Goal: Use online tool/utility: Utilize a website feature to perform a specific function

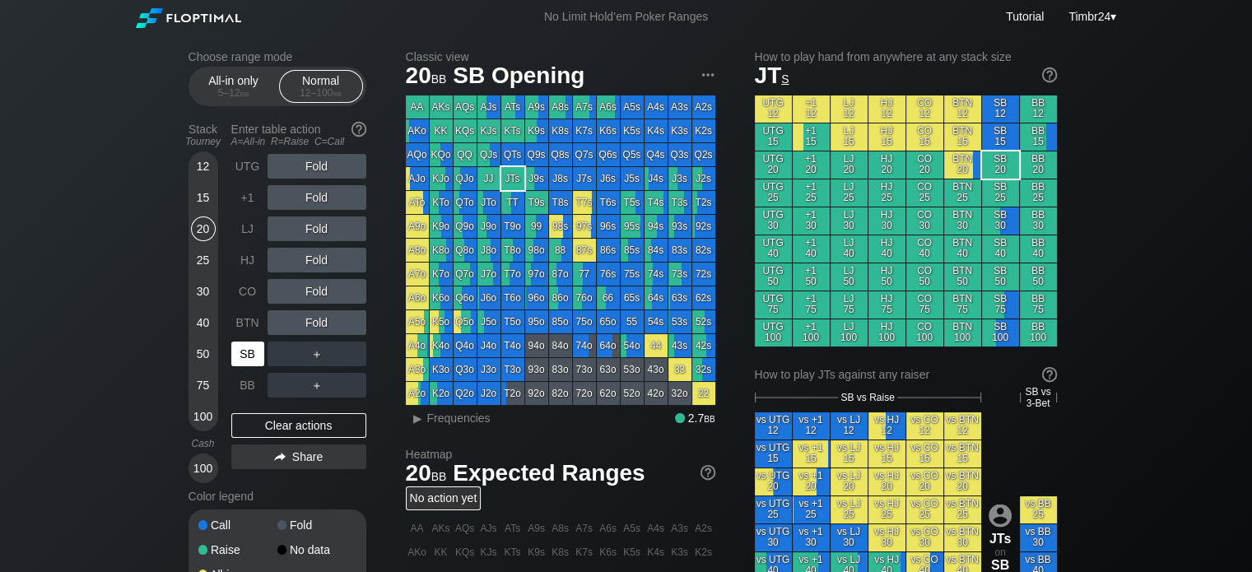
click at [249, 340] on div "SB" at bounding box center [249, 353] width 36 height 31
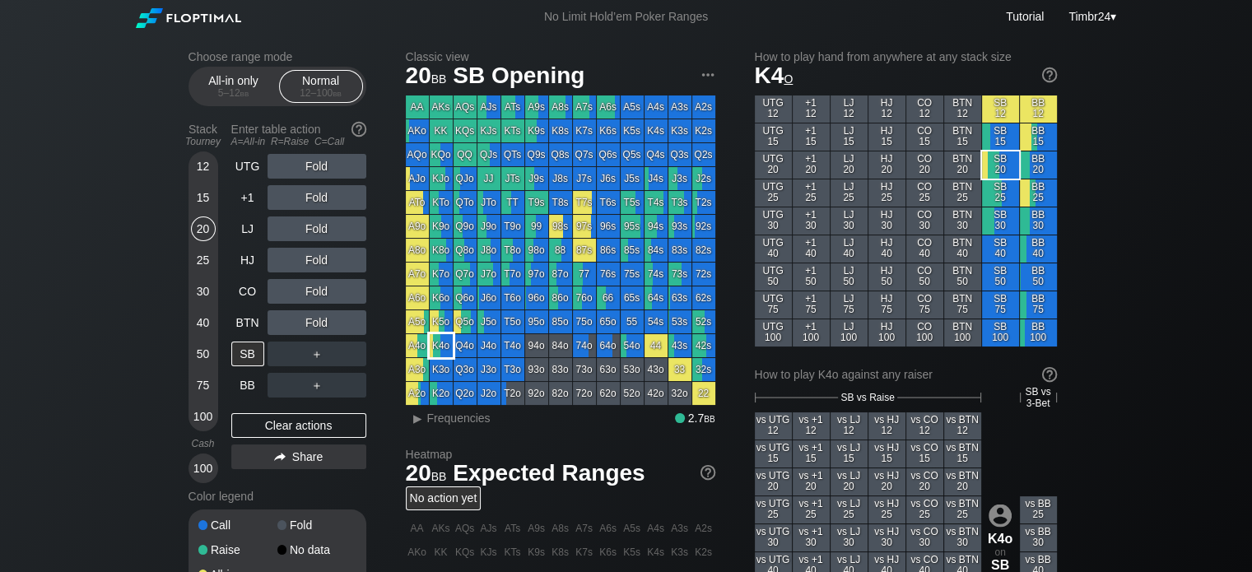
click at [445, 348] on div "K4o" at bounding box center [441, 345] width 23 height 23
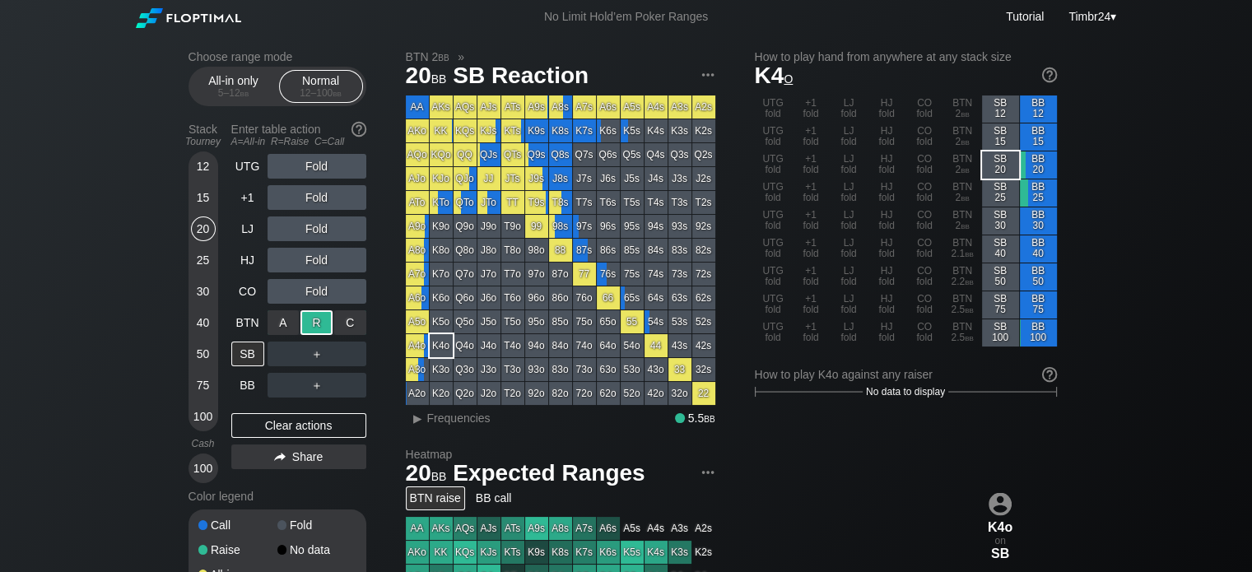
click at [314, 322] on div "R ✕" at bounding box center [316, 322] width 32 height 25
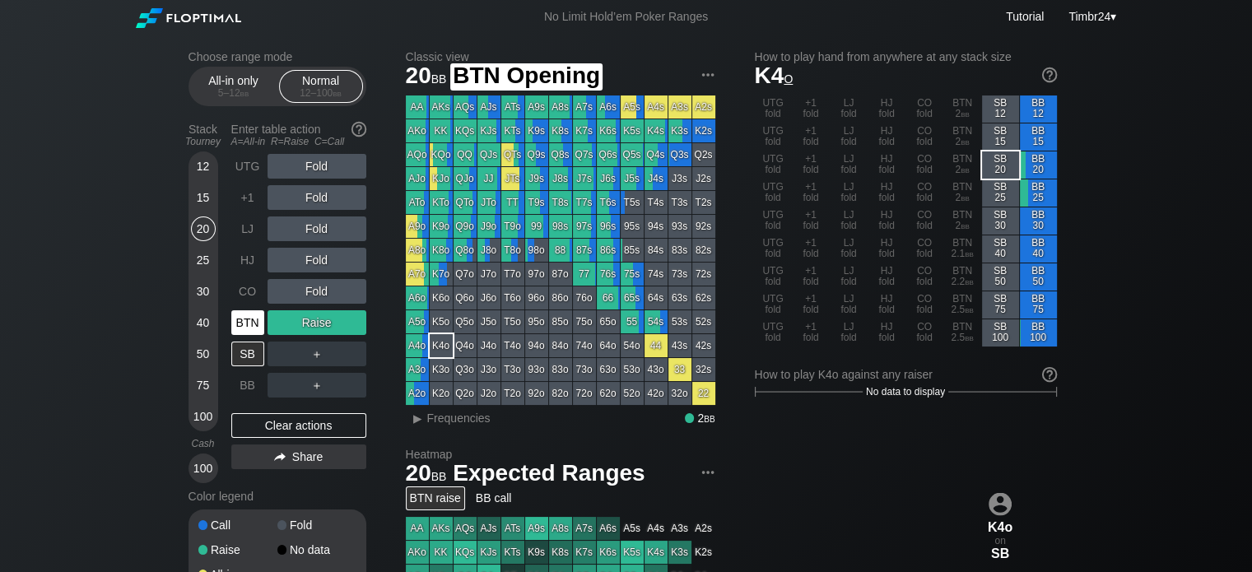
click at [245, 325] on div "BTN" at bounding box center [247, 322] width 33 height 25
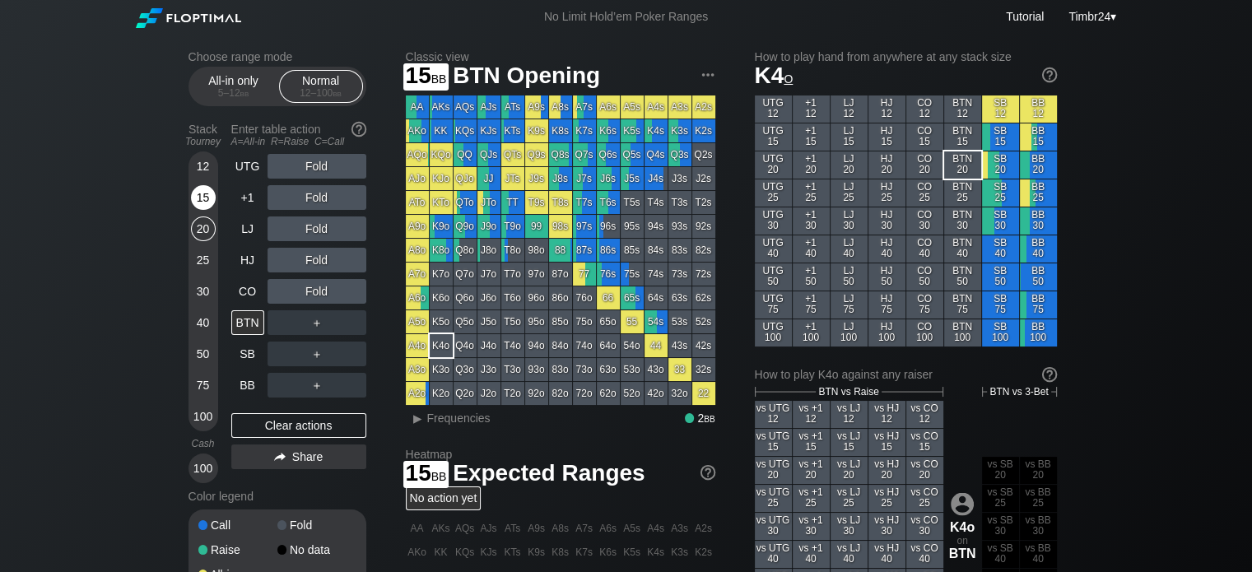
click at [204, 203] on div "15" at bounding box center [203, 197] width 25 height 25
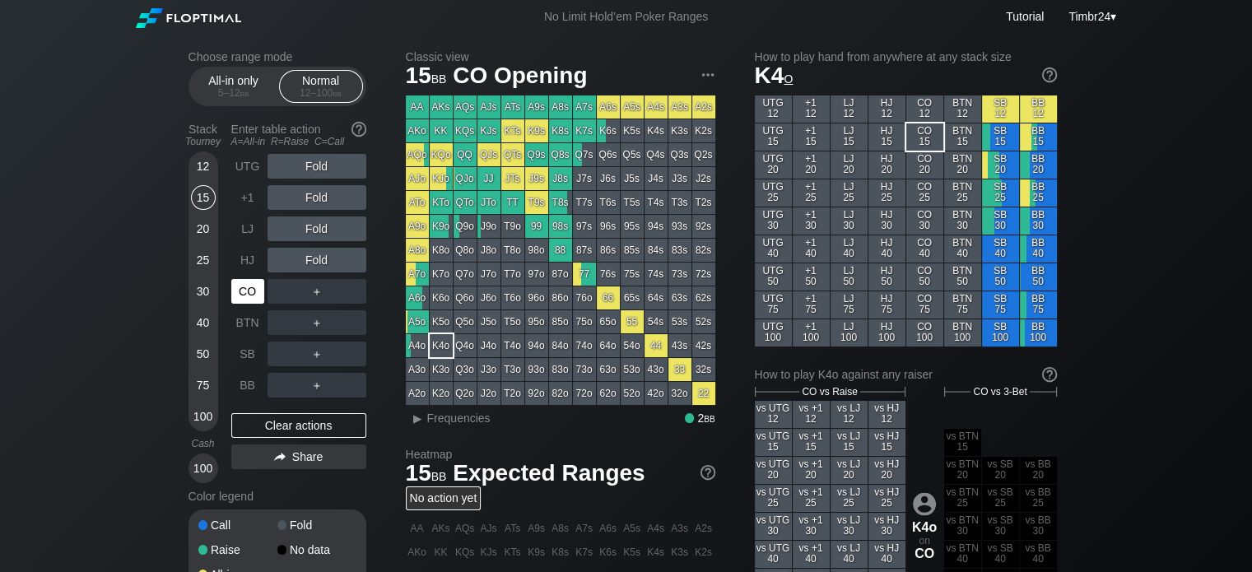
click at [235, 287] on div "CO" at bounding box center [247, 291] width 33 height 25
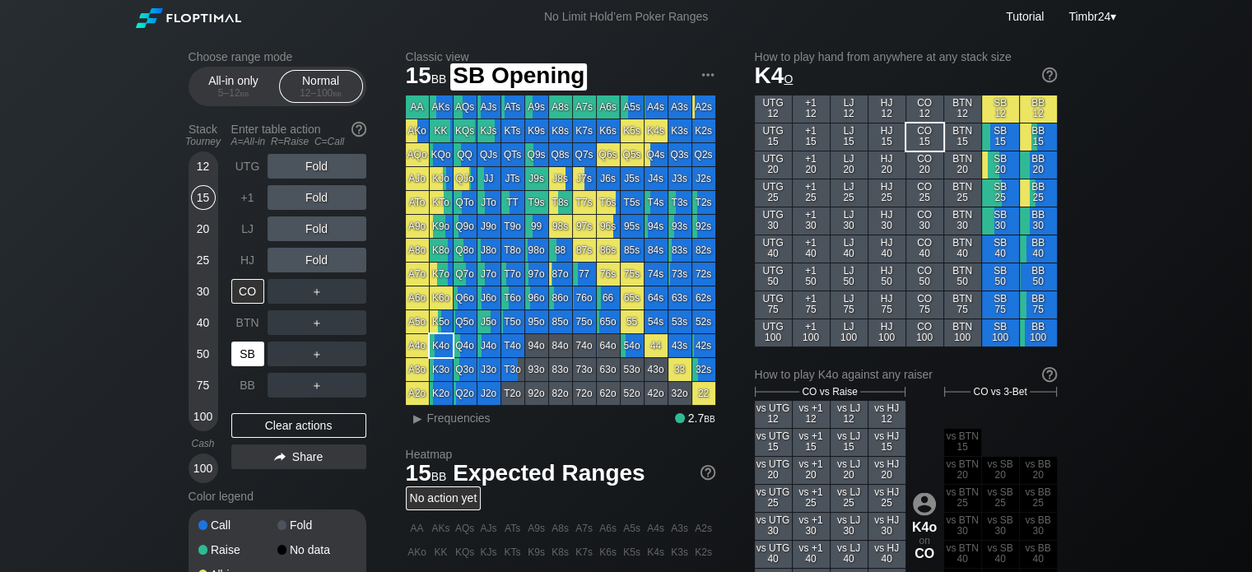
click at [251, 352] on div "SB" at bounding box center [247, 354] width 33 height 25
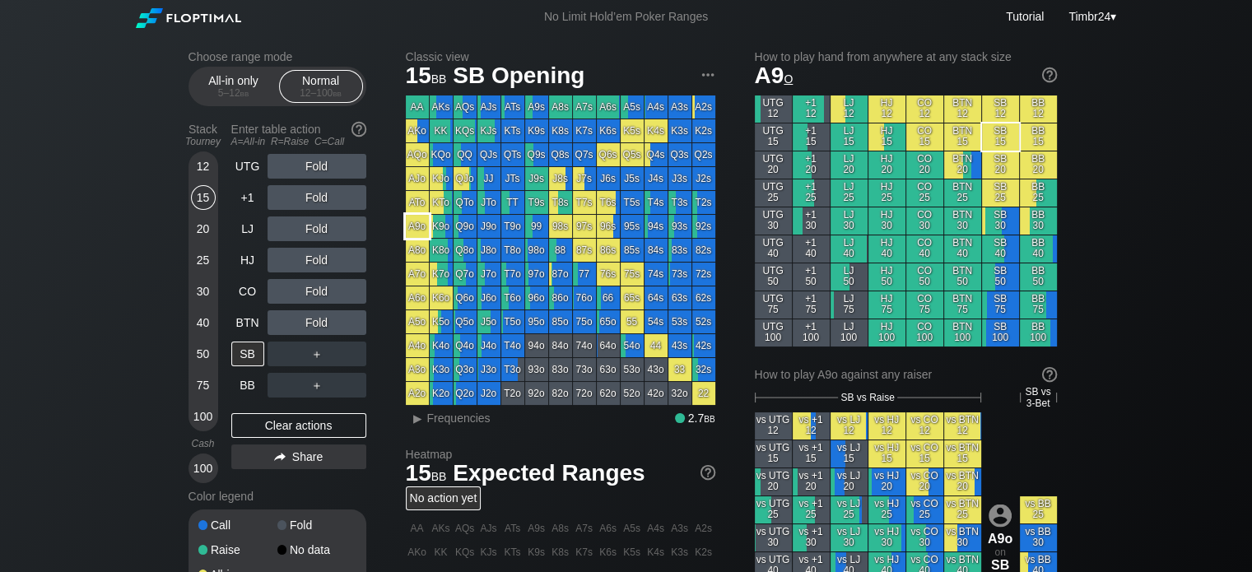
click at [416, 219] on div "A9o" at bounding box center [417, 226] width 23 height 23
click at [314, 263] on div "R ✕" at bounding box center [316, 260] width 32 height 25
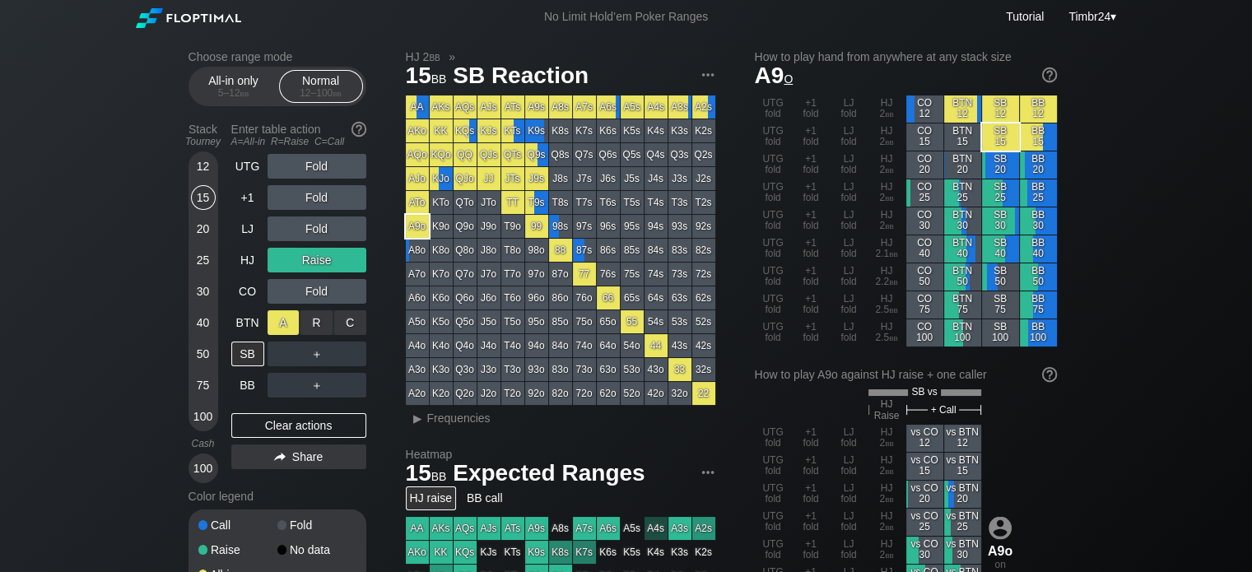
click at [289, 327] on div "A ✕" at bounding box center [284, 322] width 32 height 25
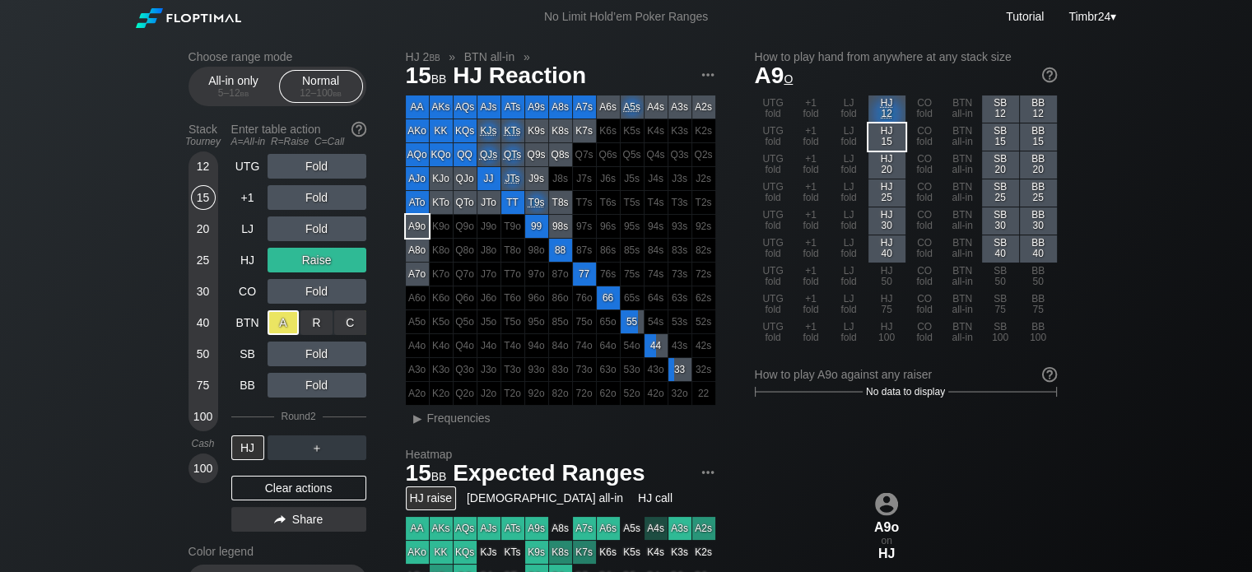
click at [296, 335] on div "A ✕" at bounding box center [284, 322] width 32 height 25
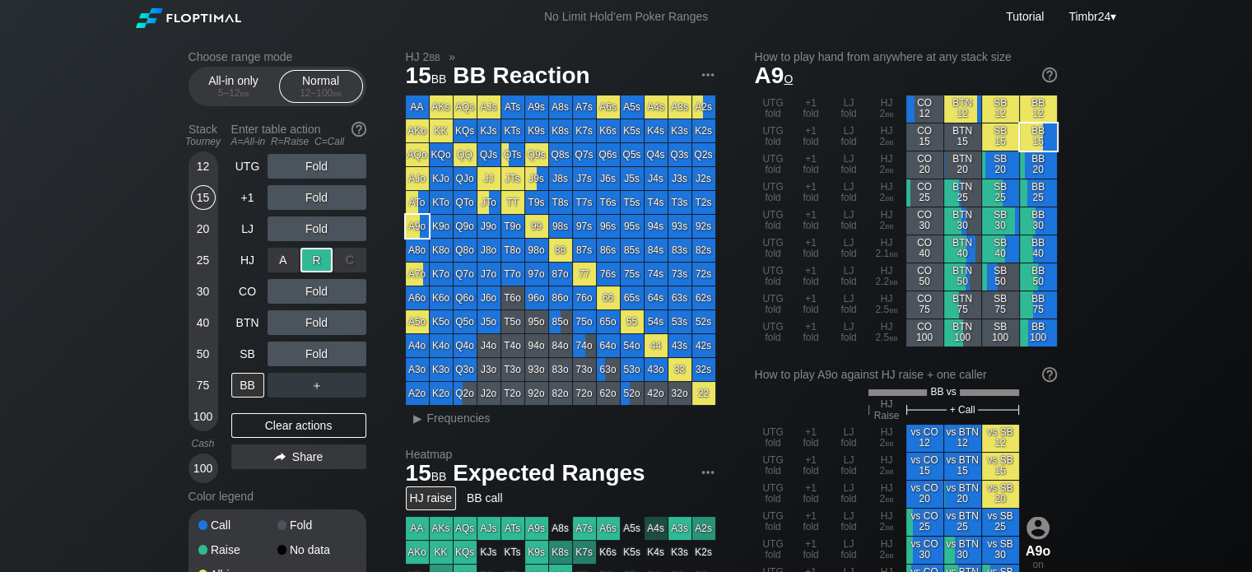
click at [327, 246] on div "A ✕ R ✕ C ✕ Raise" at bounding box center [317, 260] width 99 height 38
click at [324, 257] on div "R ✕" at bounding box center [316, 260] width 32 height 25
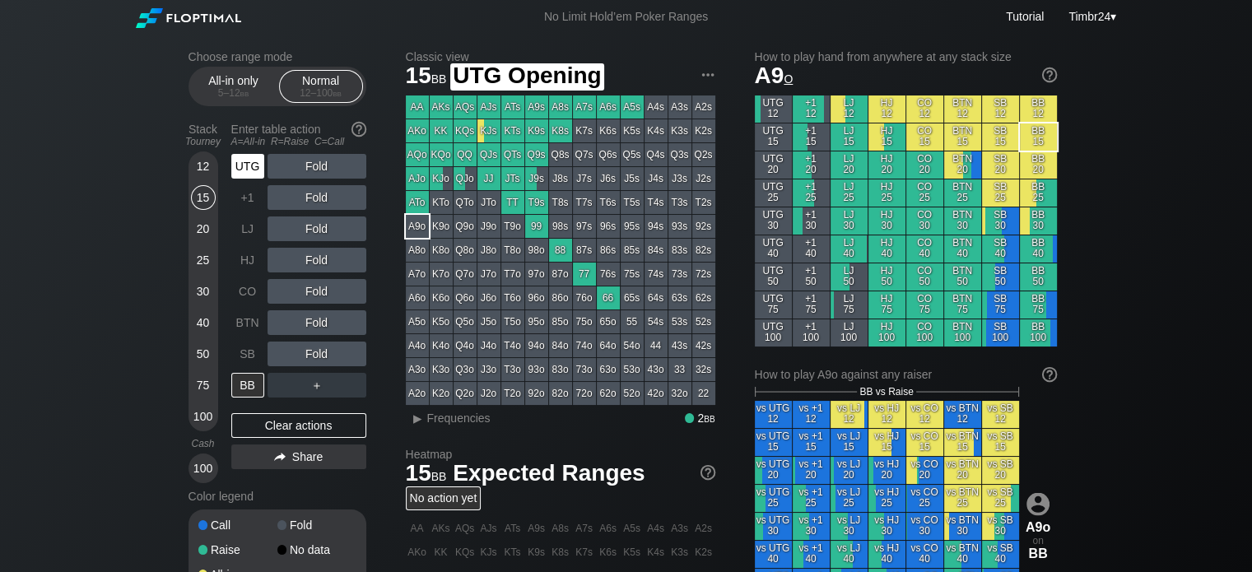
click at [247, 163] on div "UTG" at bounding box center [247, 166] width 33 height 25
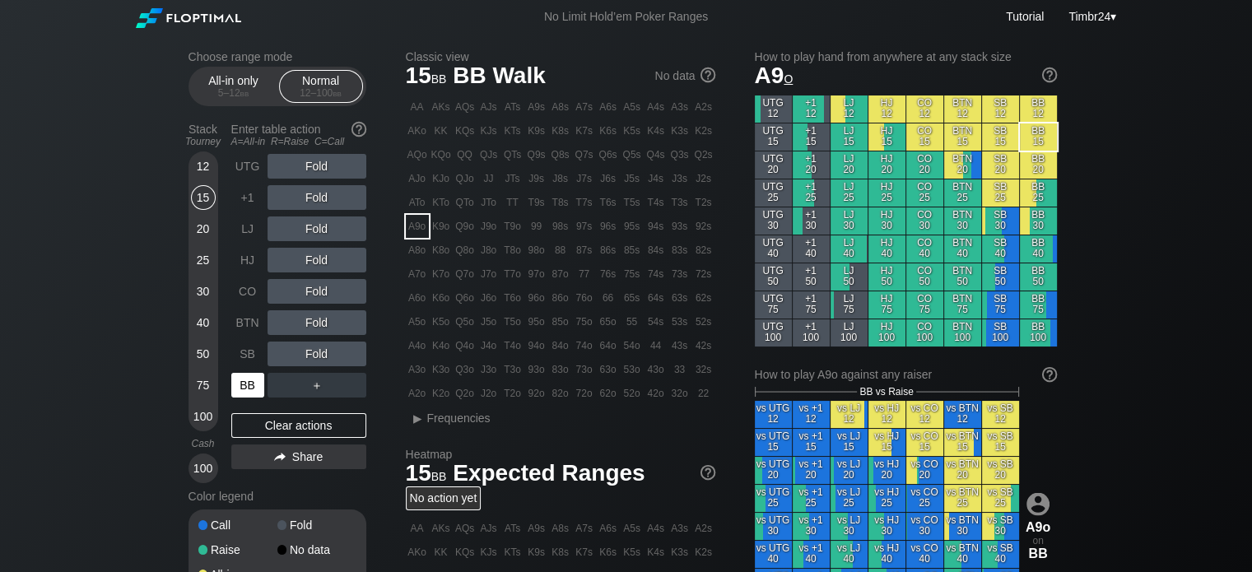
click at [233, 373] on div "BB" at bounding box center [249, 385] width 36 height 31
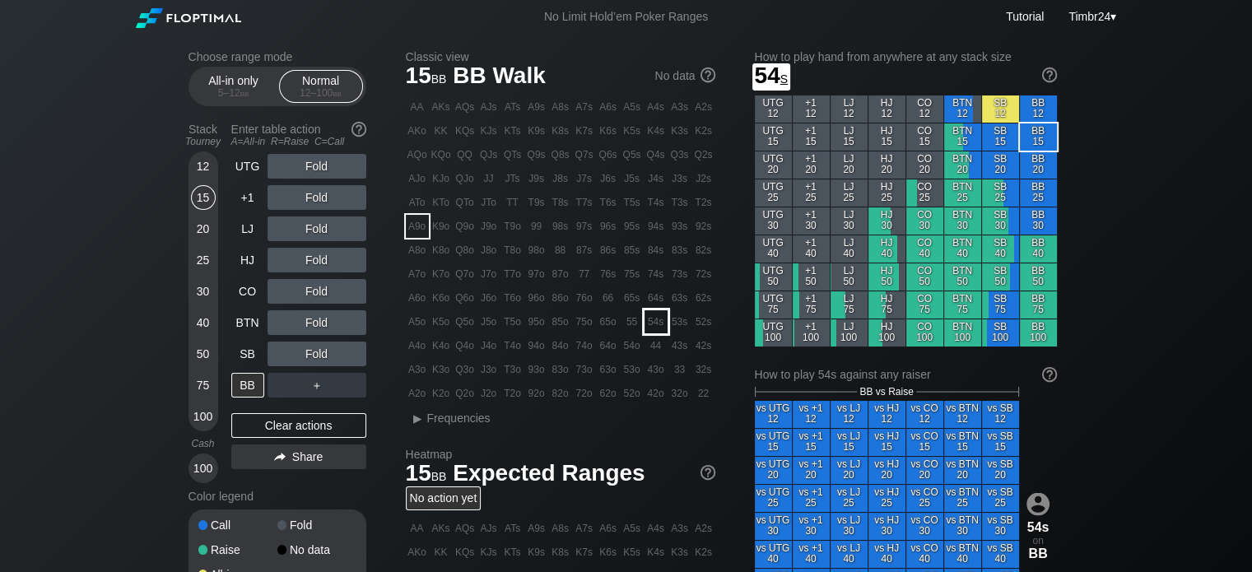
click at [652, 316] on div "54s" at bounding box center [656, 321] width 23 height 23
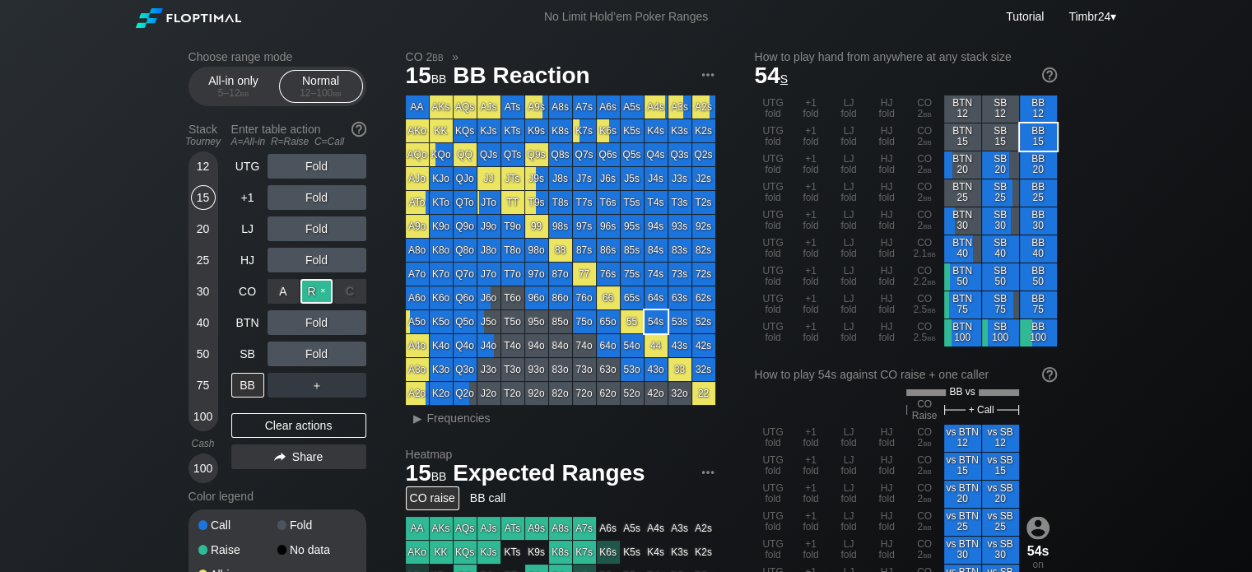
click at [317, 292] on div "R ✕" at bounding box center [316, 291] width 32 height 25
click at [347, 319] on div "C ✕" at bounding box center [350, 322] width 32 height 25
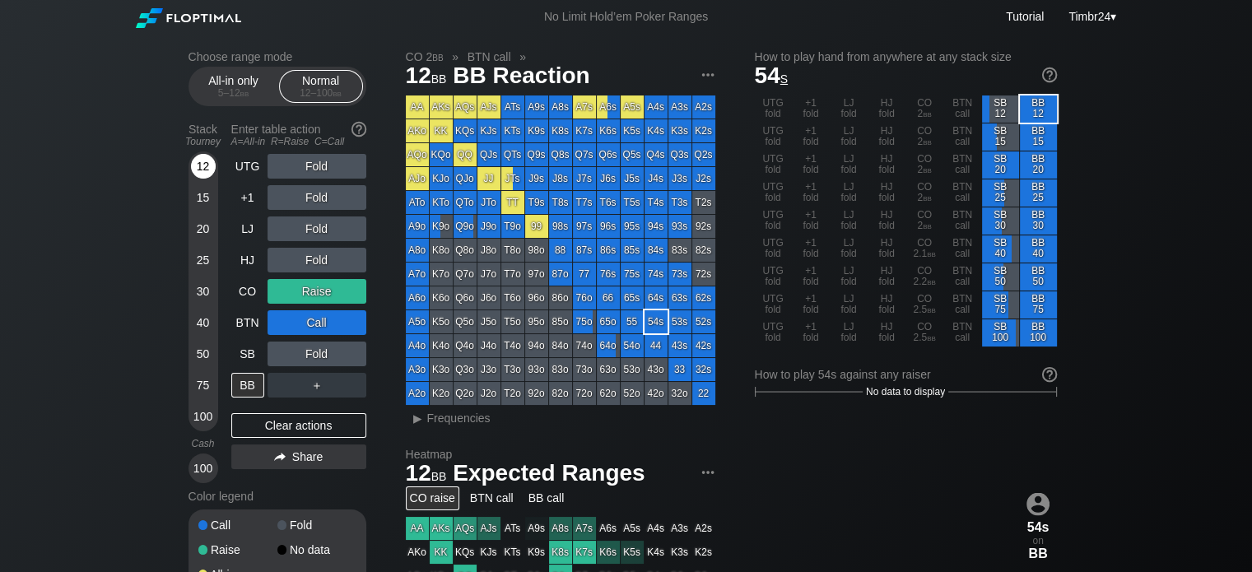
click at [203, 162] on div "12" at bounding box center [203, 166] width 25 height 25
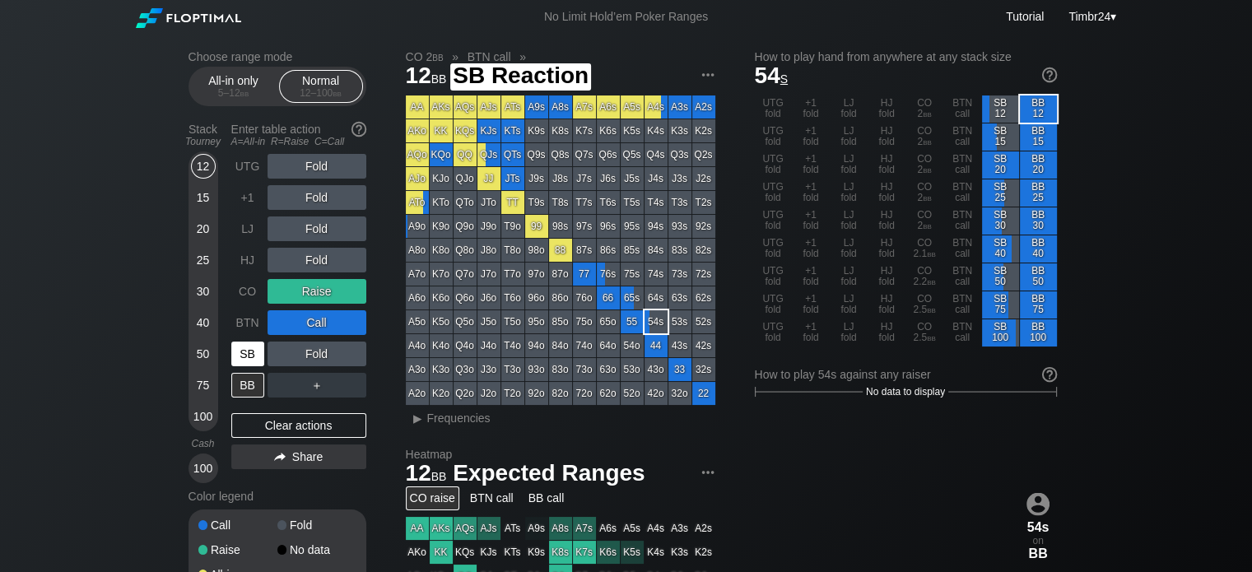
click at [242, 352] on div "SB" at bounding box center [247, 354] width 33 height 25
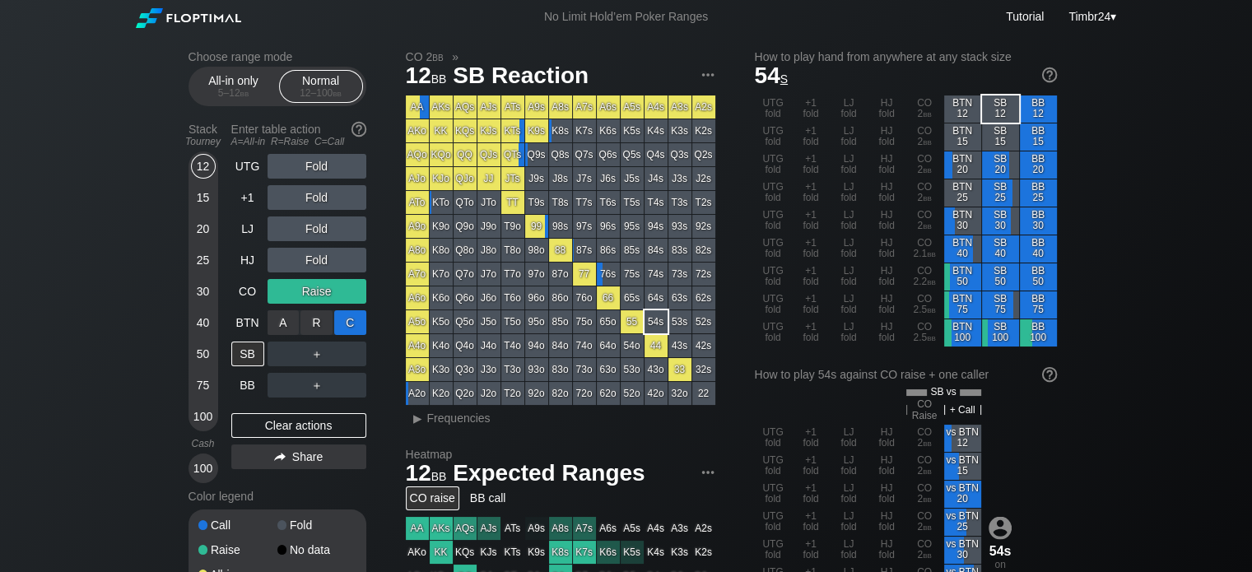
click at [345, 322] on div "C ✕" at bounding box center [350, 322] width 32 height 25
click at [314, 296] on div "R ✕" at bounding box center [316, 291] width 32 height 25
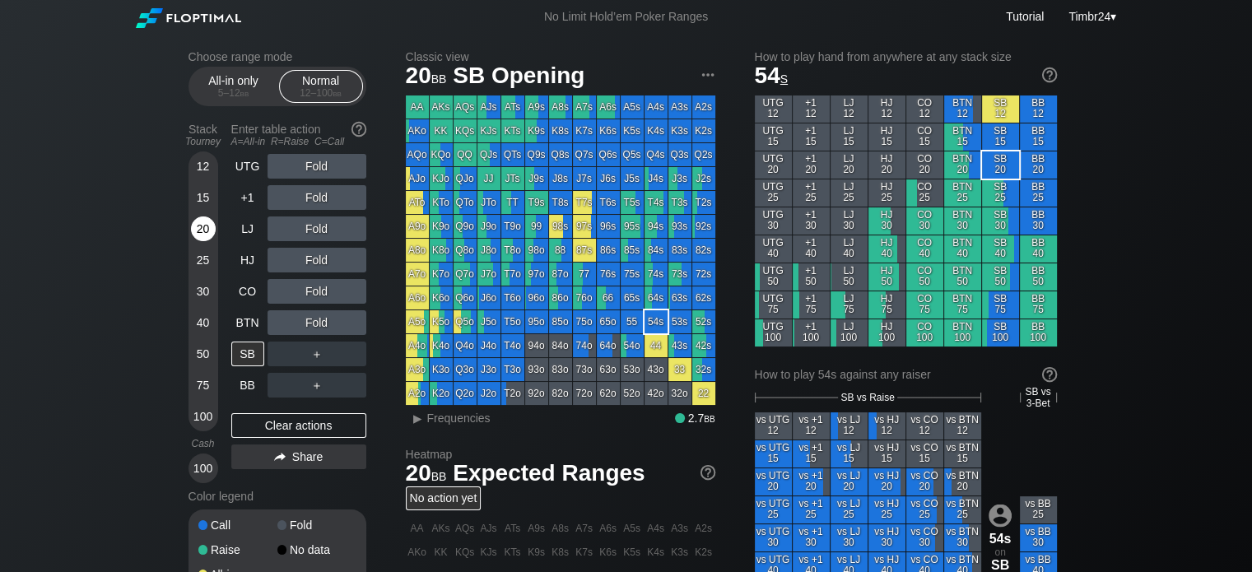
click at [209, 225] on div "20" at bounding box center [203, 229] width 25 height 25
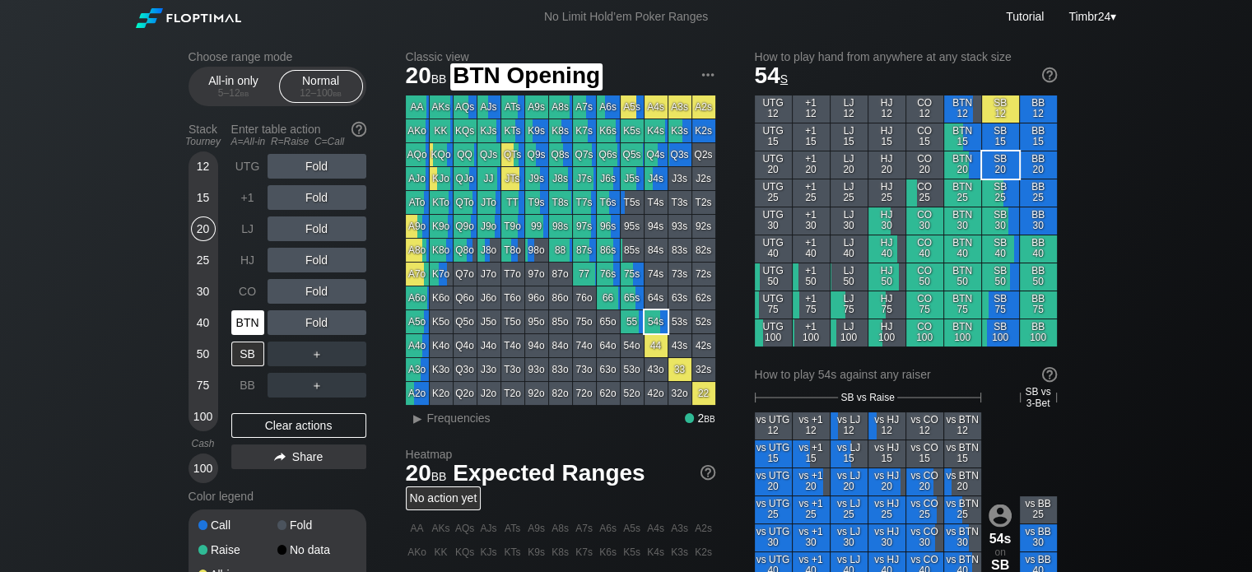
click at [238, 315] on div "BTN" at bounding box center [247, 322] width 33 height 25
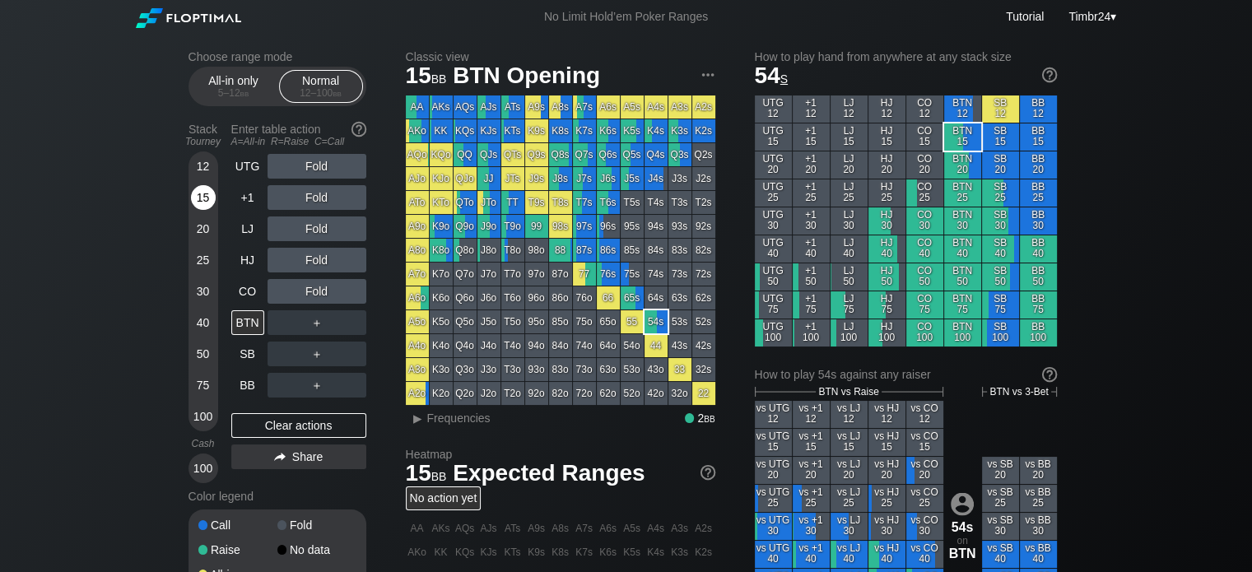
click at [201, 198] on div "15" at bounding box center [203, 197] width 25 height 25
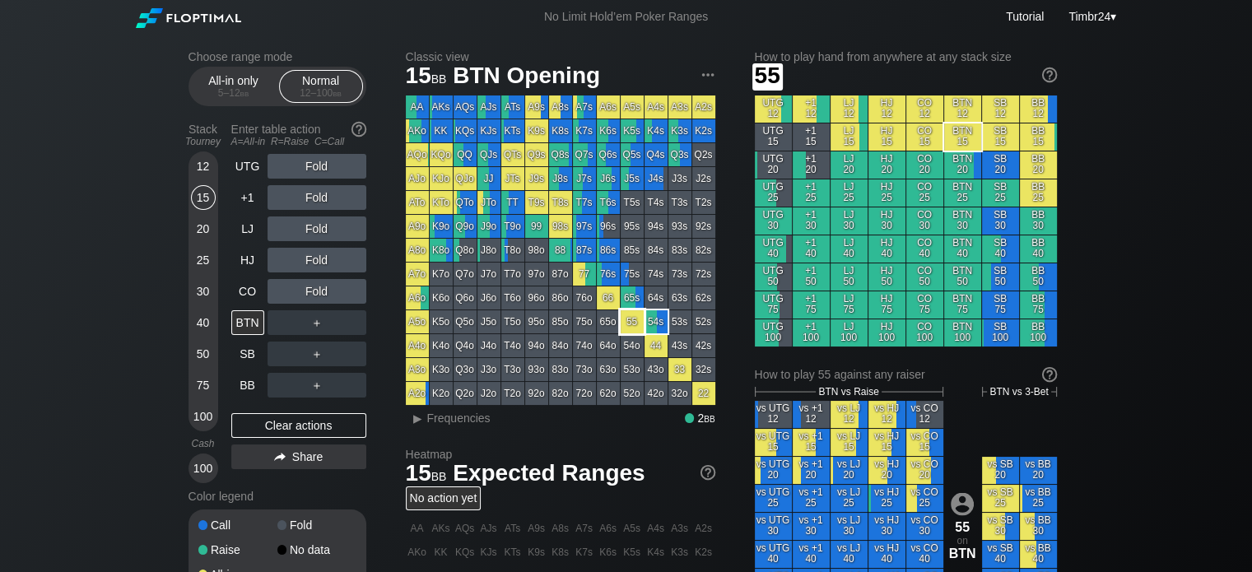
click at [625, 324] on div "55" at bounding box center [632, 321] width 23 height 23
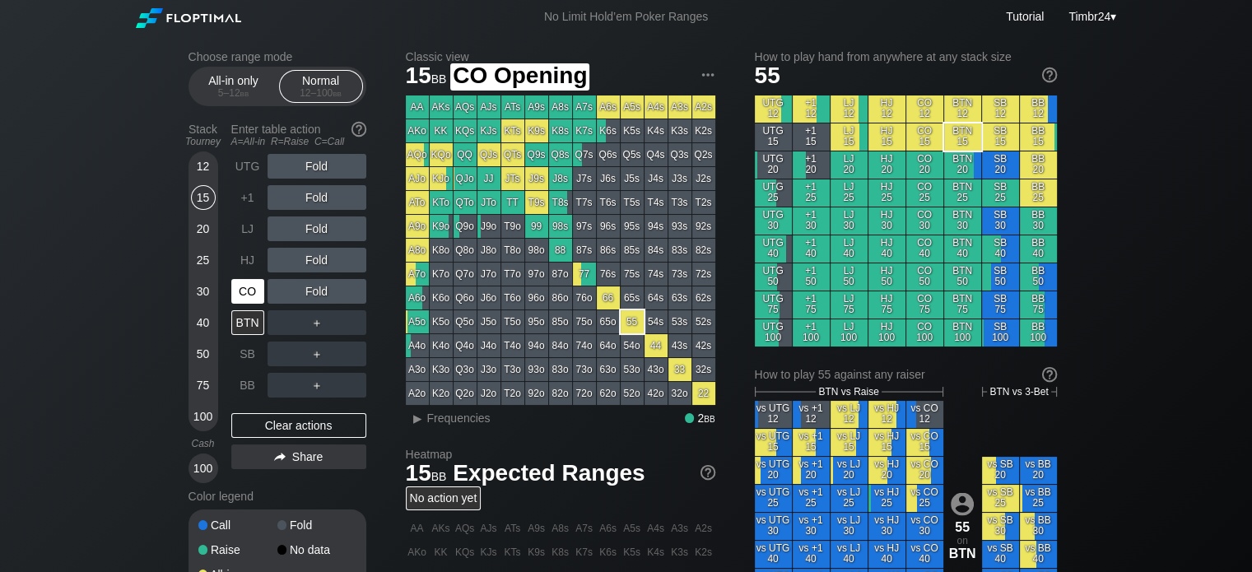
click at [237, 284] on div "CO" at bounding box center [247, 291] width 33 height 25
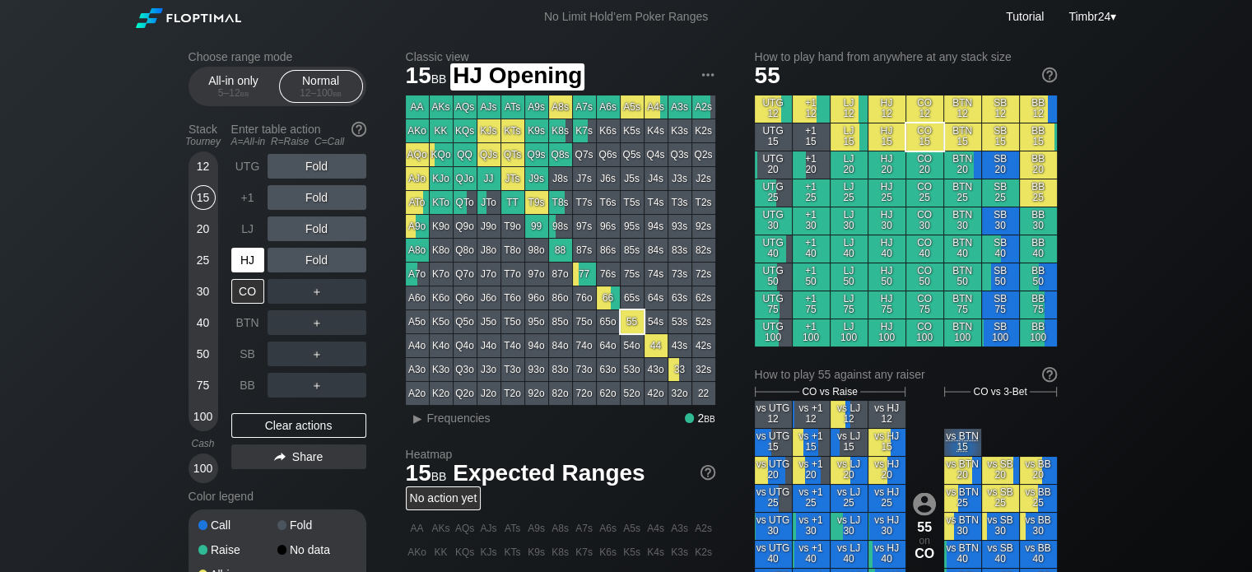
click at [256, 267] on div "HJ" at bounding box center [247, 260] width 33 height 25
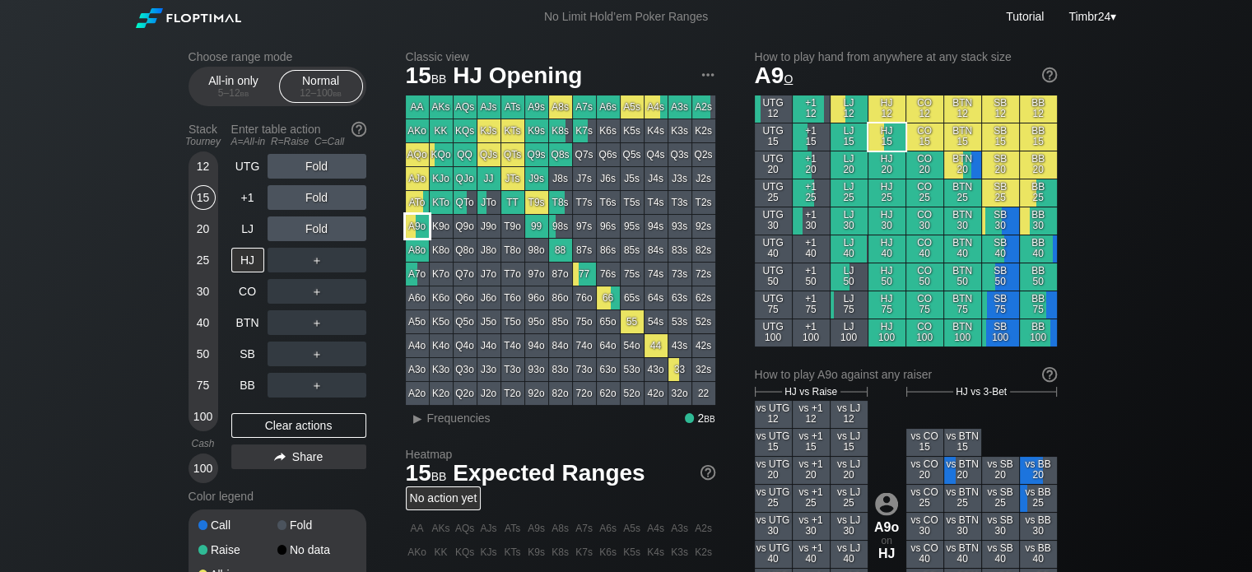
click at [418, 231] on div "A9o" at bounding box center [417, 226] width 23 height 23
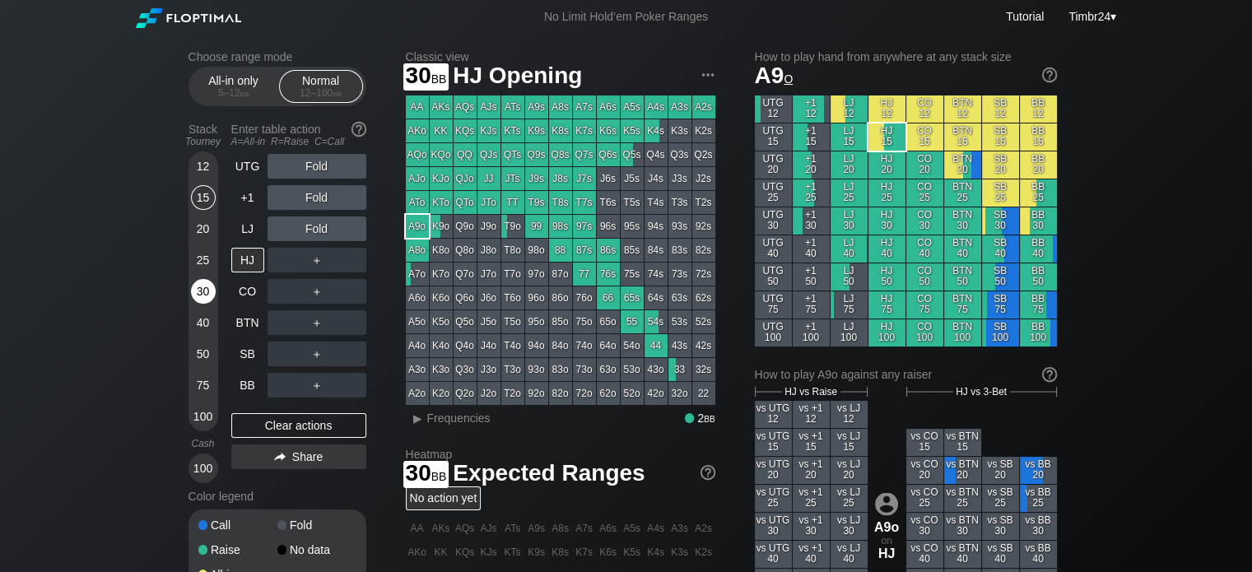
click at [206, 298] on div "30" at bounding box center [203, 291] width 25 height 25
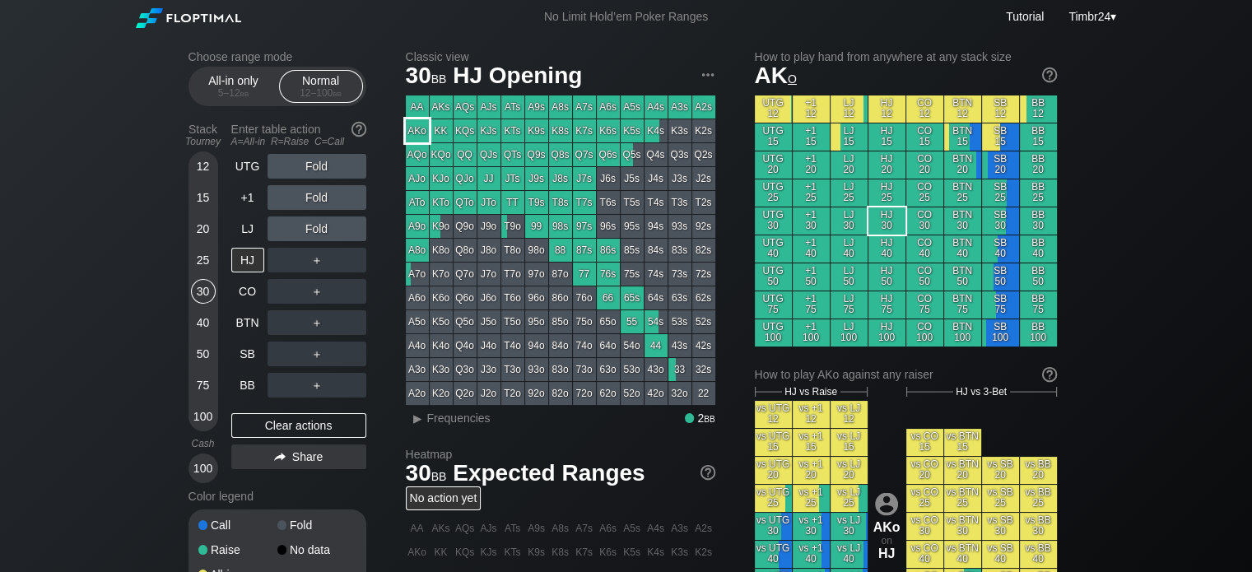
click at [415, 131] on div "AKo" at bounding box center [417, 130] width 23 height 23
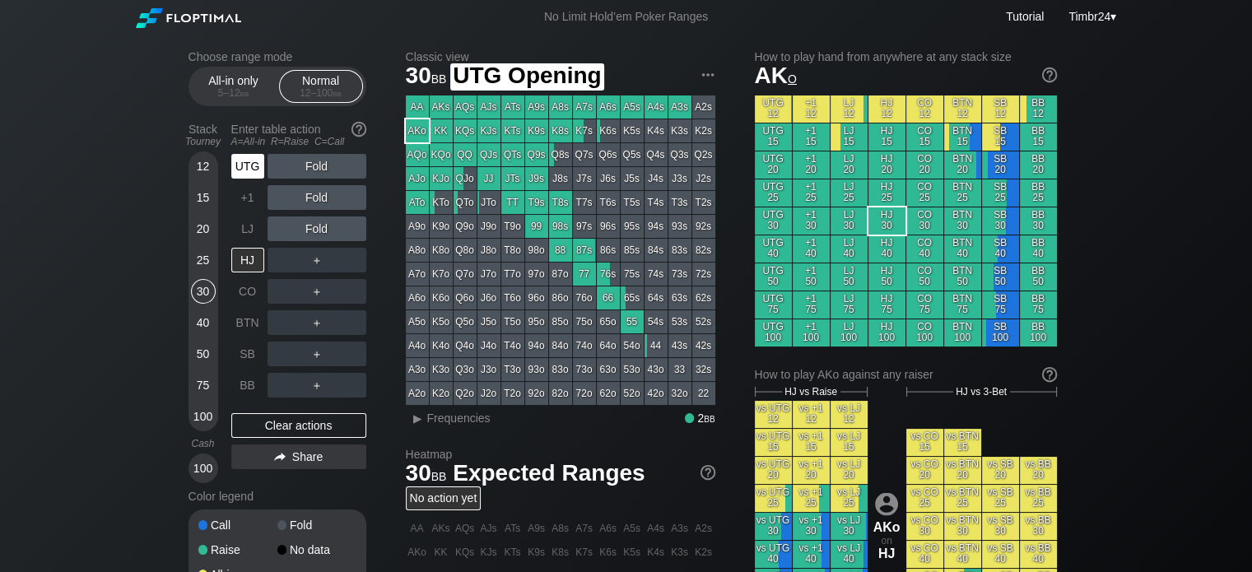
click at [245, 160] on div "UTG" at bounding box center [247, 166] width 33 height 25
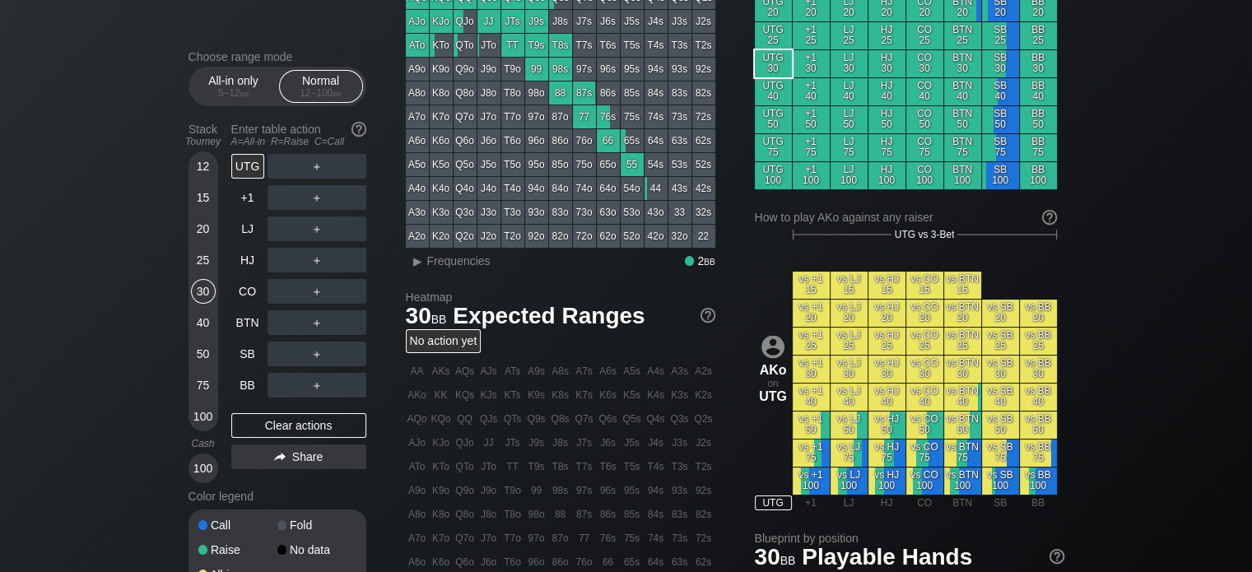
scroll to position [156, 0]
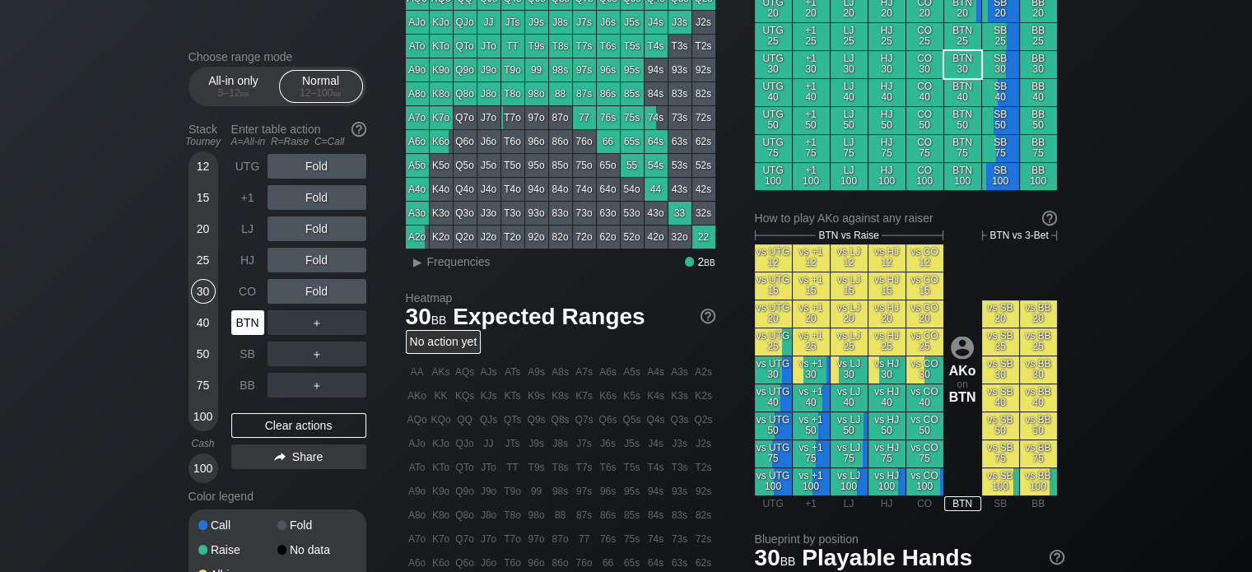
click at [247, 324] on div "BTN" at bounding box center [247, 322] width 33 height 25
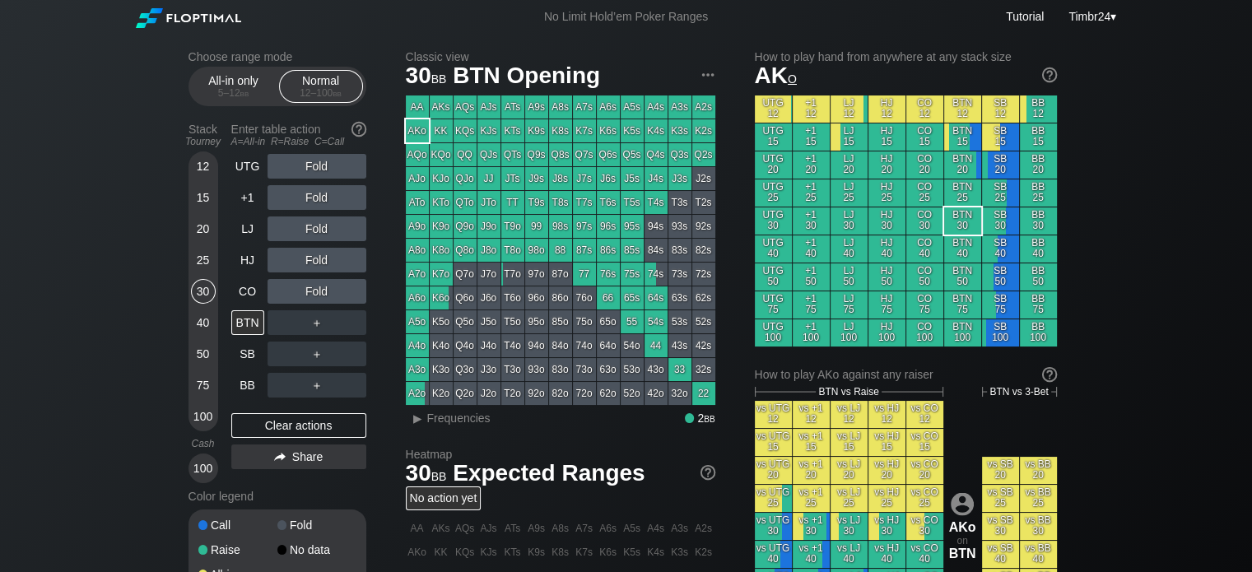
click at [716, 109] on div "Classic view 30 bb BTN Opening AA AKs AQs AJs ATs A9s A8s A7s A6s A5s A4s A3s A…" at bounding box center [735, 567] width 659 height 1035
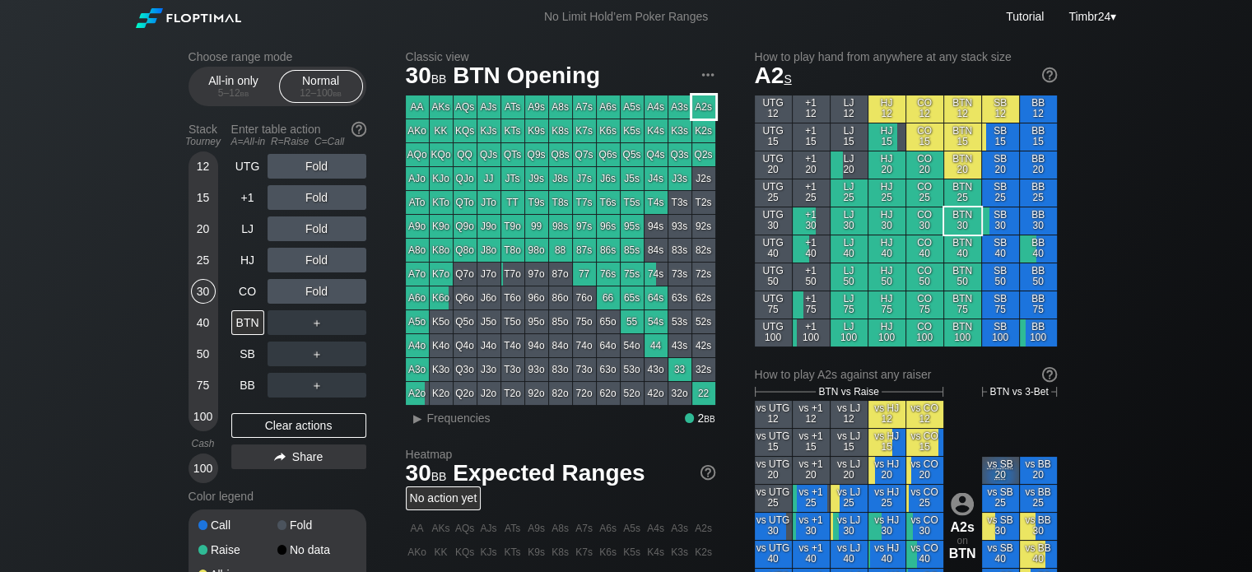
click at [705, 105] on div "A2s" at bounding box center [703, 106] width 23 height 23
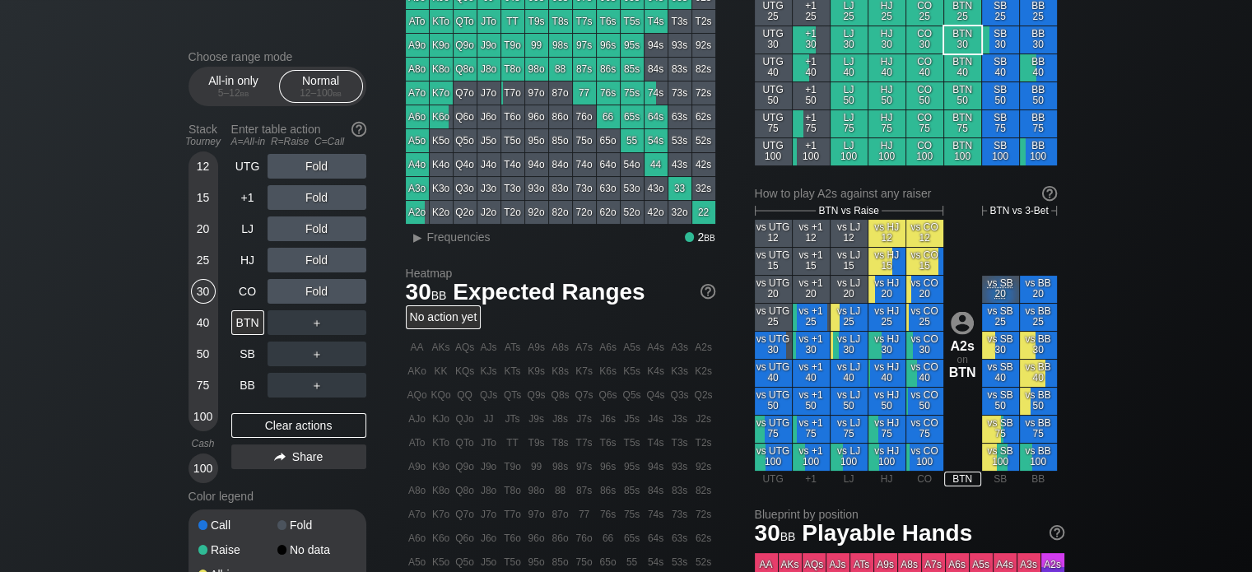
scroll to position [181, 0]
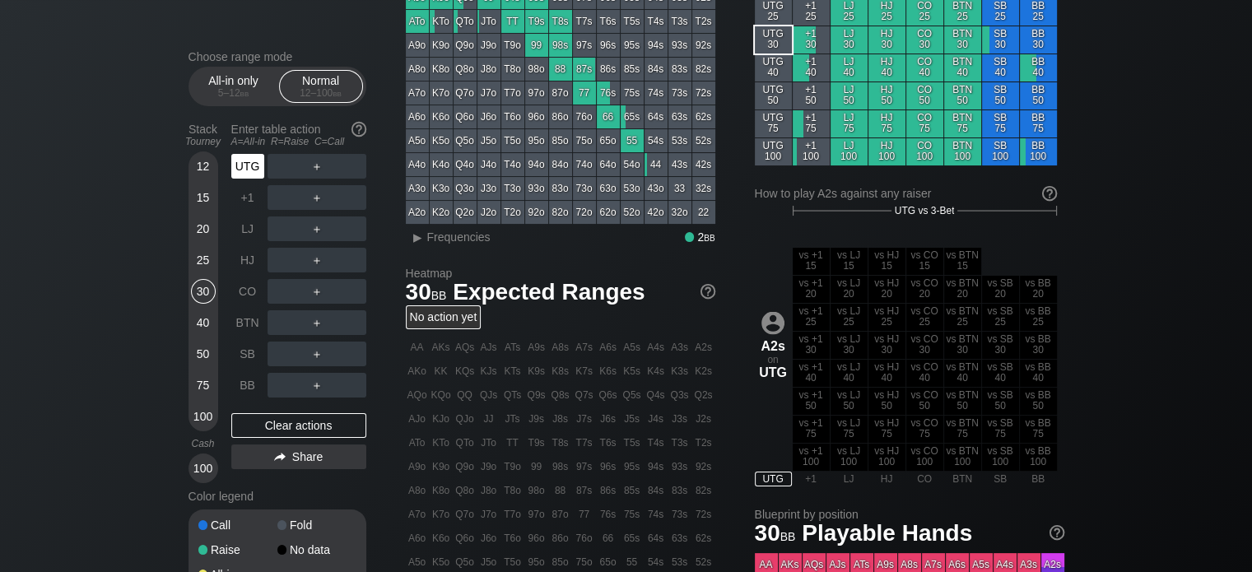
click at [246, 159] on div "UTG" at bounding box center [247, 166] width 33 height 25
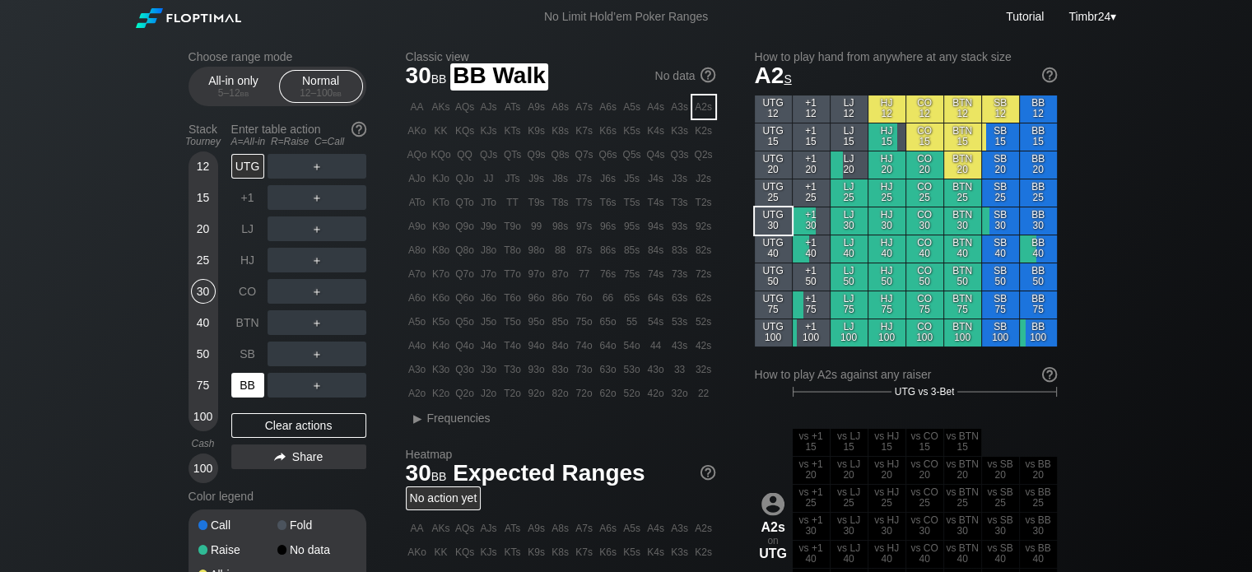
click at [240, 380] on div "BB" at bounding box center [247, 385] width 33 height 25
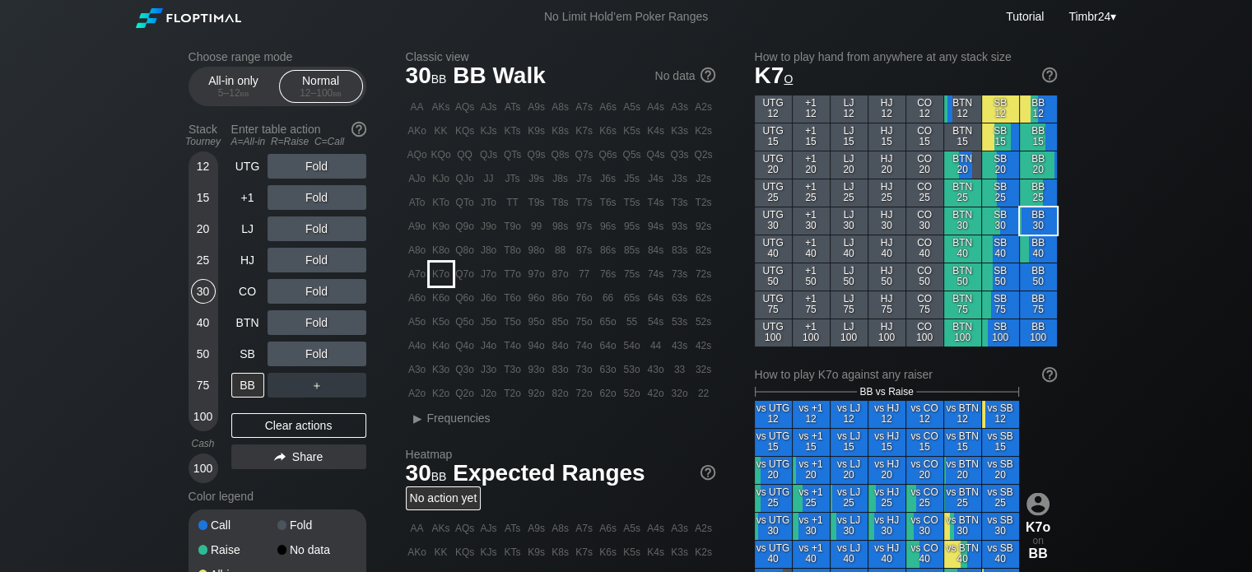
click at [436, 267] on div "K7o" at bounding box center [441, 274] width 23 height 23
click at [312, 172] on div "R ✕" at bounding box center [316, 166] width 32 height 25
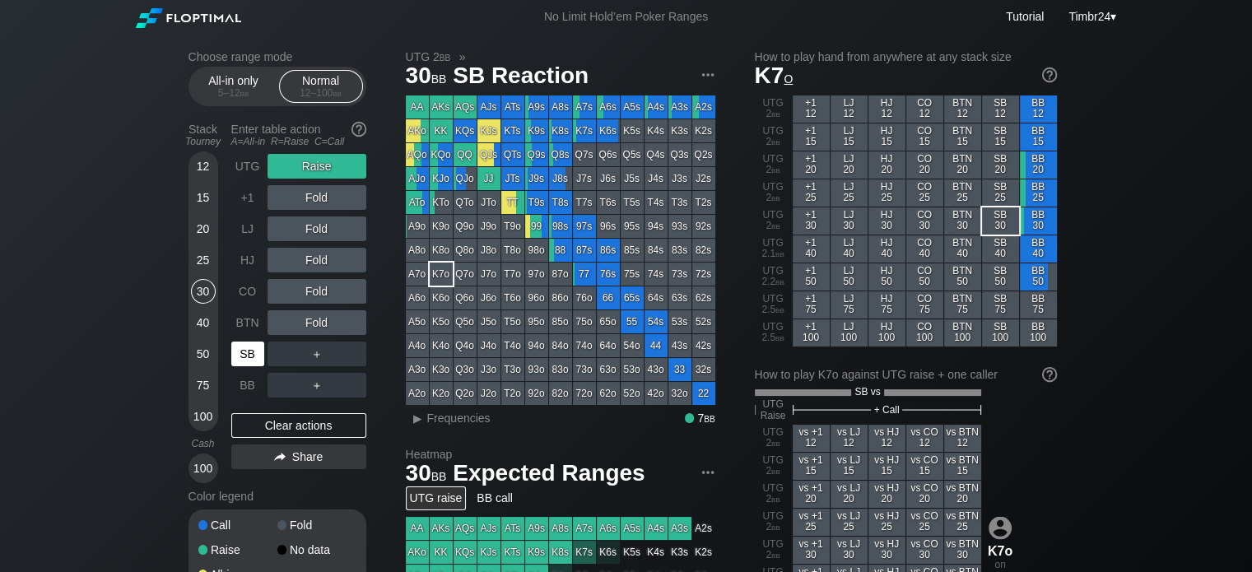
click at [240, 356] on div "SB" at bounding box center [247, 354] width 33 height 25
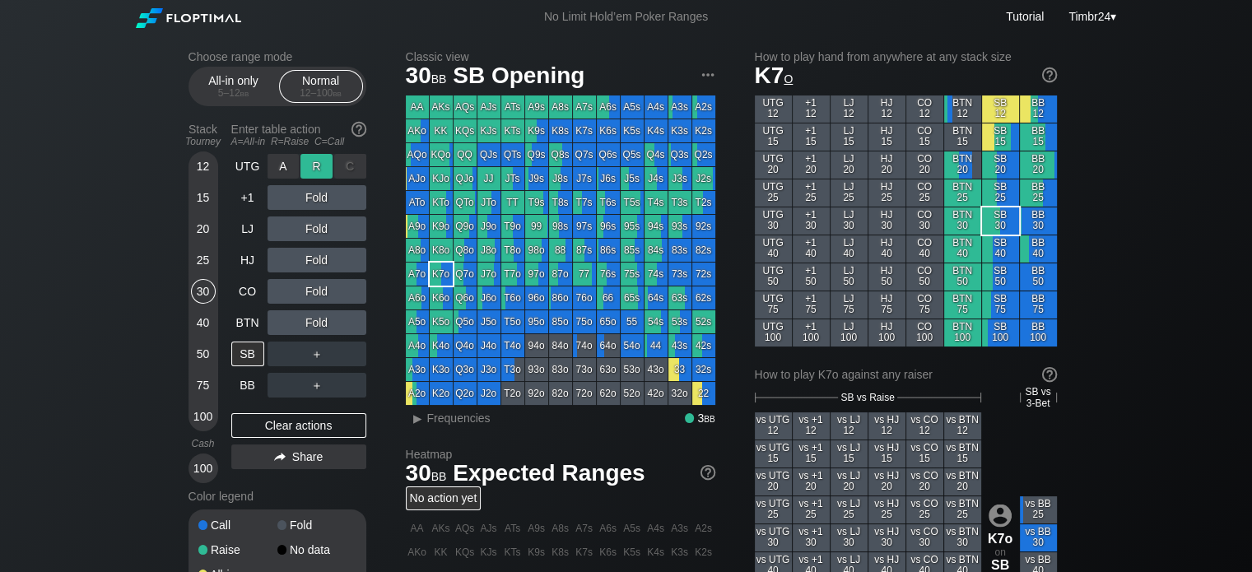
click at [317, 170] on div "R ✕" at bounding box center [316, 166] width 32 height 25
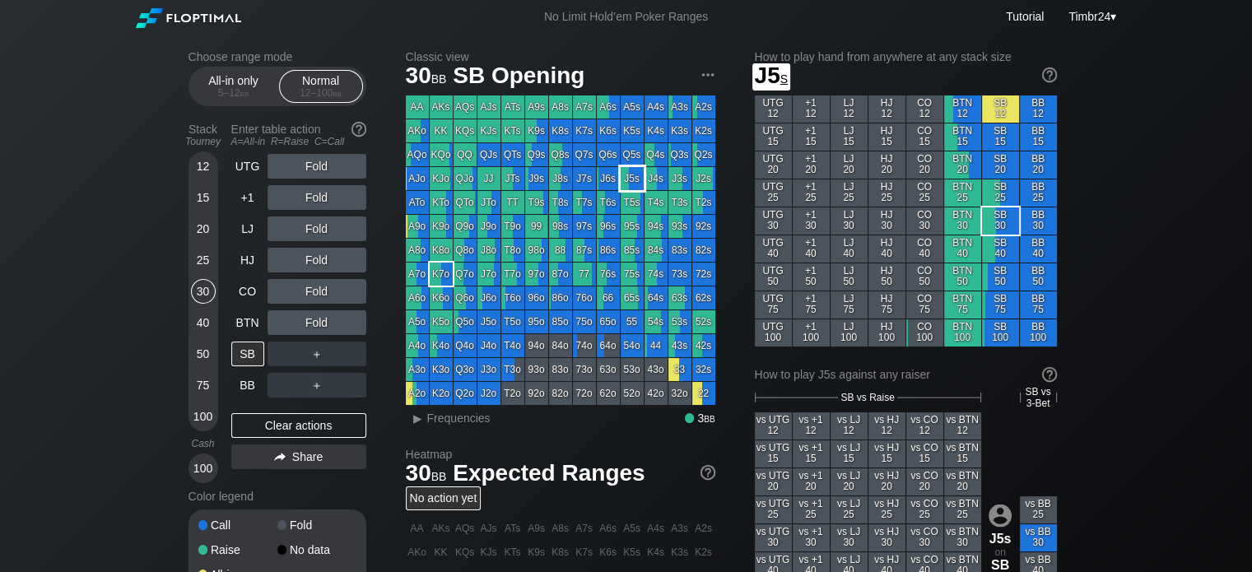
click at [626, 178] on div "J5s" at bounding box center [632, 178] width 23 height 23
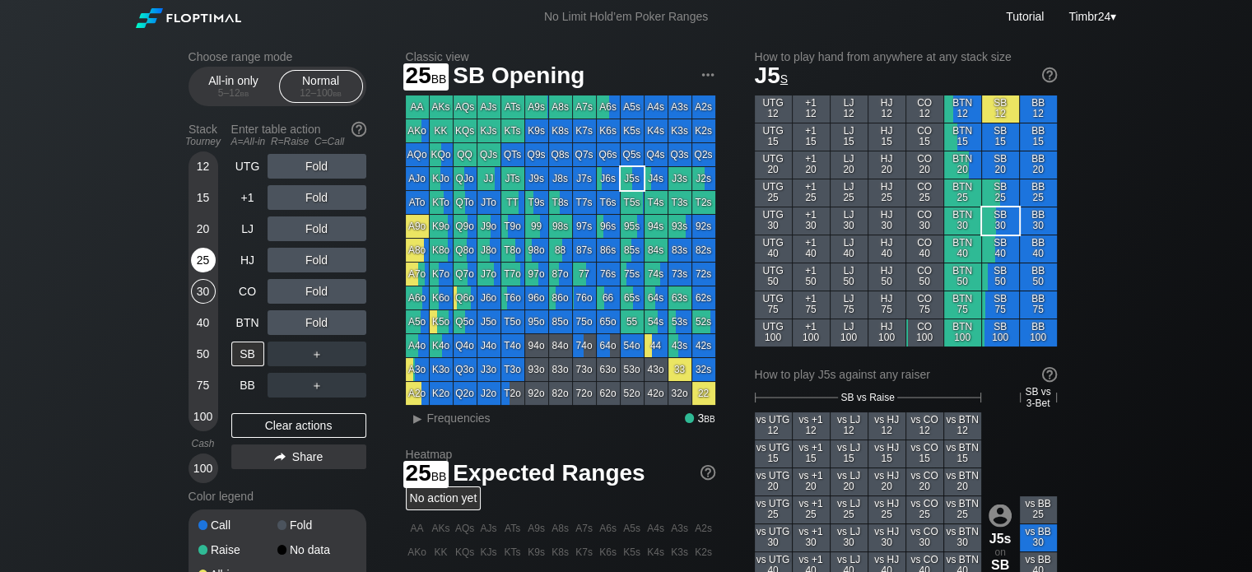
click at [195, 259] on div "25" at bounding box center [203, 260] width 25 height 25
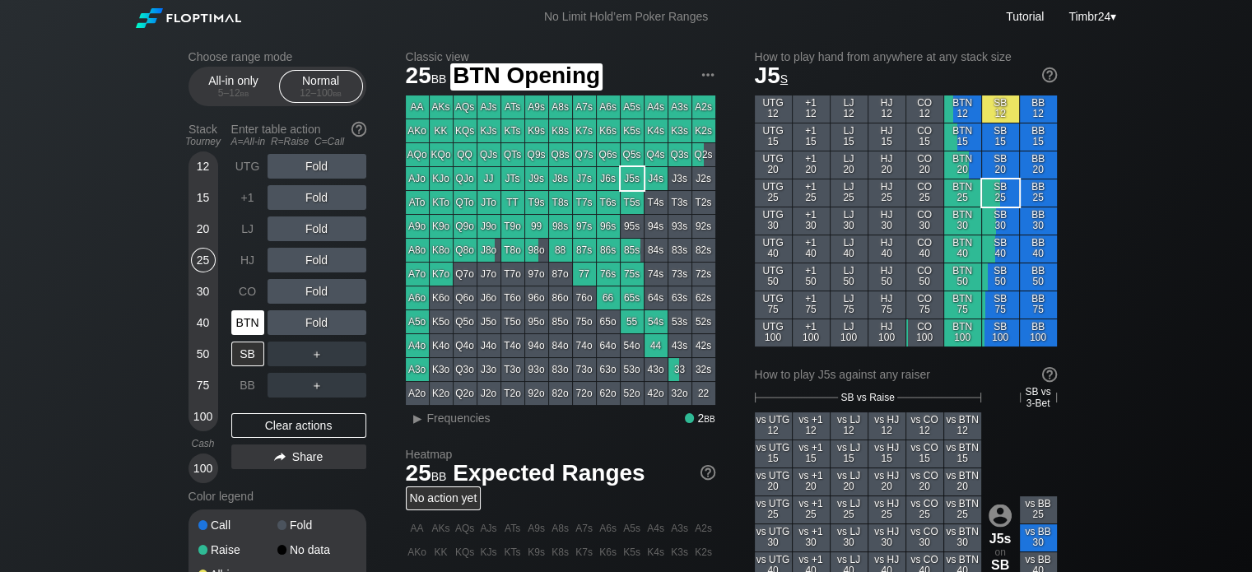
click at [247, 319] on div "BTN" at bounding box center [247, 322] width 33 height 25
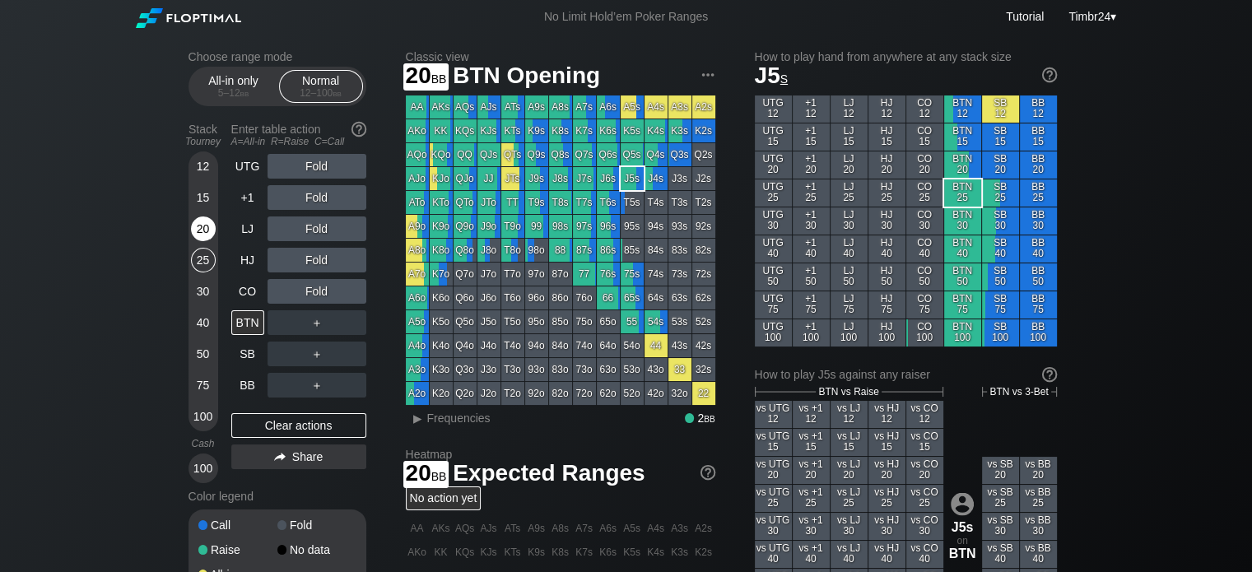
click at [191, 226] on div "20" at bounding box center [203, 229] width 25 height 25
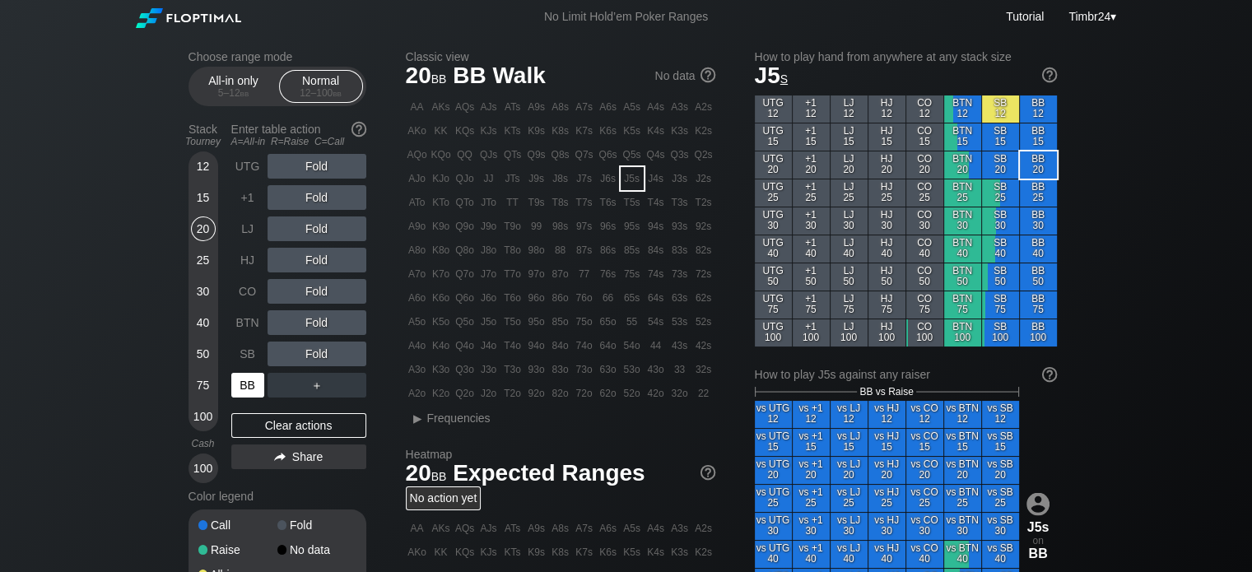
click at [240, 375] on div "BB" at bounding box center [247, 385] width 33 height 25
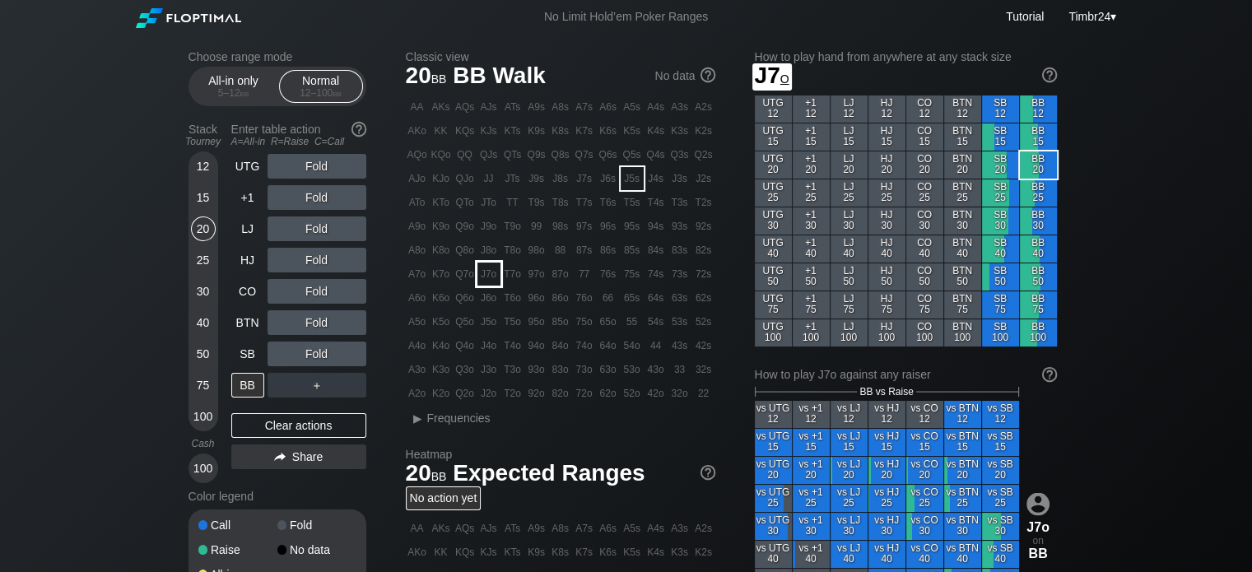
click at [485, 272] on div "J7o" at bounding box center [488, 274] width 23 height 23
click at [323, 263] on div "R ✕" at bounding box center [316, 260] width 32 height 25
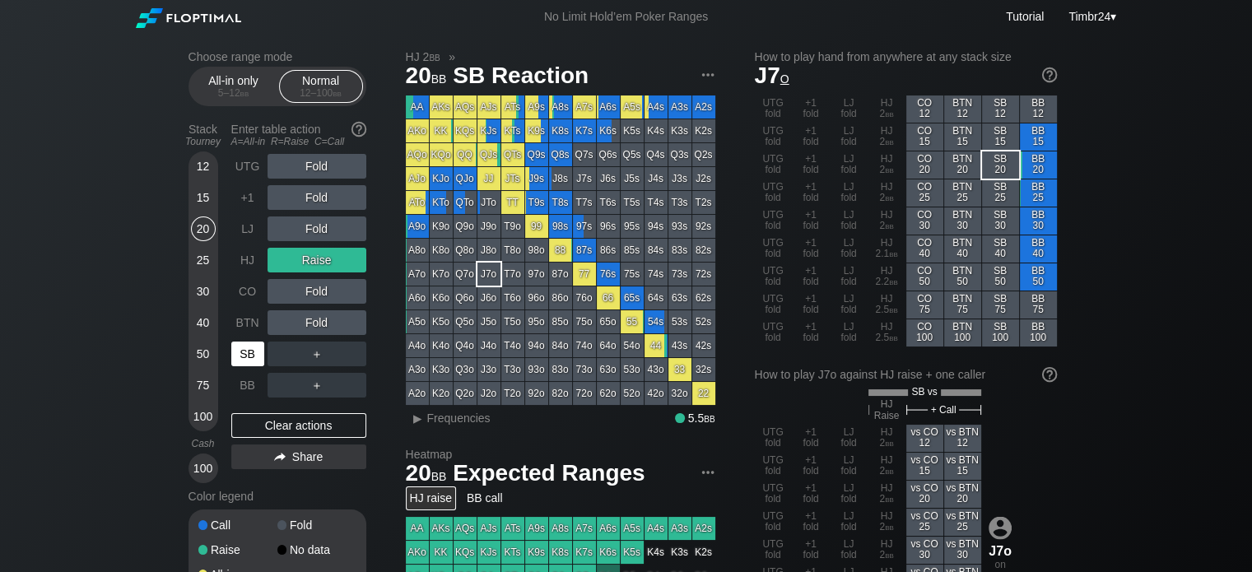
click at [246, 347] on div "SB" at bounding box center [247, 354] width 33 height 25
click at [307, 259] on div "R ✕" at bounding box center [316, 260] width 32 height 25
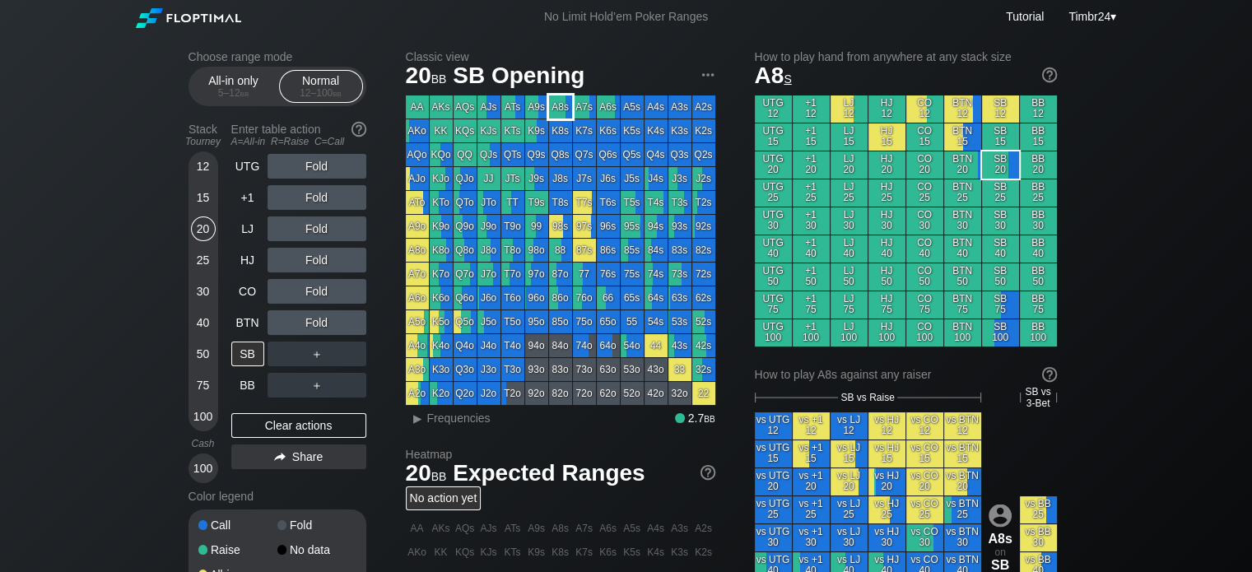
click at [558, 104] on div "A8s" at bounding box center [560, 106] width 23 height 23
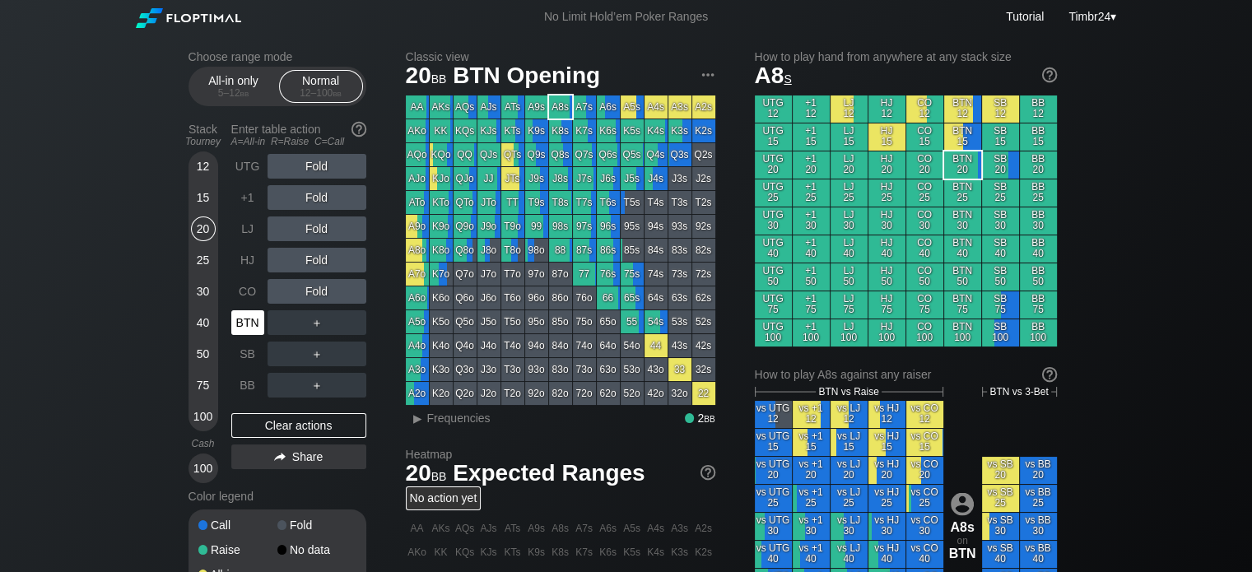
click at [244, 323] on div "BTN" at bounding box center [247, 322] width 33 height 25
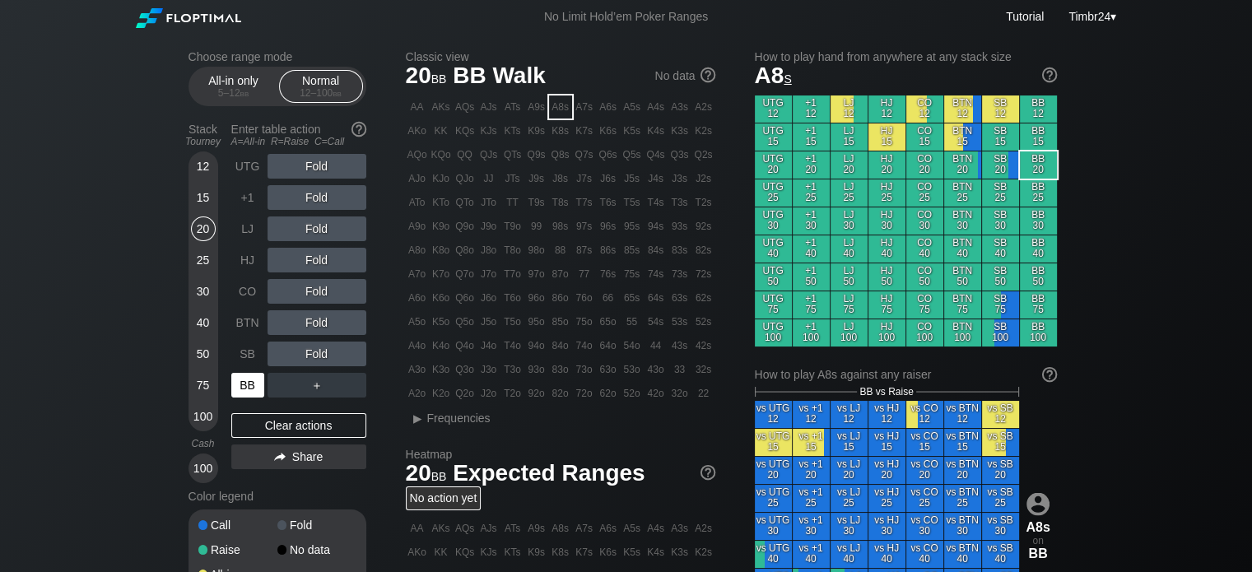
click at [254, 375] on div "BB" at bounding box center [247, 385] width 33 height 25
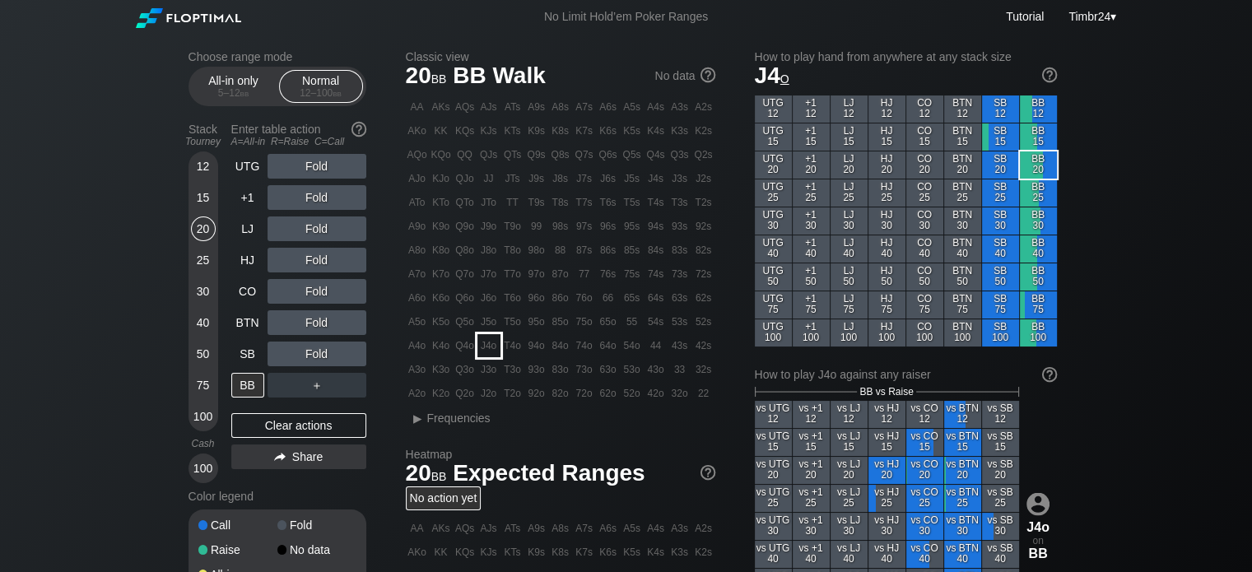
click at [481, 346] on div "J4o" at bounding box center [488, 345] width 23 height 23
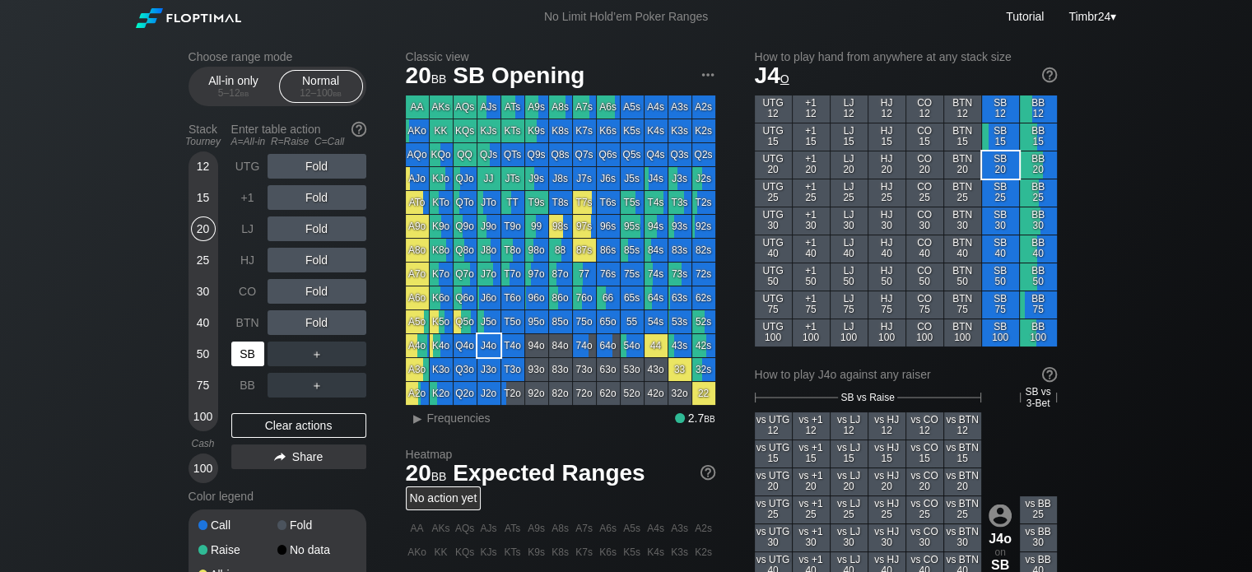
click at [244, 358] on div "SB" at bounding box center [247, 354] width 33 height 25
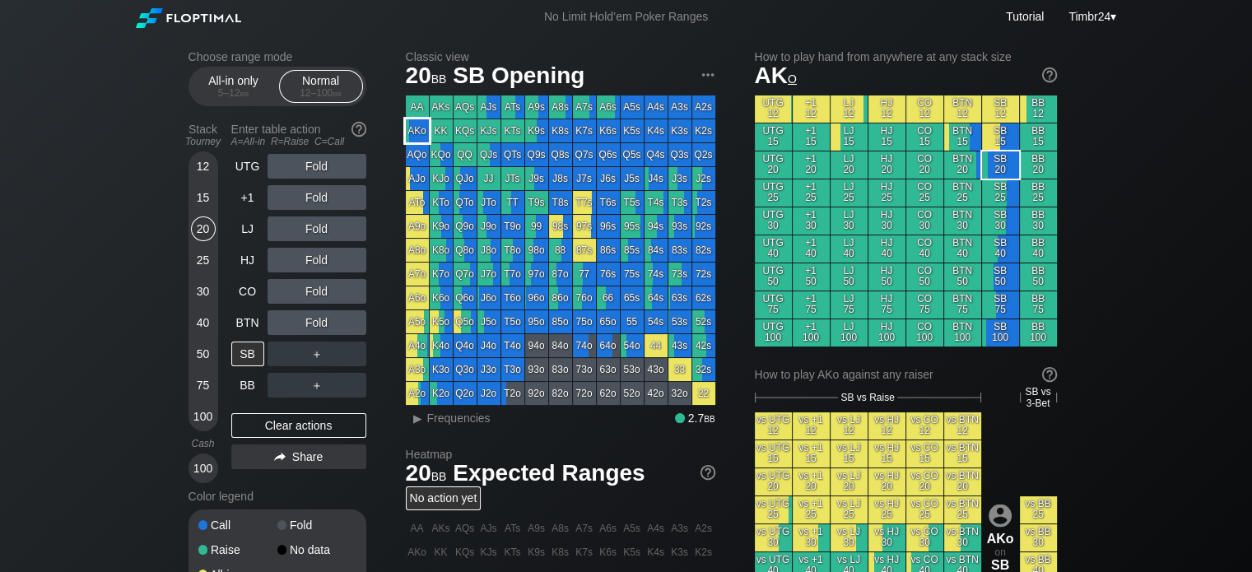
click at [420, 135] on div "AKo" at bounding box center [417, 130] width 23 height 23
click at [314, 284] on div "R ✕" at bounding box center [316, 291] width 32 height 25
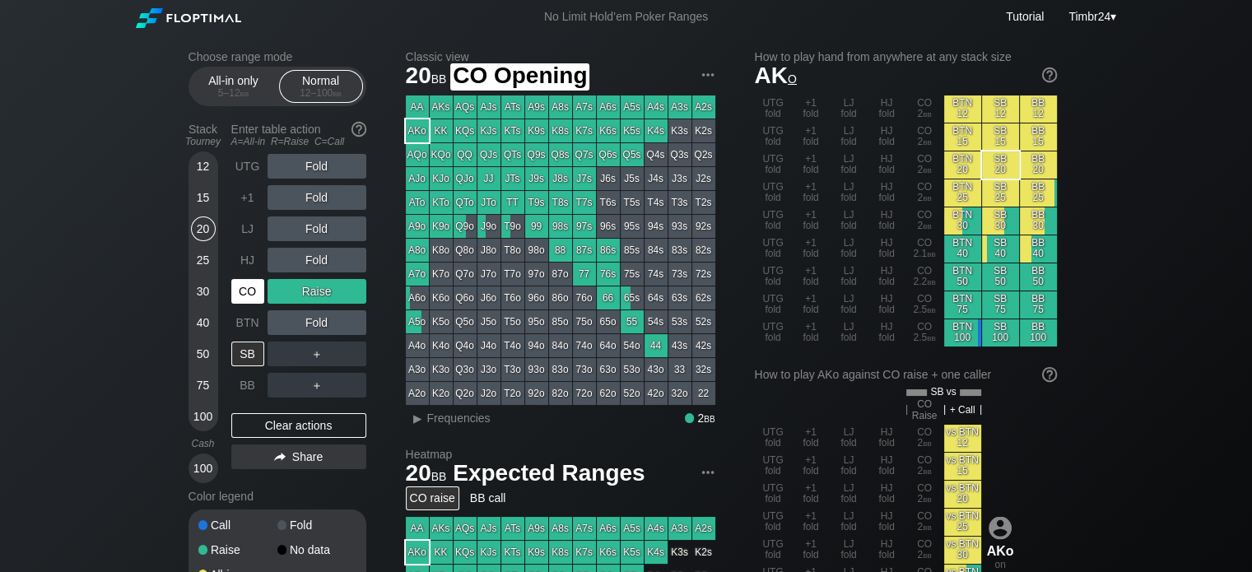
click at [251, 290] on div "CO" at bounding box center [247, 291] width 33 height 25
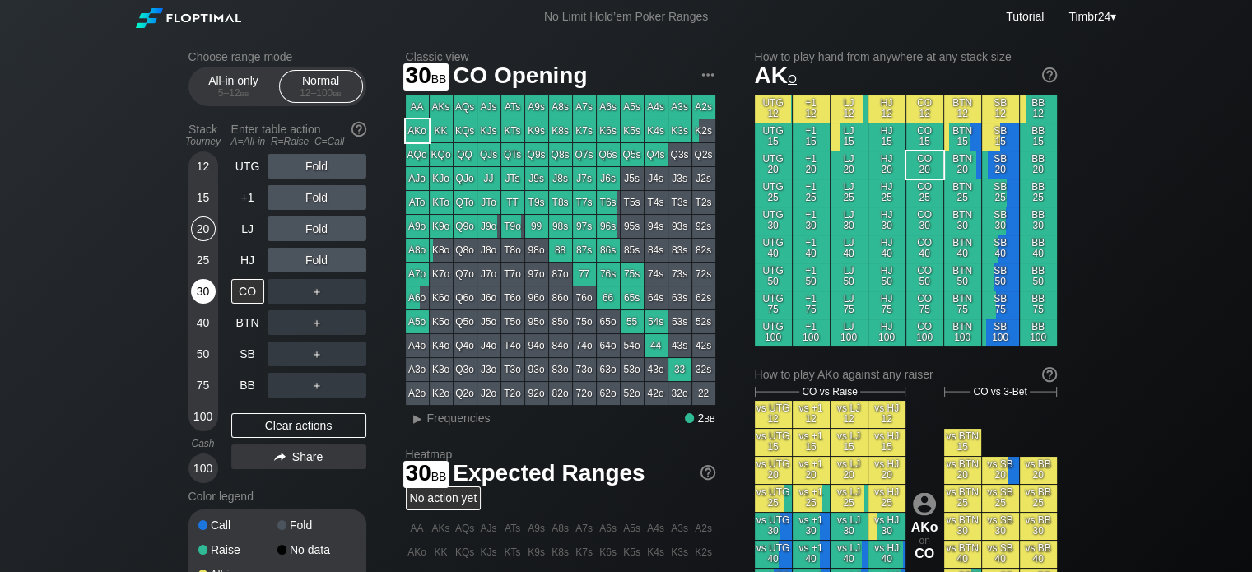
click at [204, 296] on div "30" at bounding box center [203, 291] width 25 height 25
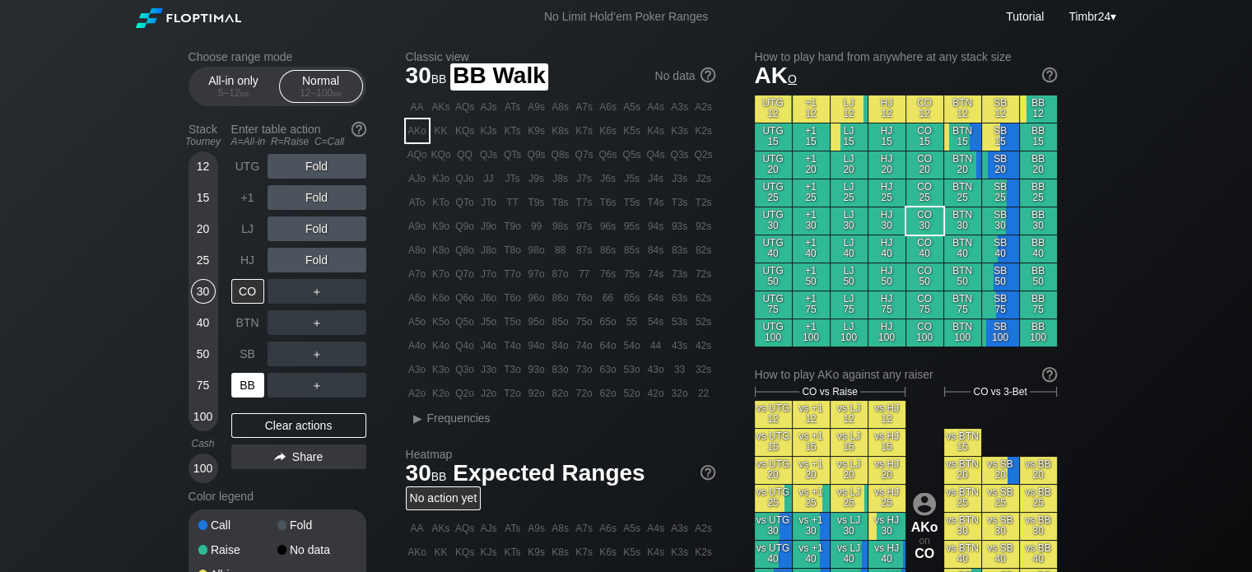
click at [245, 389] on div "BB" at bounding box center [247, 385] width 33 height 25
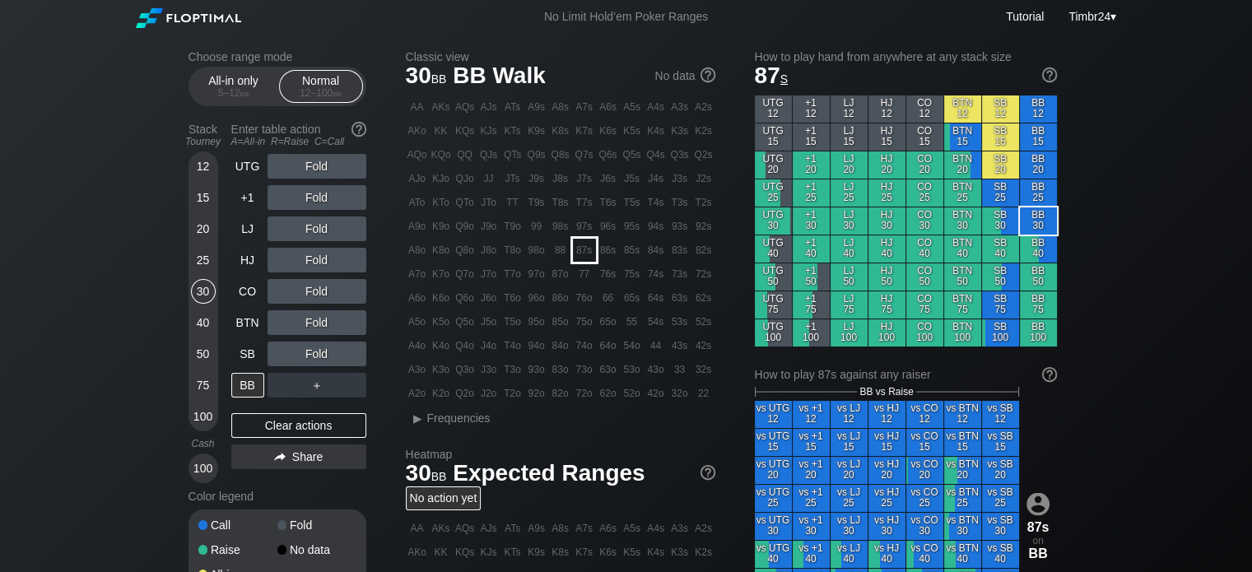
click at [580, 255] on div "87s" at bounding box center [584, 250] width 23 height 23
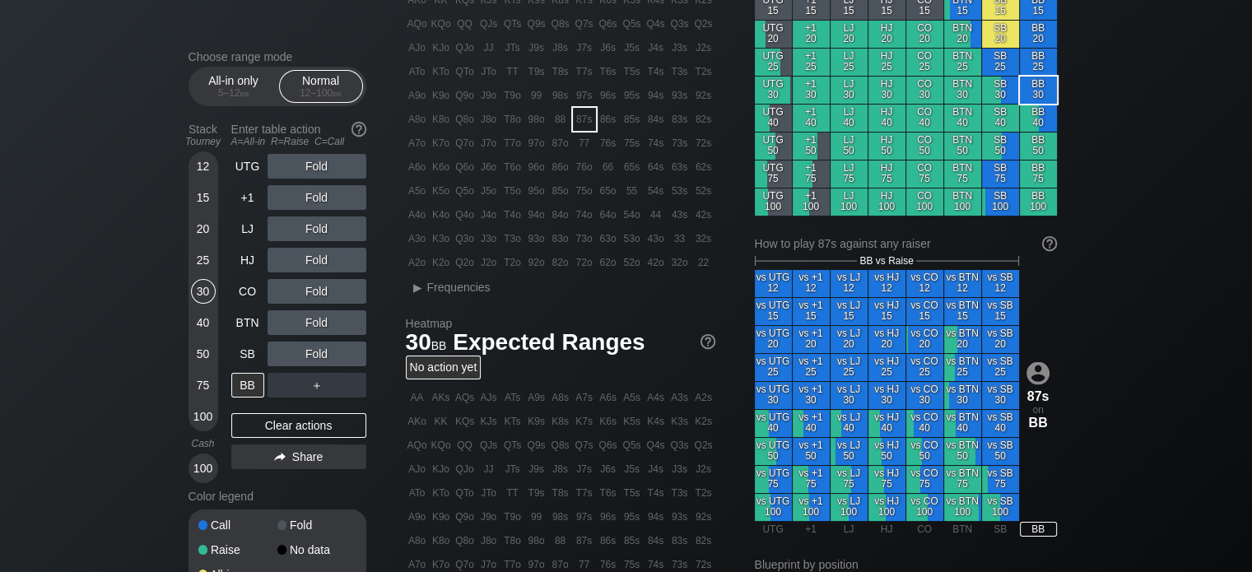
scroll to position [130, 0]
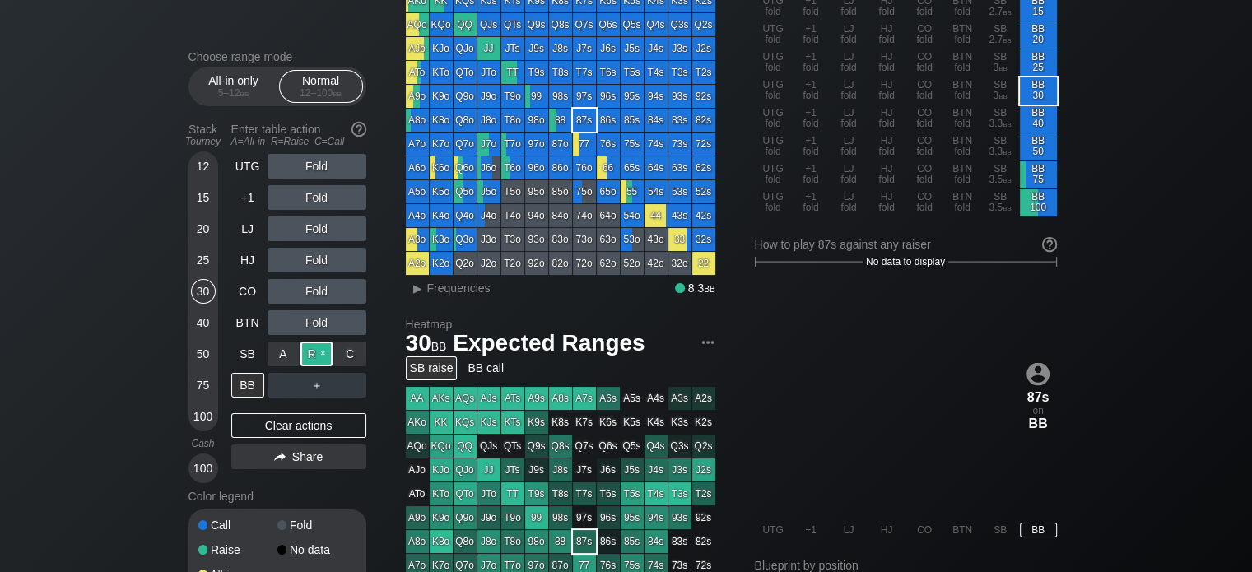
click at [309, 349] on div "R ✕" at bounding box center [316, 354] width 32 height 25
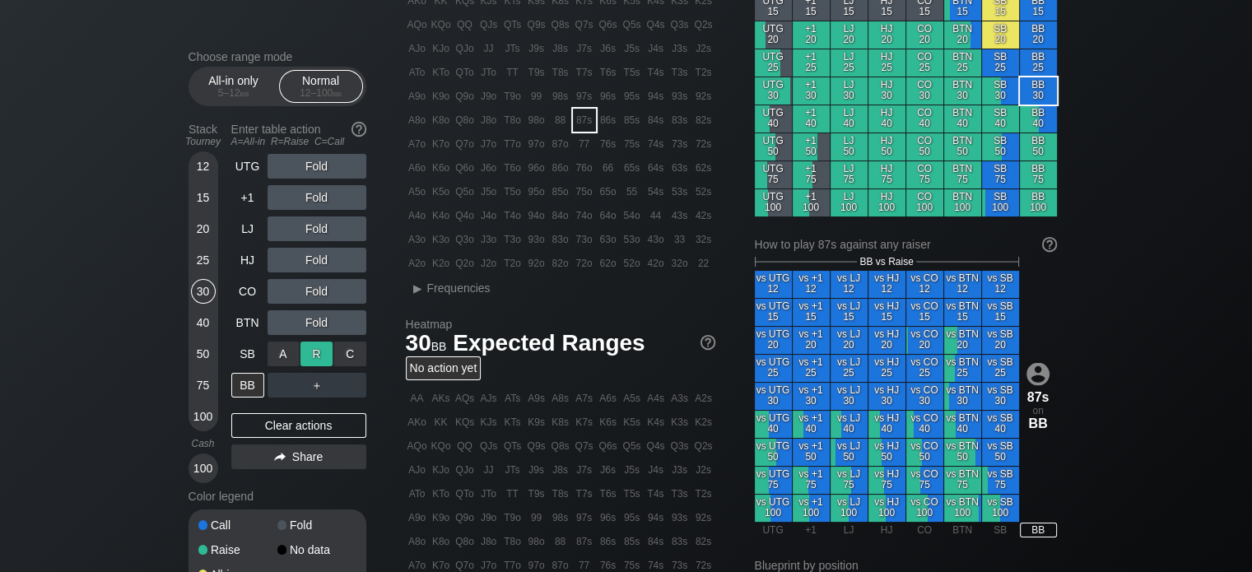
click at [310, 350] on div "R ✕" at bounding box center [316, 354] width 32 height 25
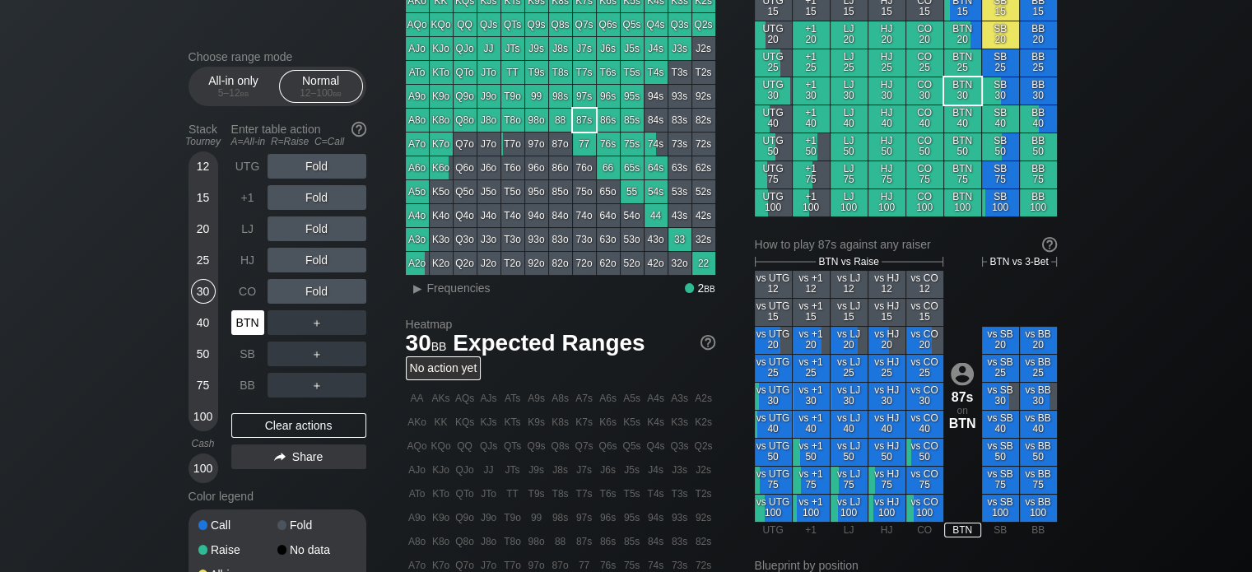
click at [245, 323] on div "BTN" at bounding box center [247, 322] width 33 height 25
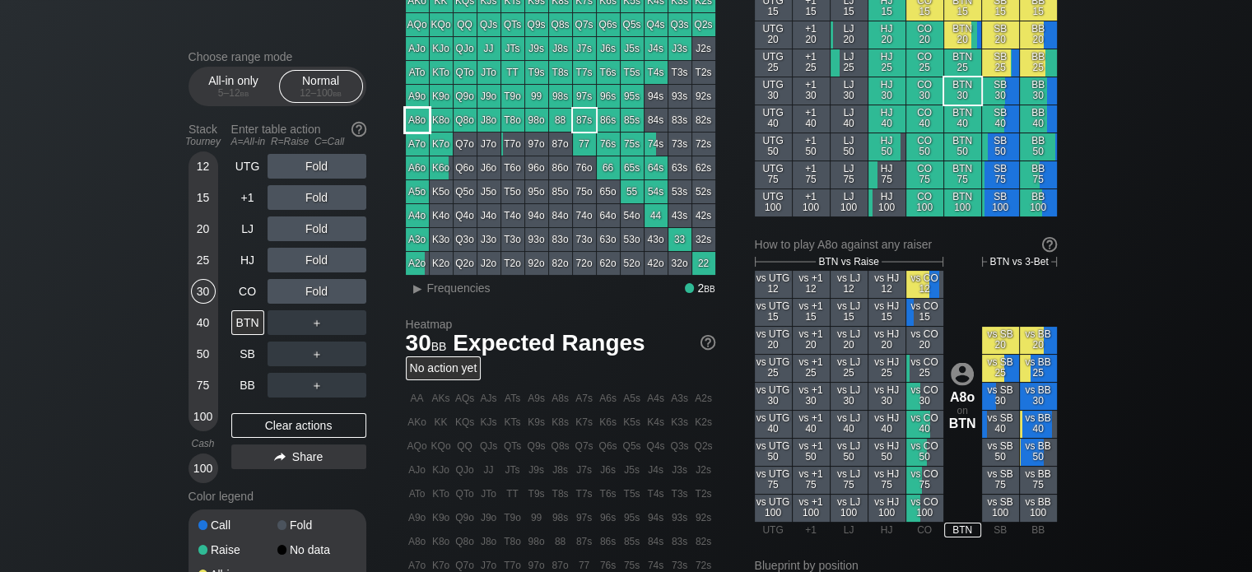
click at [418, 131] on div "A8o" at bounding box center [417, 120] width 23 height 23
click at [314, 161] on div "R ✕" at bounding box center [316, 166] width 32 height 25
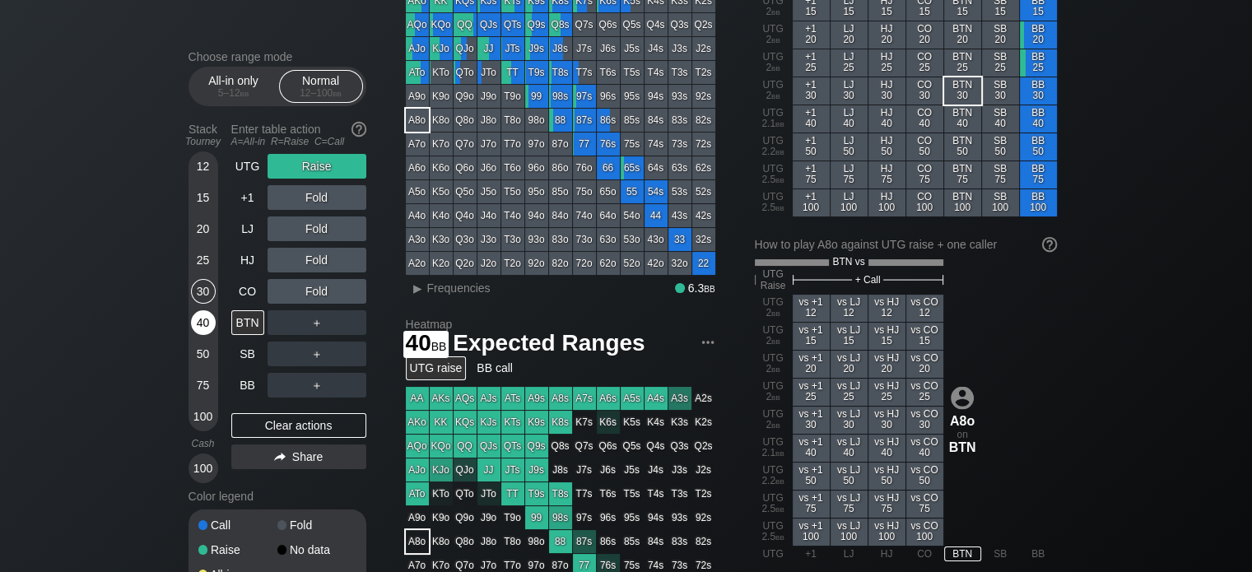
click at [205, 325] on div "40" at bounding box center [203, 322] width 25 height 25
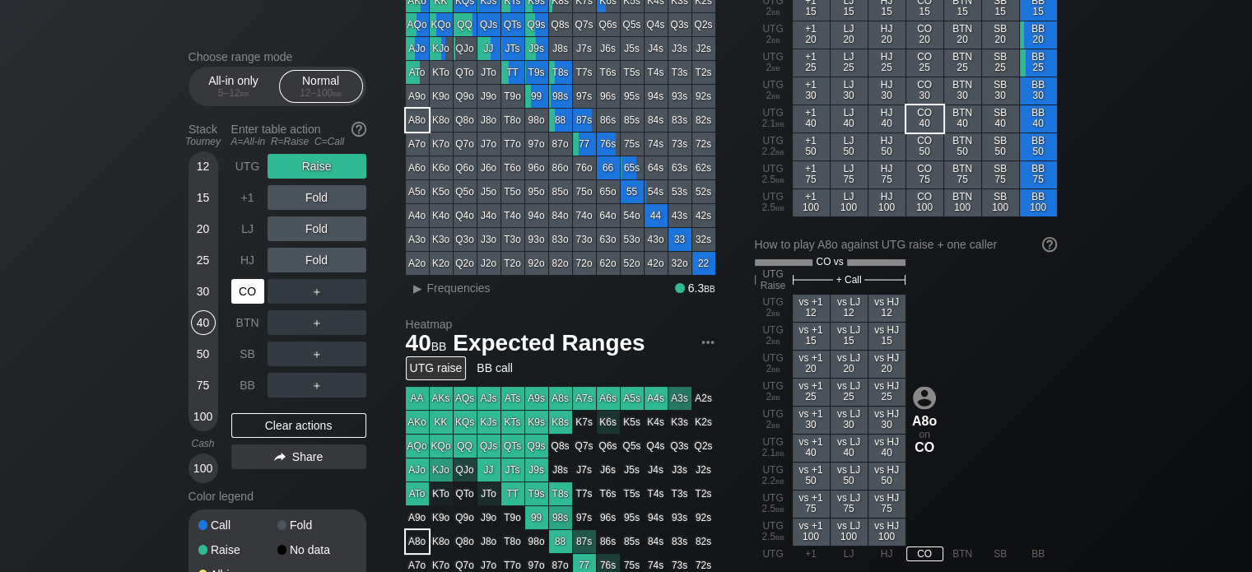
click at [233, 282] on div "CO" at bounding box center [247, 291] width 33 height 25
click at [281, 160] on div "A ✕" at bounding box center [284, 166] width 32 height 25
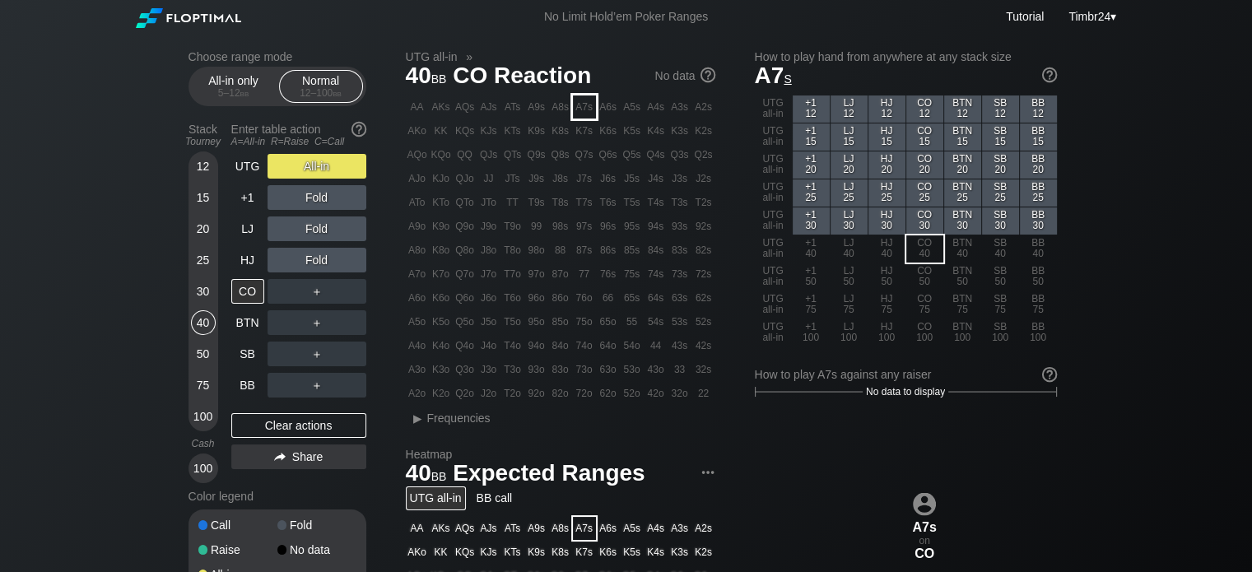
click at [592, 108] on div "A7s" at bounding box center [584, 106] width 23 height 23
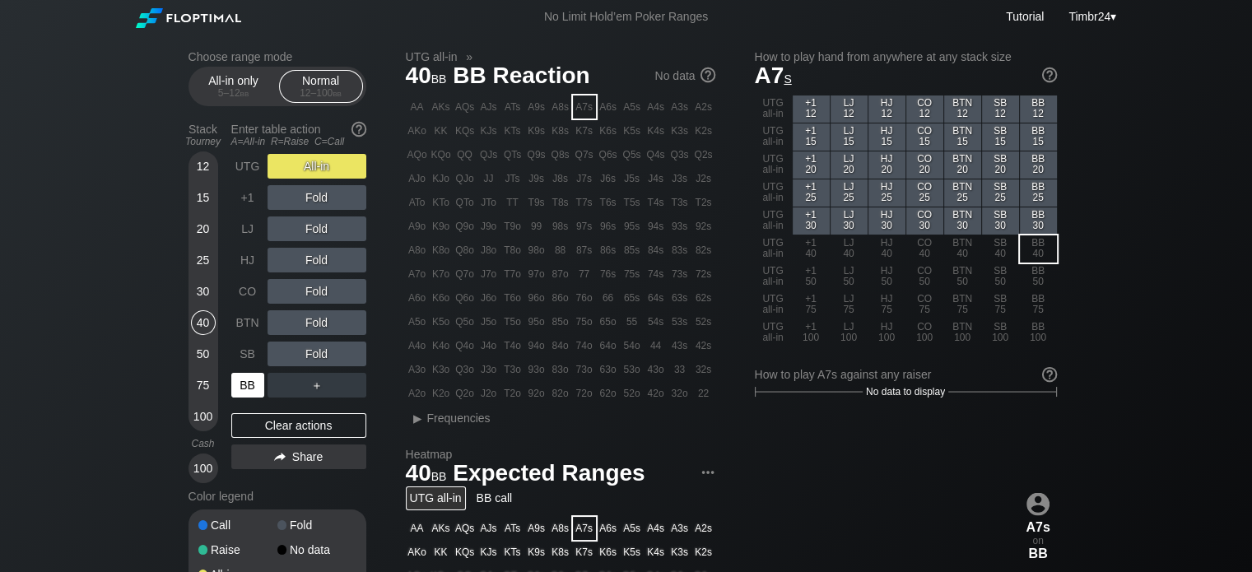
click at [240, 394] on div "BB" at bounding box center [247, 385] width 33 height 25
click at [310, 165] on div "R ✕" at bounding box center [316, 166] width 32 height 25
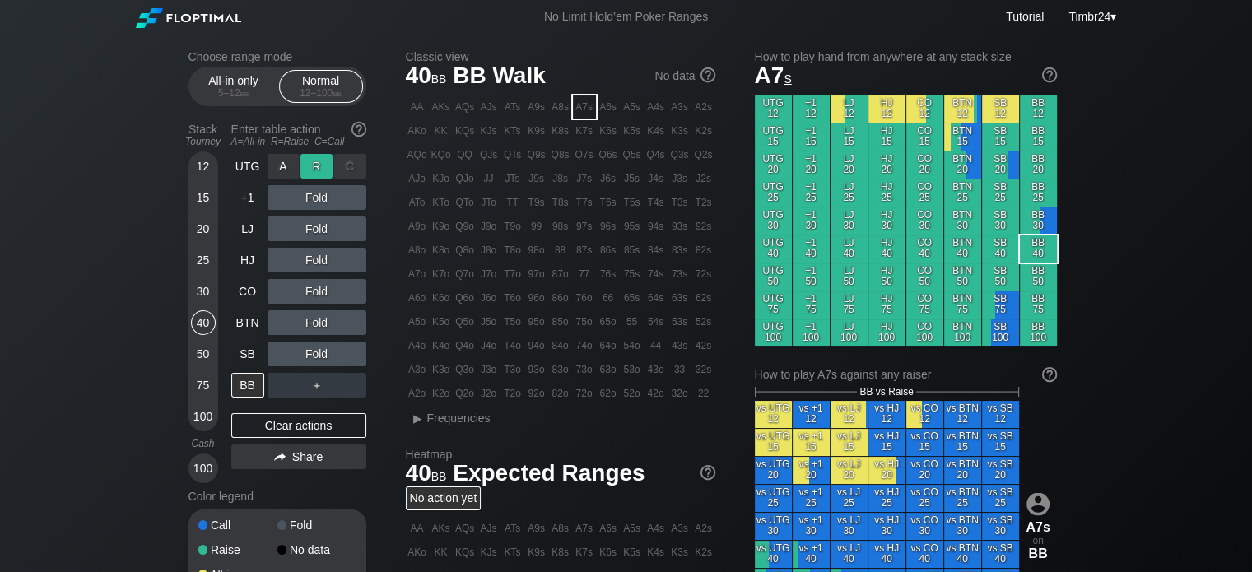
click at [310, 165] on div "R ✕" at bounding box center [316, 166] width 32 height 25
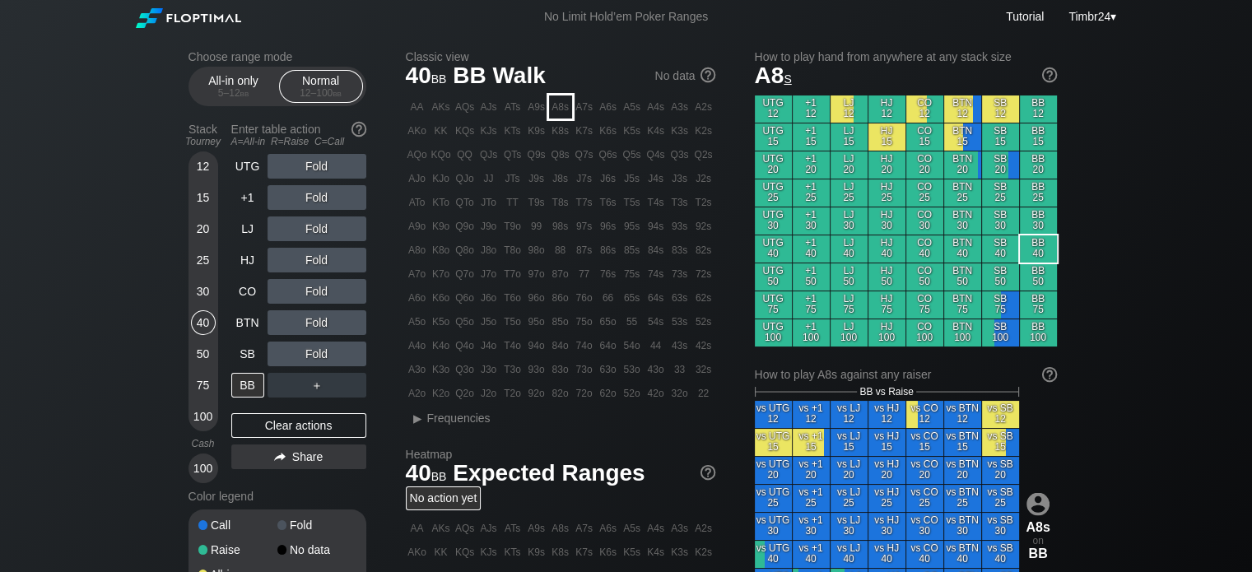
click at [554, 117] on div "A8s" at bounding box center [560, 106] width 23 height 23
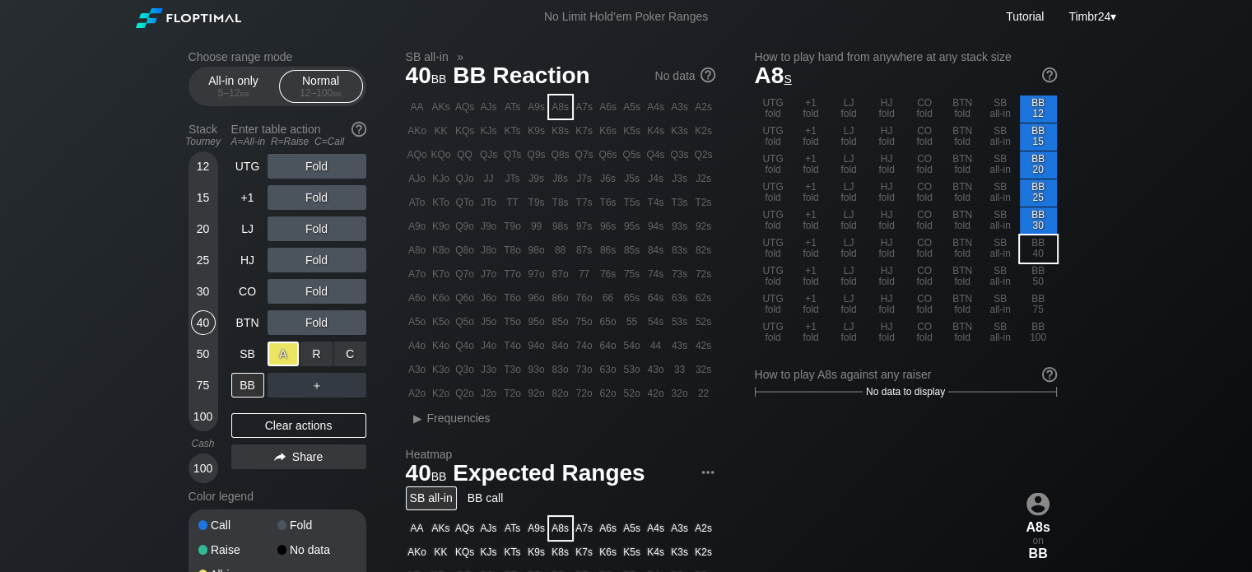
click at [277, 353] on div "A ✕" at bounding box center [284, 354] width 32 height 25
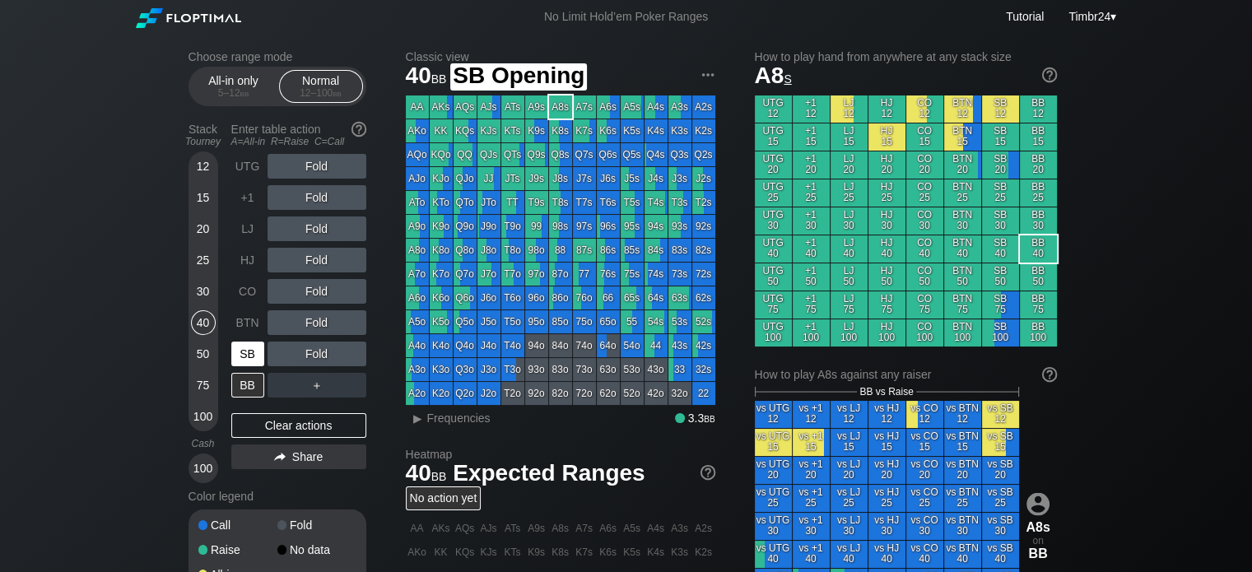
click at [240, 349] on div "SB" at bounding box center [247, 354] width 33 height 25
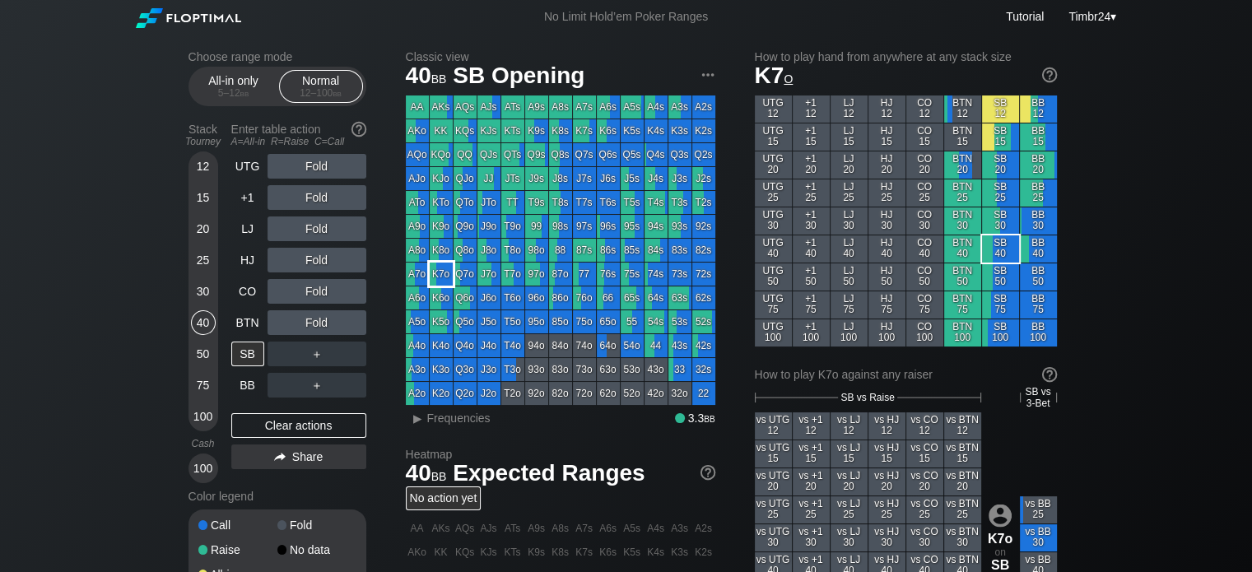
click at [435, 272] on div "K7o" at bounding box center [441, 274] width 23 height 23
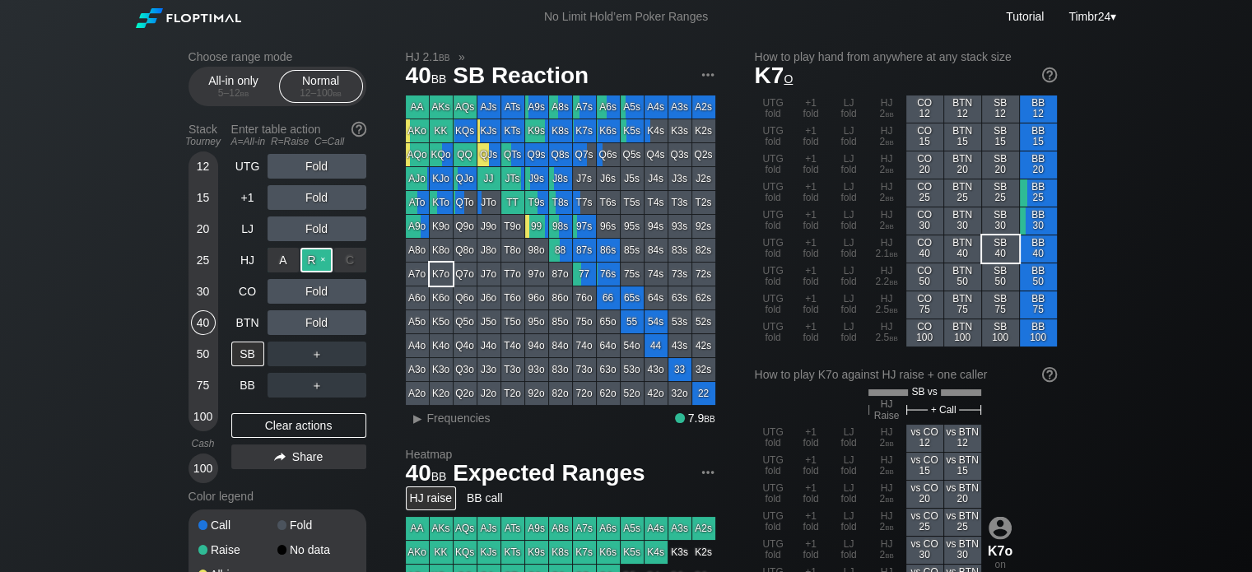
click at [311, 257] on div "R ✕" at bounding box center [316, 260] width 32 height 25
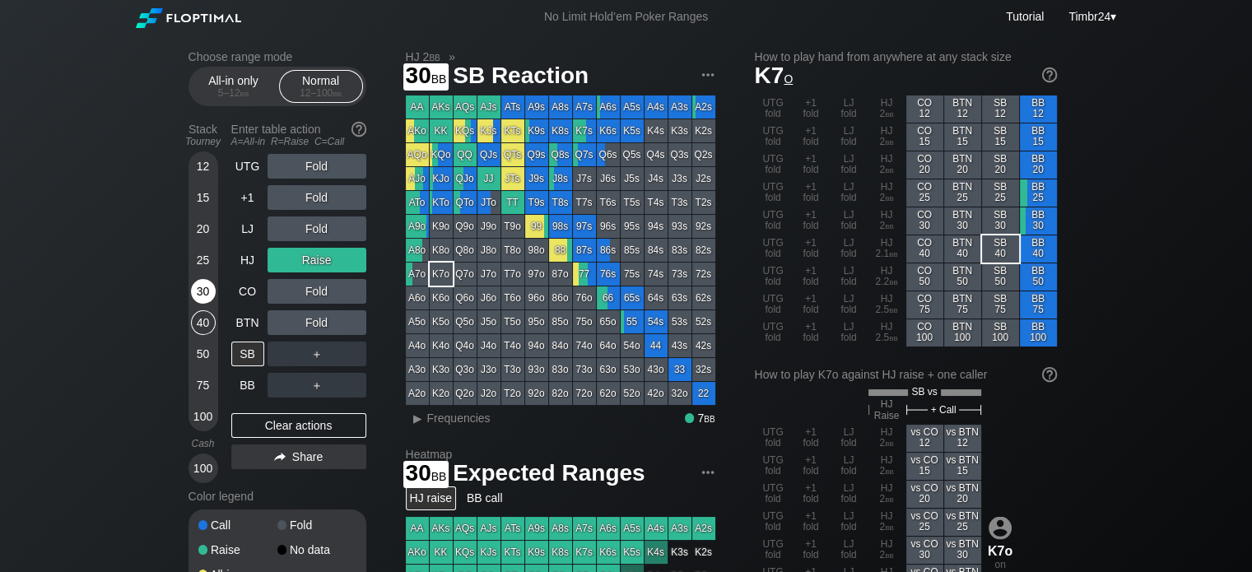
click at [202, 292] on div "30" at bounding box center [203, 291] width 25 height 25
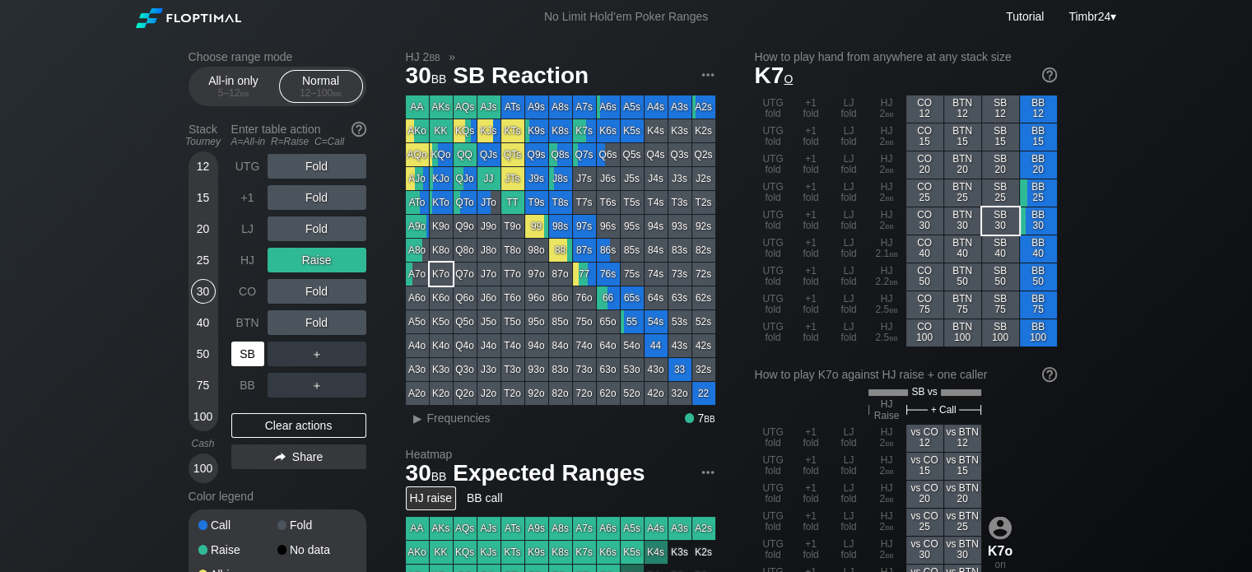
click at [246, 342] on div "SB" at bounding box center [247, 354] width 33 height 25
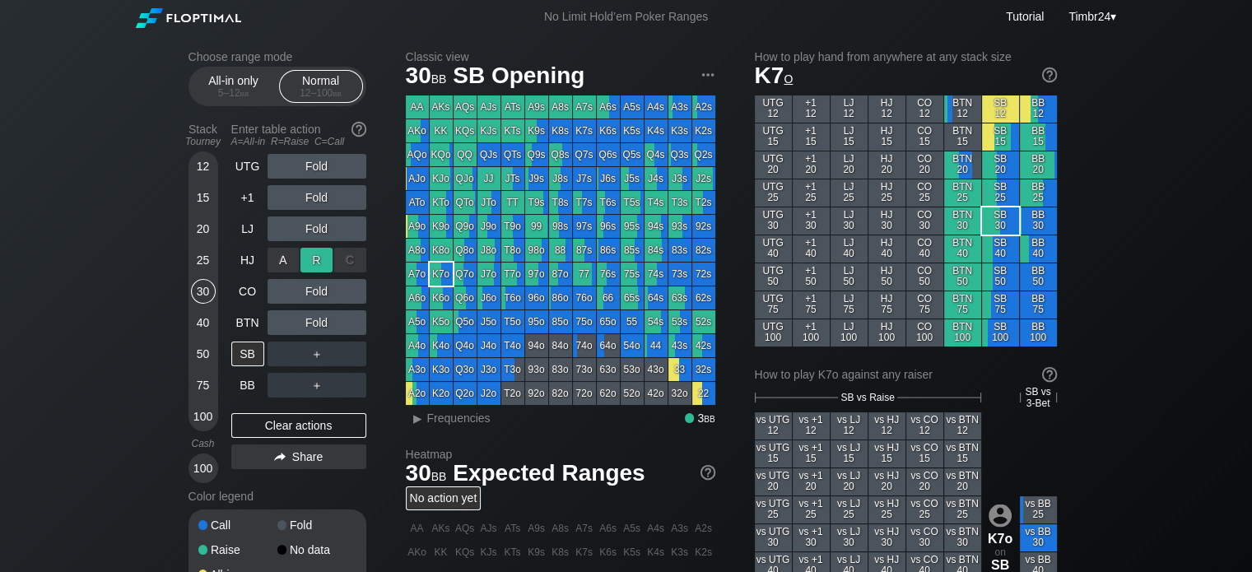
click at [310, 266] on div "R ✕" at bounding box center [316, 260] width 32 height 25
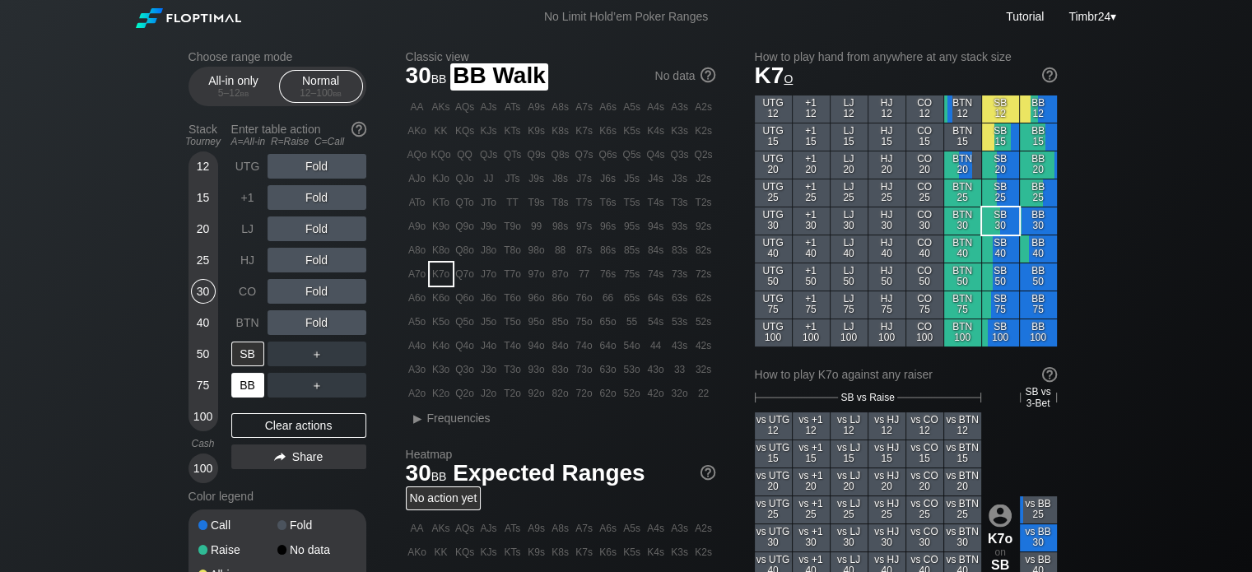
click at [251, 375] on div "BB" at bounding box center [247, 385] width 33 height 25
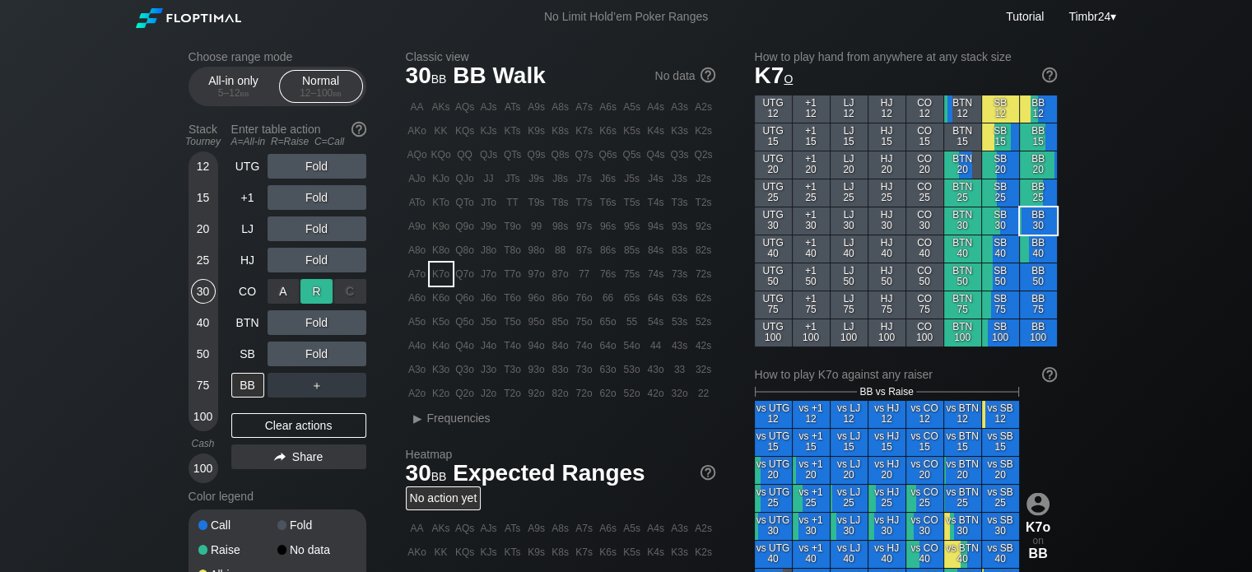
click at [324, 300] on div "R ✕" at bounding box center [316, 291] width 32 height 25
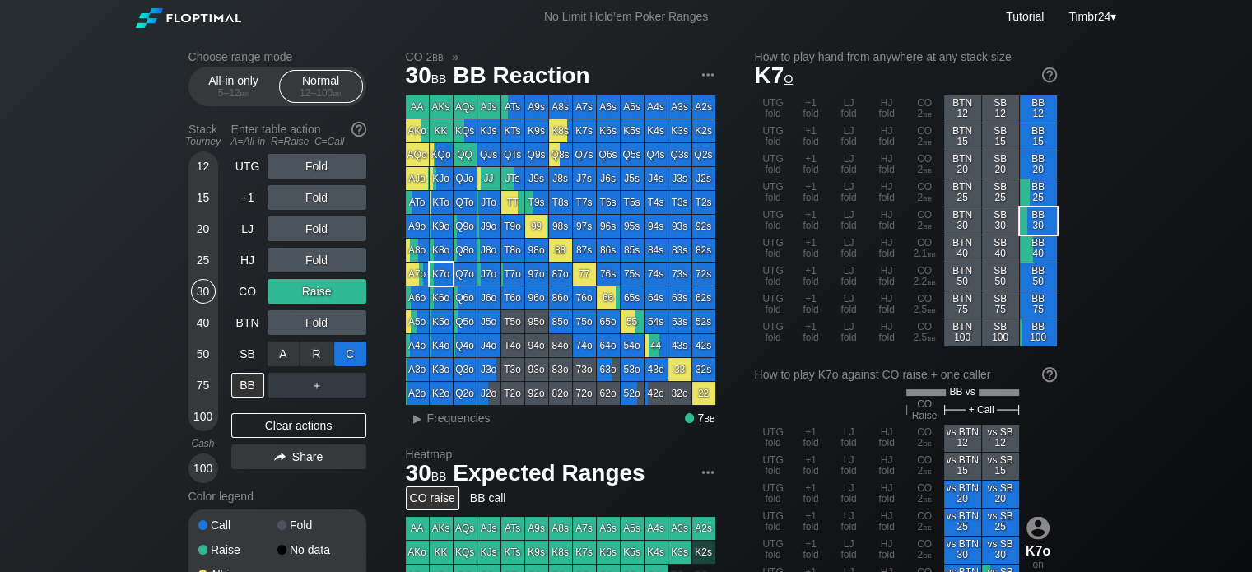
click at [341, 345] on div "C ✕" at bounding box center [350, 354] width 32 height 25
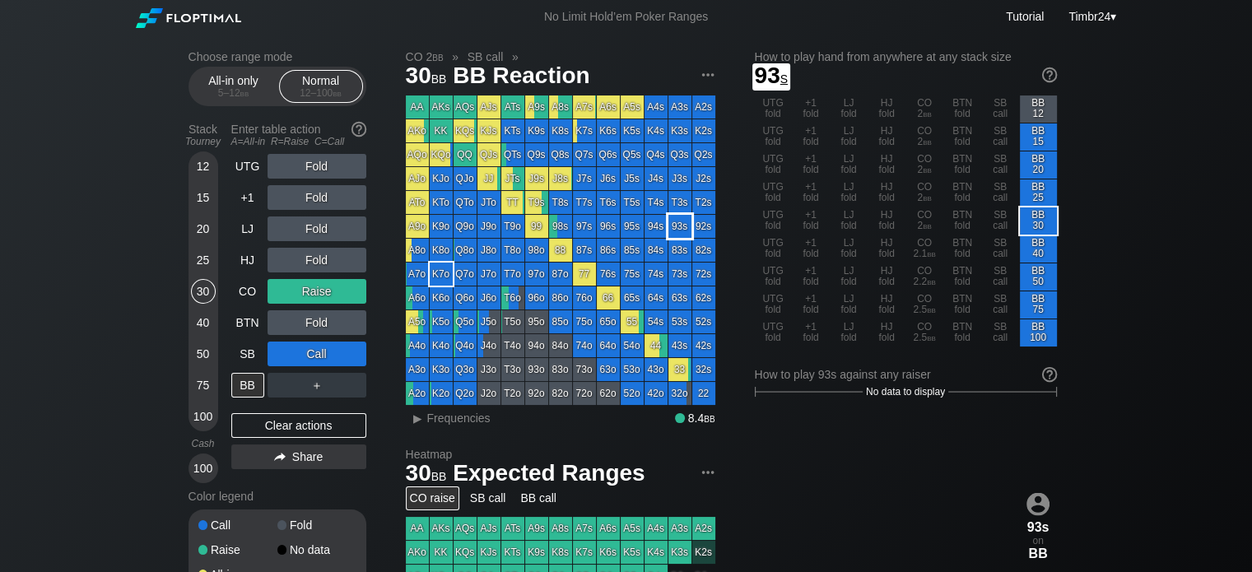
click at [670, 230] on div "93s" at bounding box center [679, 226] width 23 height 23
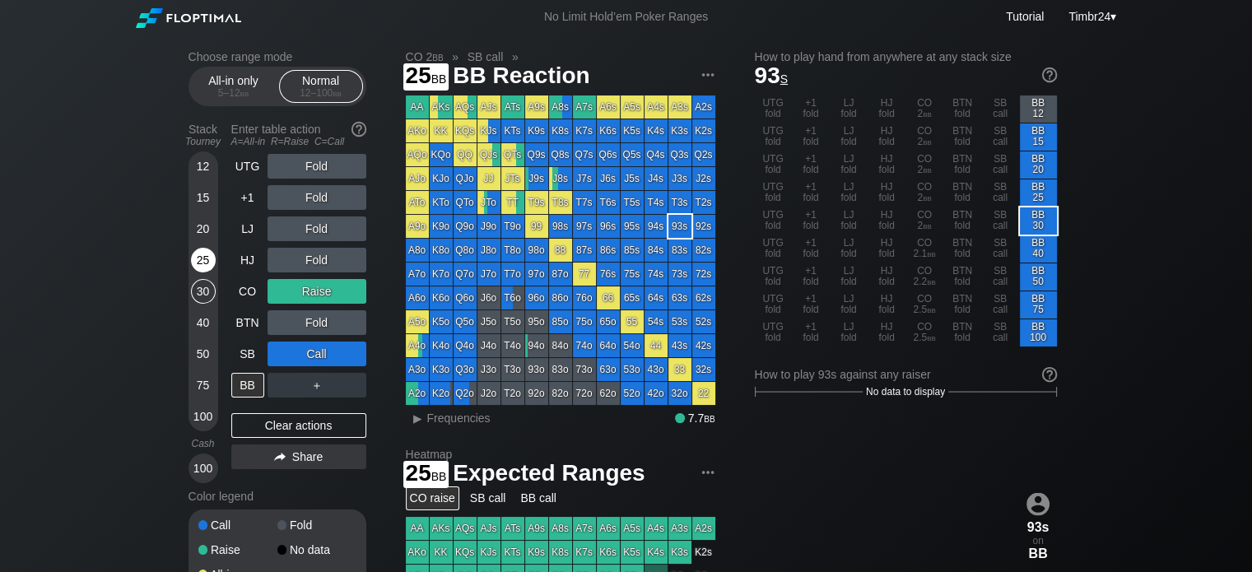
click at [192, 259] on div "25" at bounding box center [203, 260] width 25 height 25
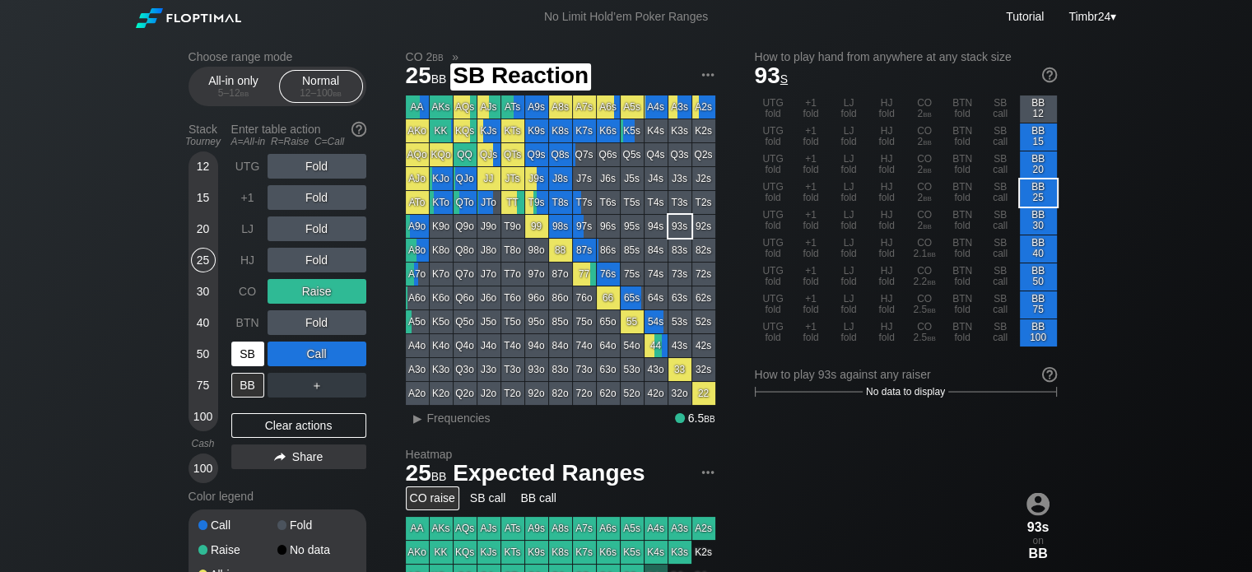
click at [245, 356] on div "SB" at bounding box center [247, 354] width 33 height 25
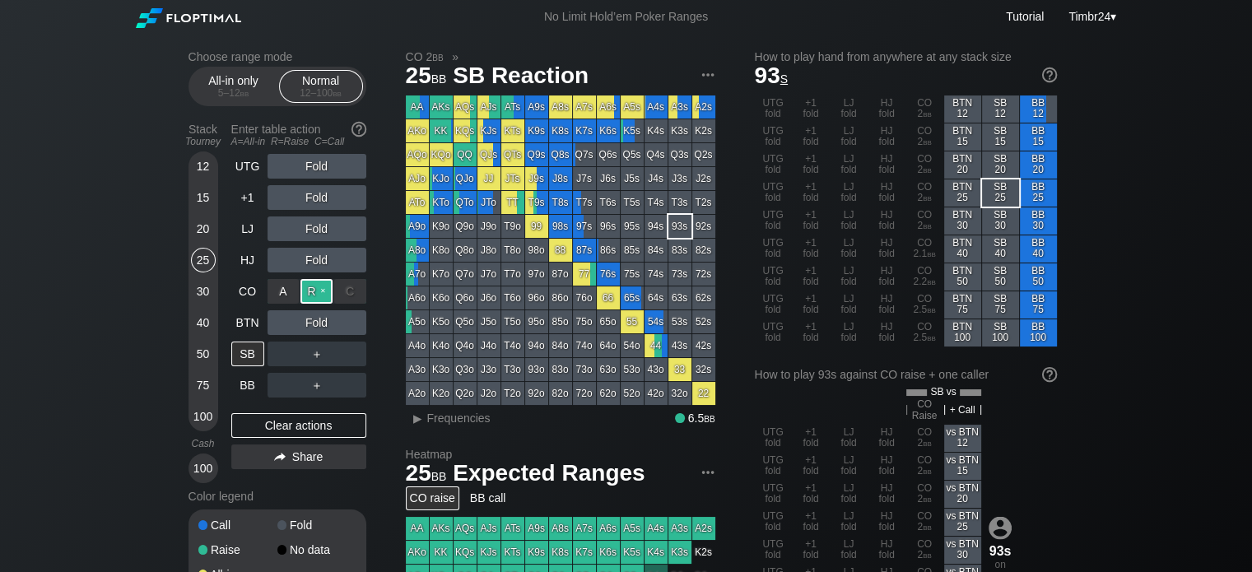
click at [307, 292] on div "R ✕" at bounding box center [316, 291] width 32 height 25
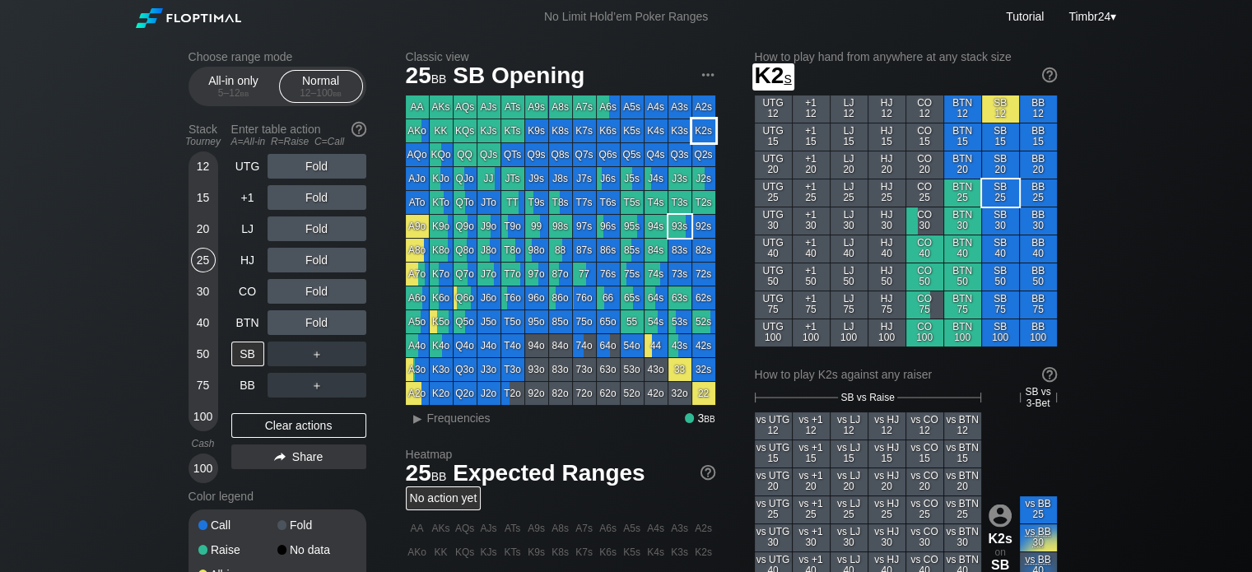
click at [701, 133] on div "K2s" at bounding box center [703, 130] width 23 height 23
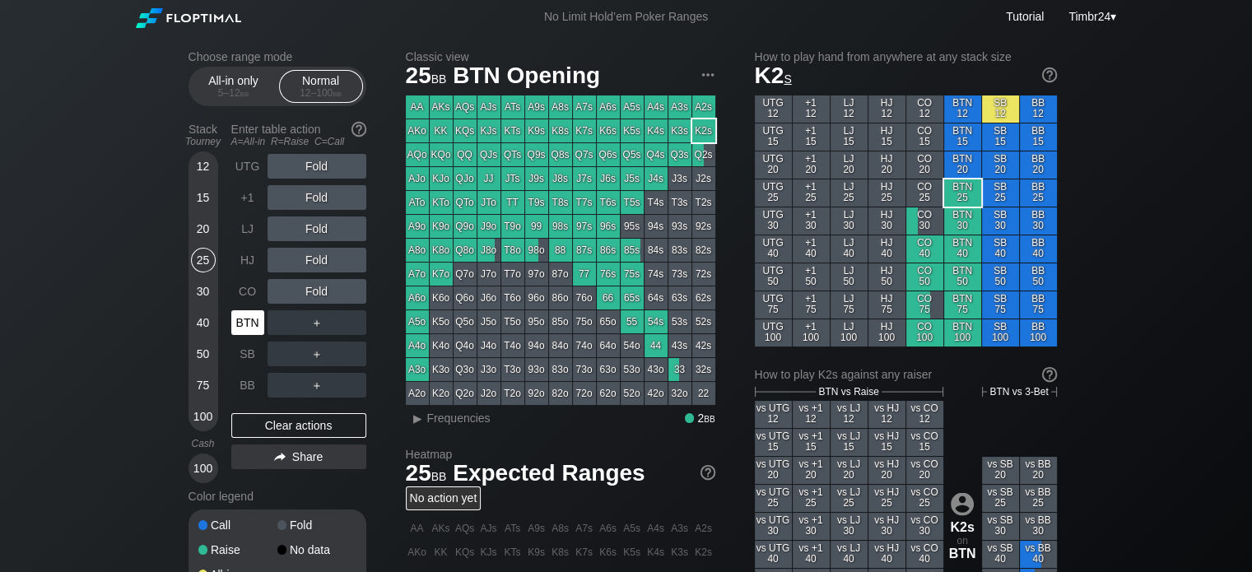
click at [240, 312] on div "BTN" at bounding box center [247, 322] width 33 height 25
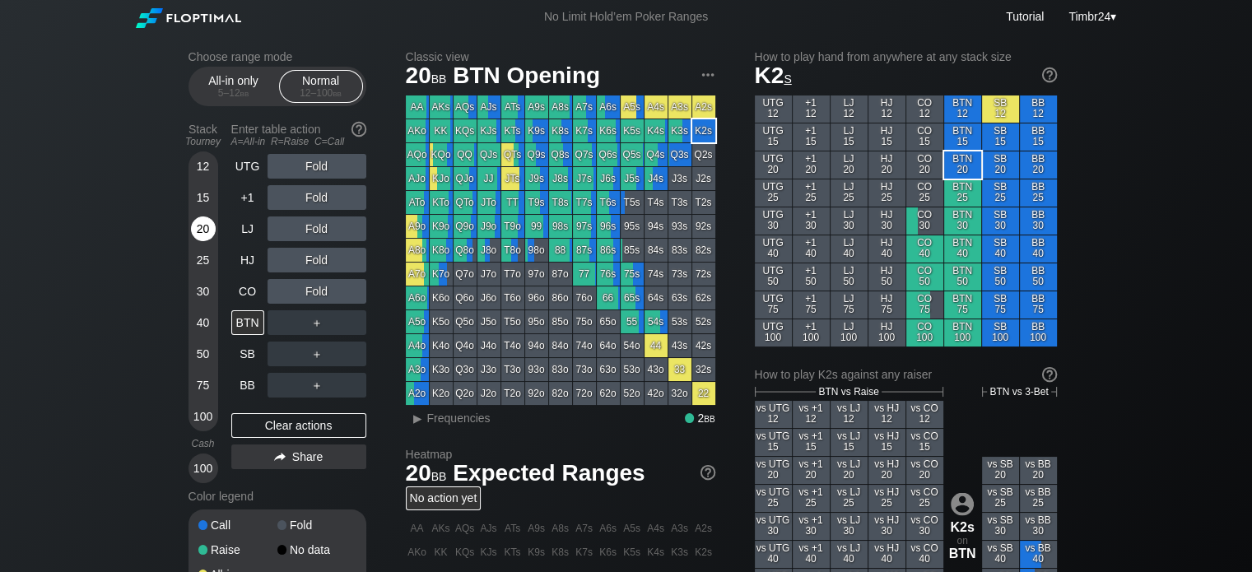
click at [198, 231] on div "20" at bounding box center [203, 229] width 25 height 25
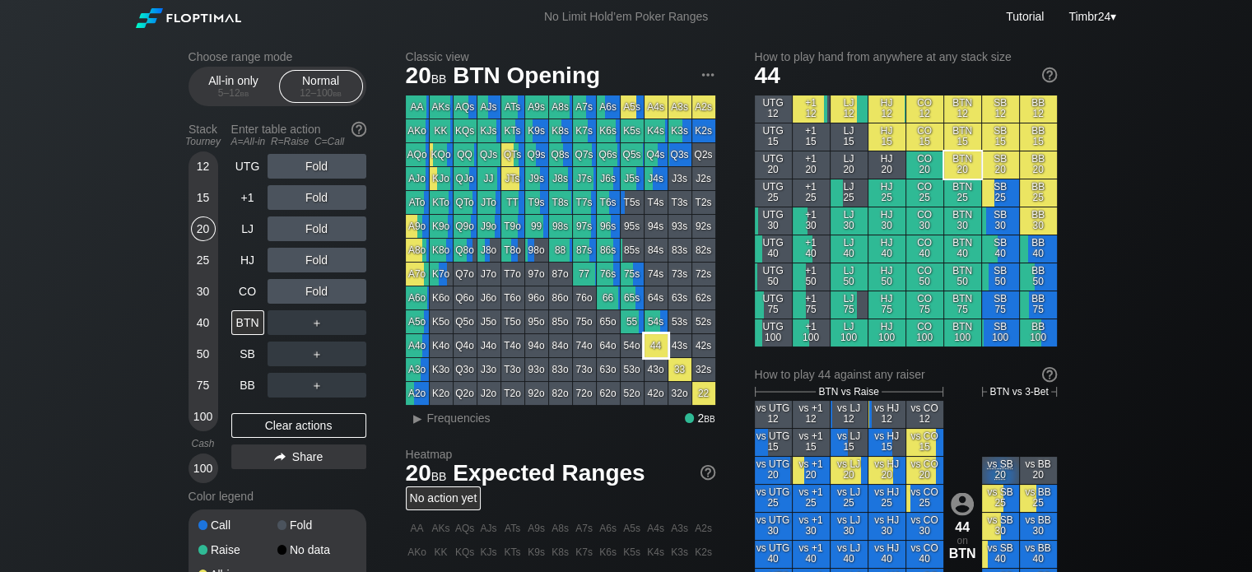
click at [659, 356] on div "44" at bounding box center [656, 345] width 23 height 23
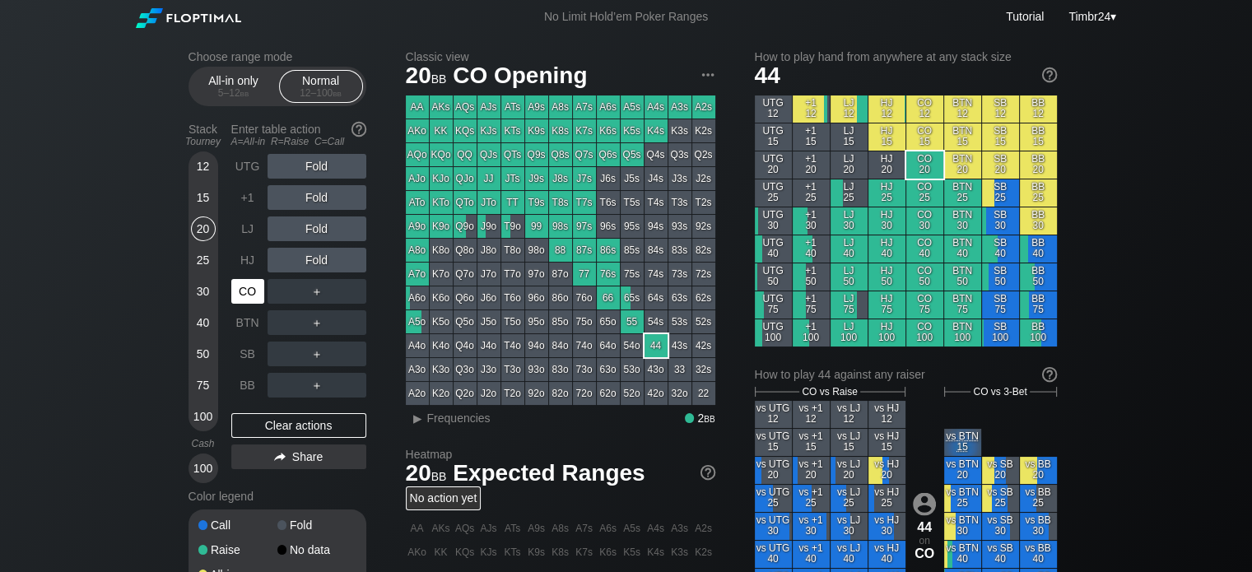
click at [250, 293] on div "CO" at bounding box center [247, 291] width 33 height 25
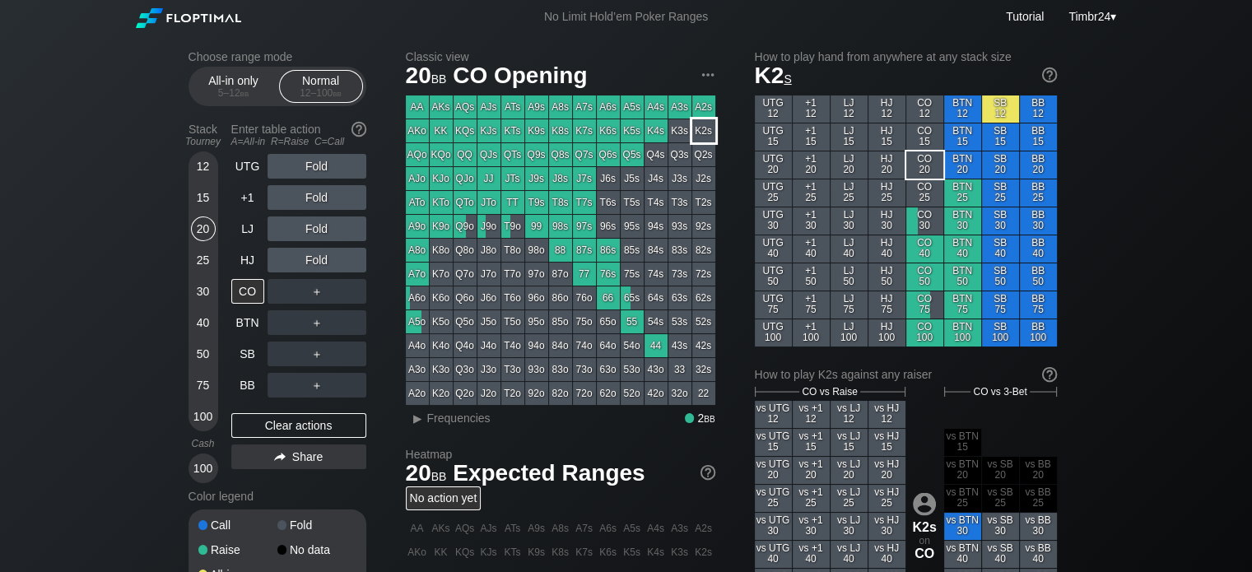
click at [698, 122] on div "K2s" at bounding box center [703, 130] width 23 height 23
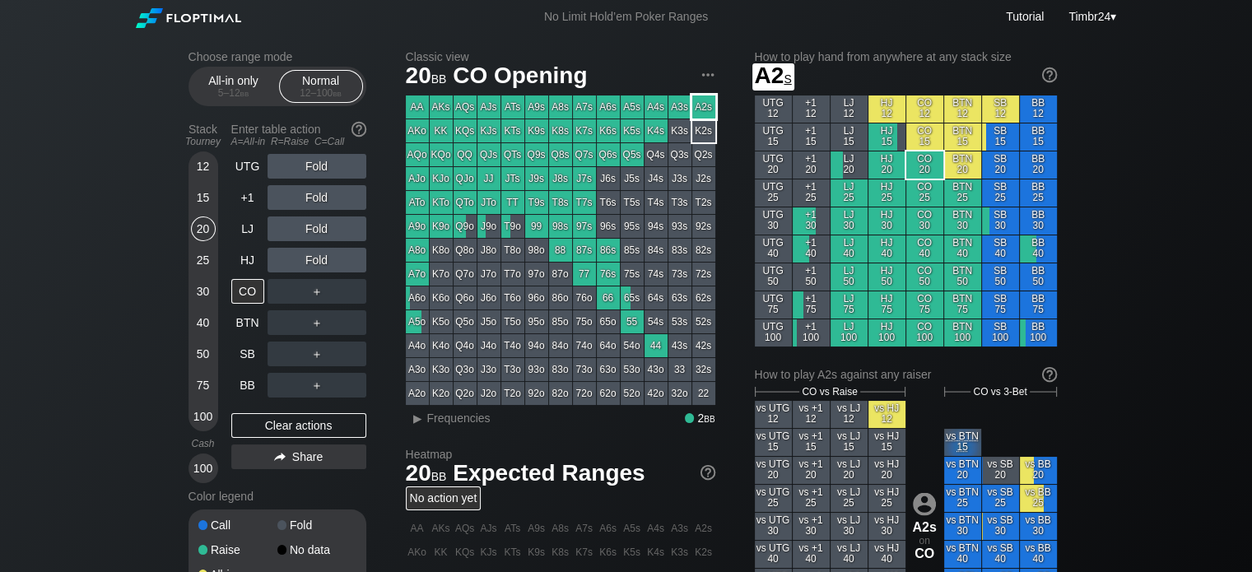
click at [701, 111] on div "A2s" at bounding box center [703, 106] width 23 height 23
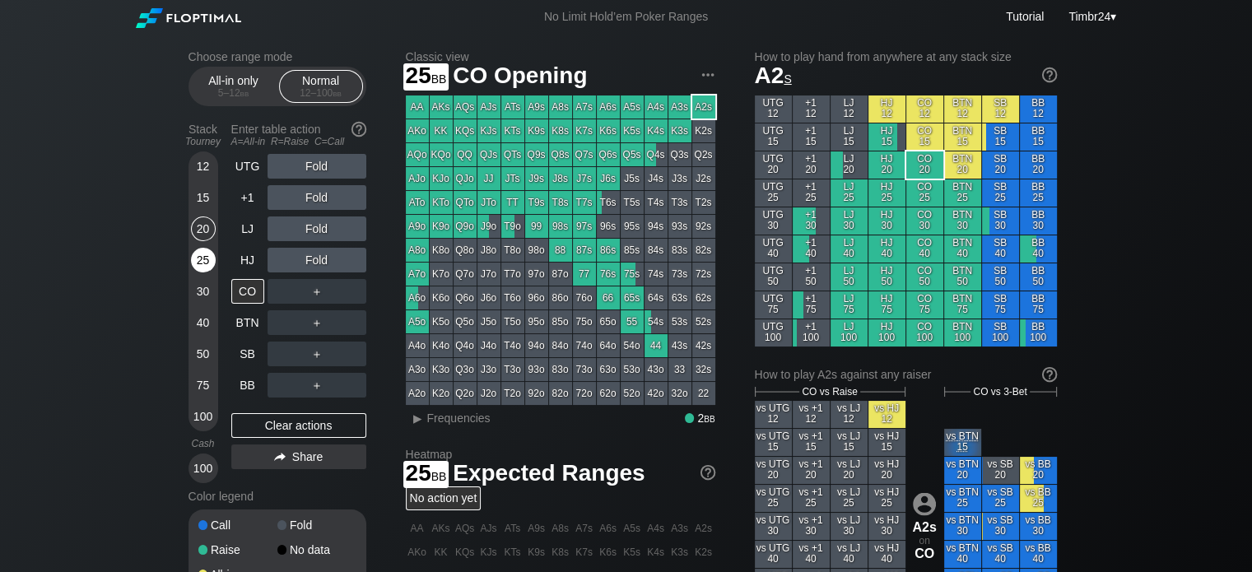
click at [203, 254] on div "25" at bounding box center [203, 260] width 25 height 25
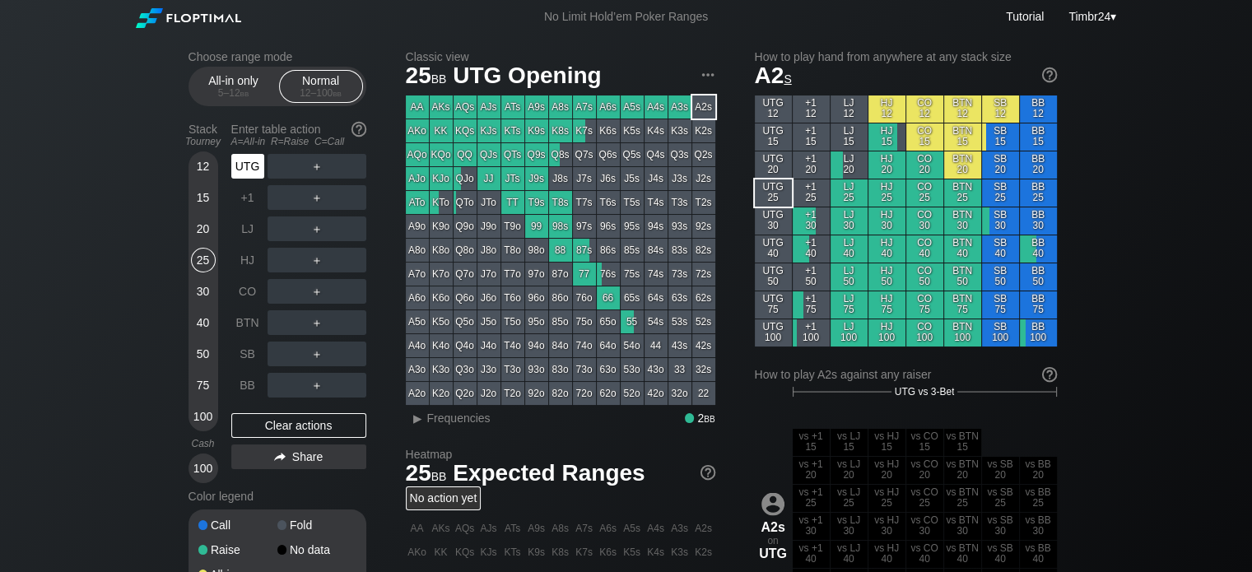
click at [249, 165] on div "UTG" at bounding box center [247, 166] width 33 height 25
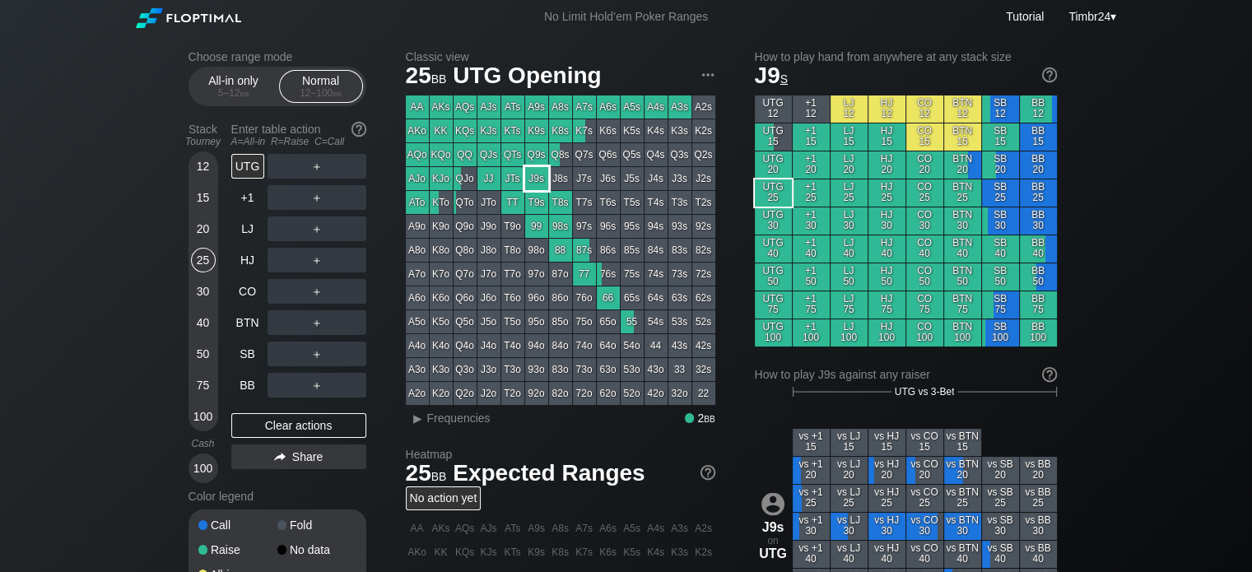
click at [533, 184] on div "J9s" at bounding box center [536, 178] width 23 height 23
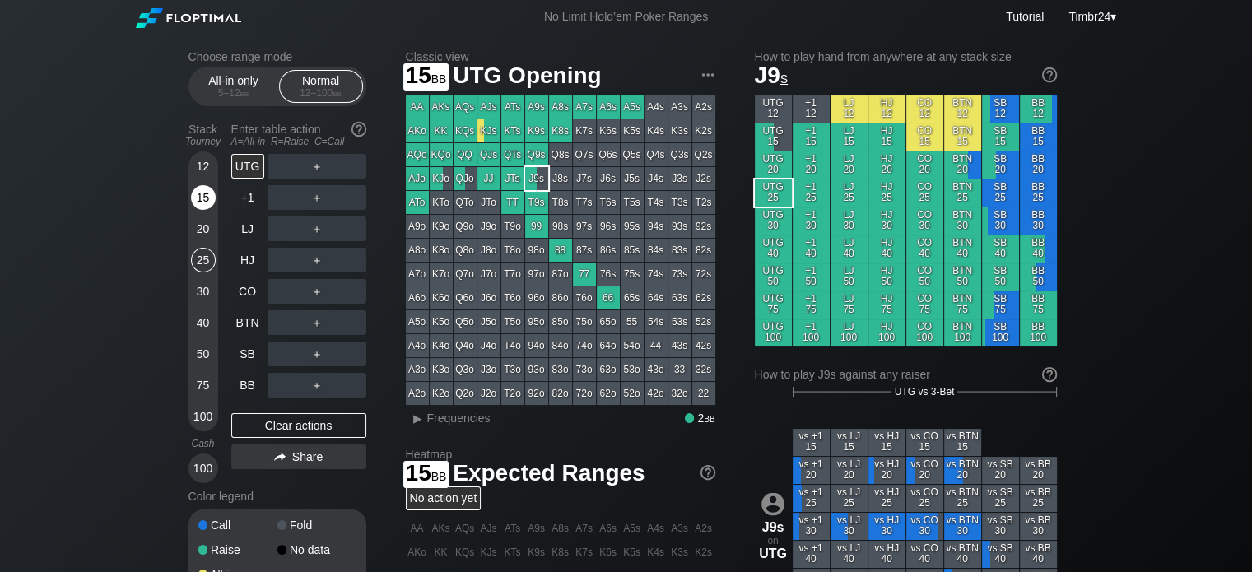
click at [203, 216] on div "15" at bounding box center [203, 200] width 25 height 31
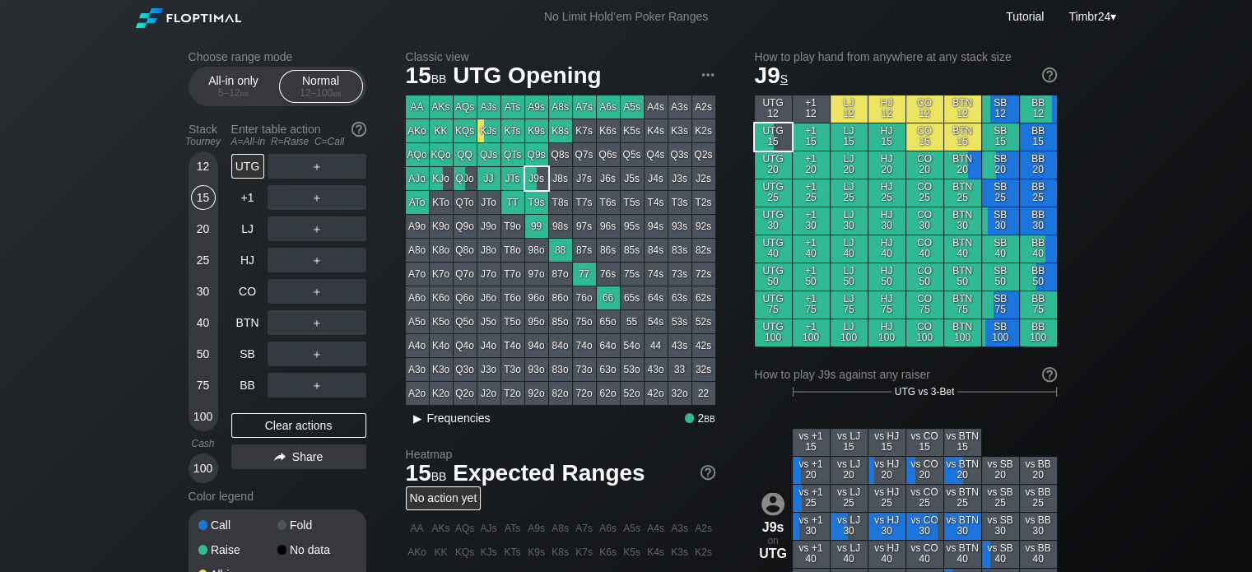
click at [439, 425] on span "Frequencies" at bounding box center [458, 418] width 63 height 13
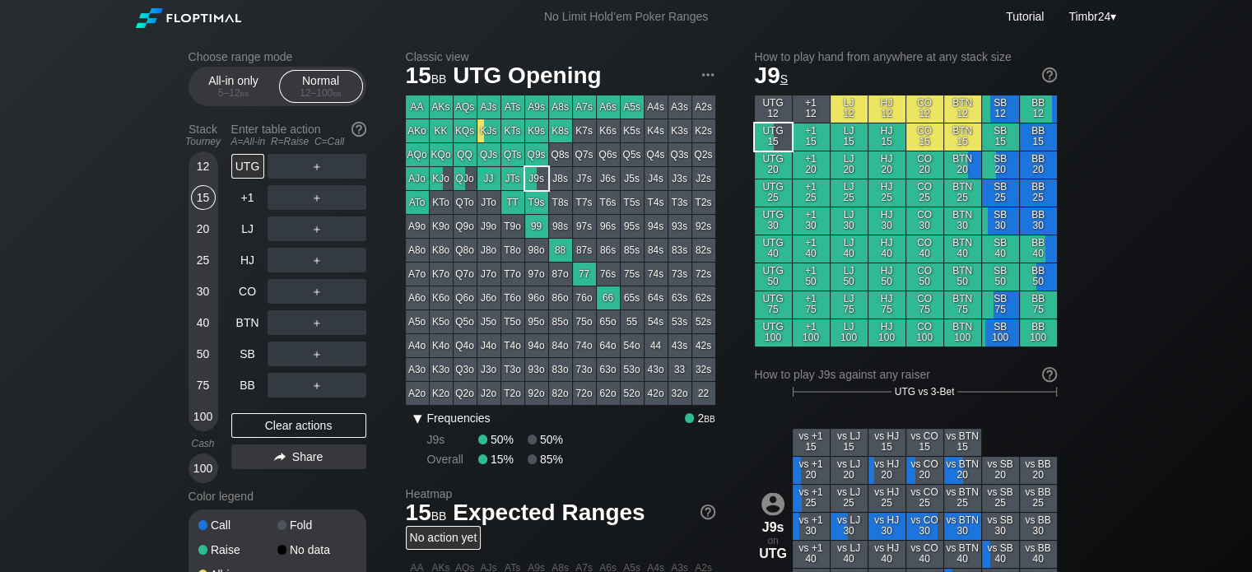
click at [439, 425] on span "Frequencies" at bounding box center [458, 418] width 63 height 13
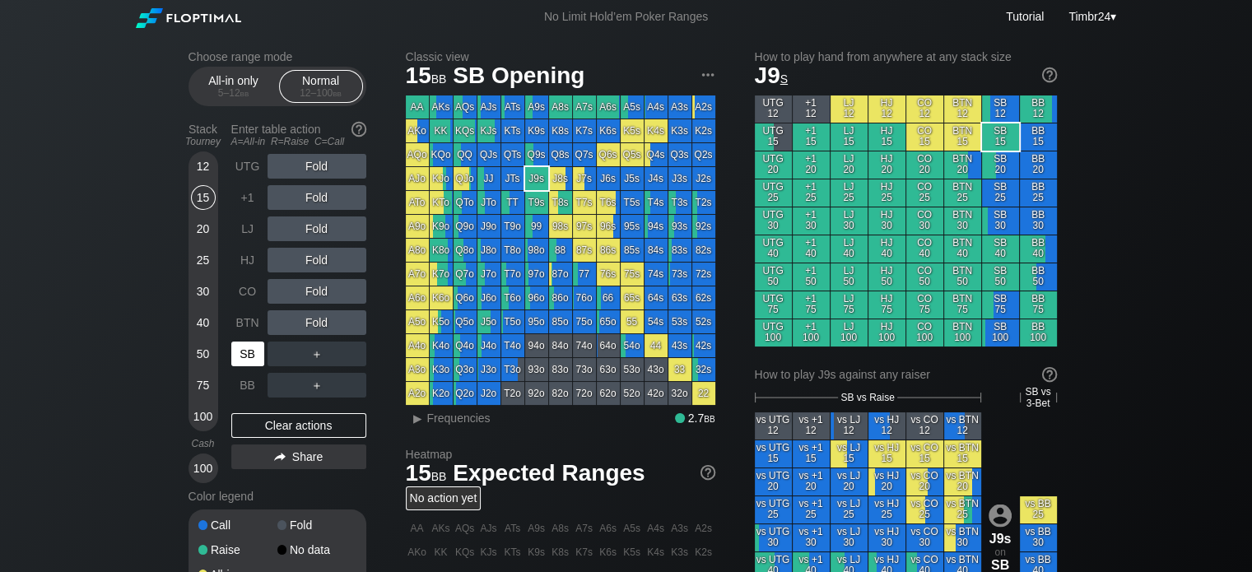
click at [244, 352] on div "SB" at bounding box center [247, 354] width 33 height 25
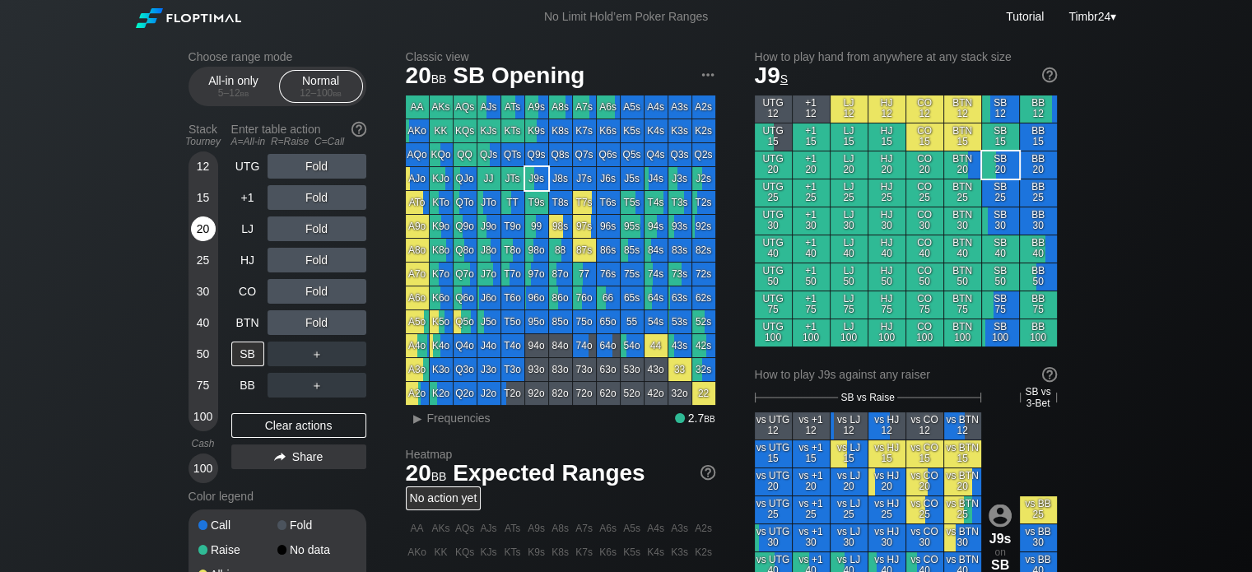
click at [198, 231] on div "20" at bounding box center [203, 229] width 25 height 25
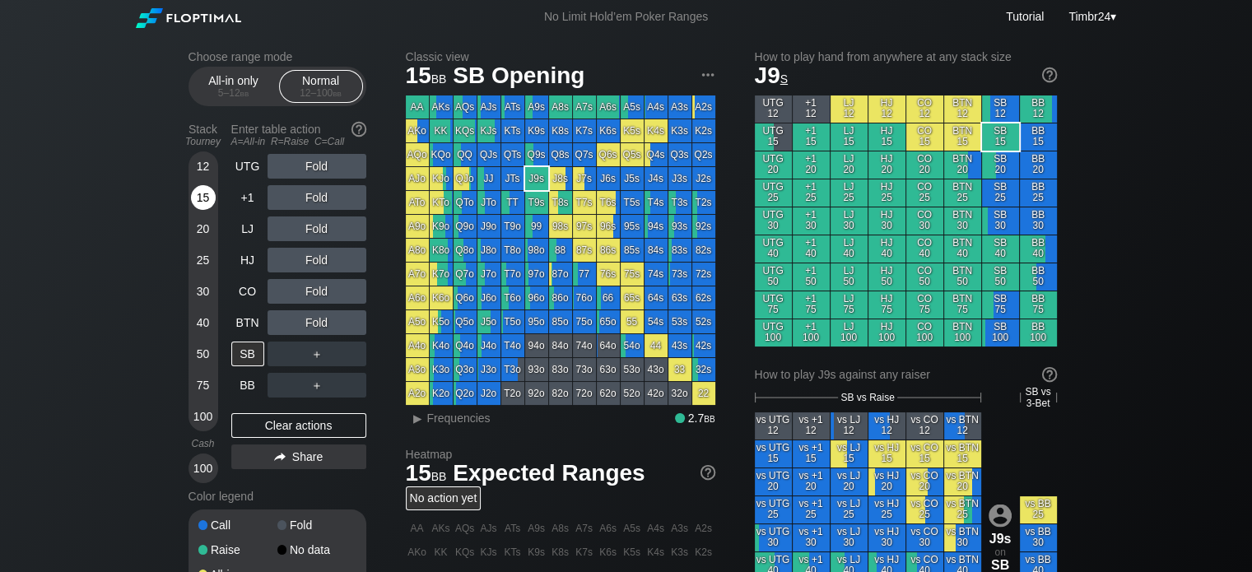
click at [199, 189] on div "15" at bounding box center [203, 197] width 25 height 25
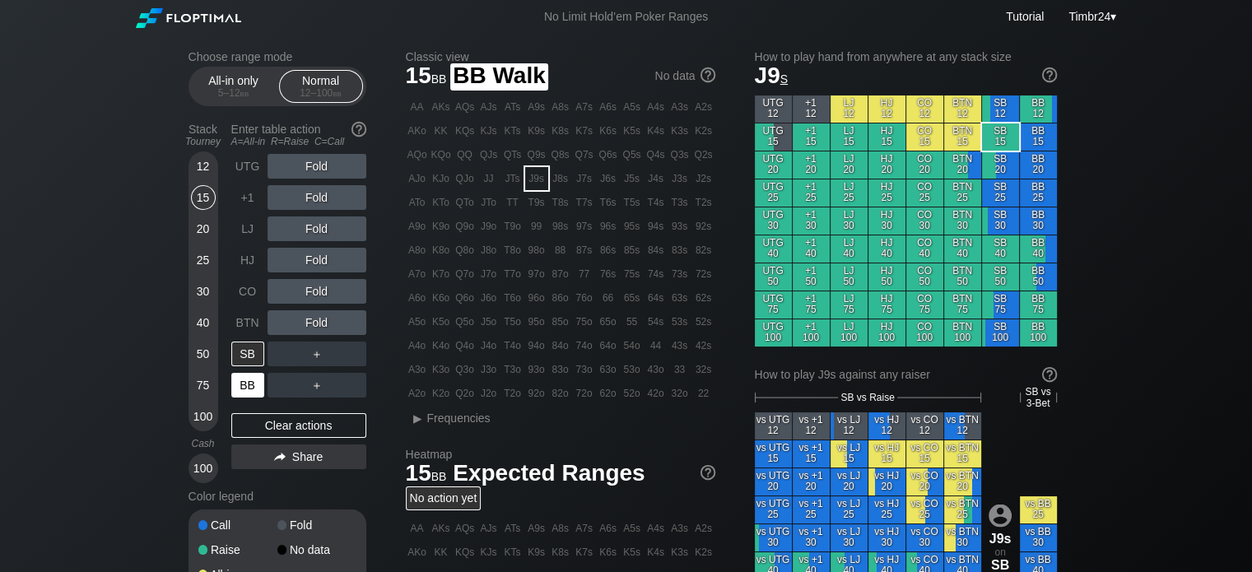
click at [247, 380] on div "BB" at bounding box center [247, 385] width 33 height 25
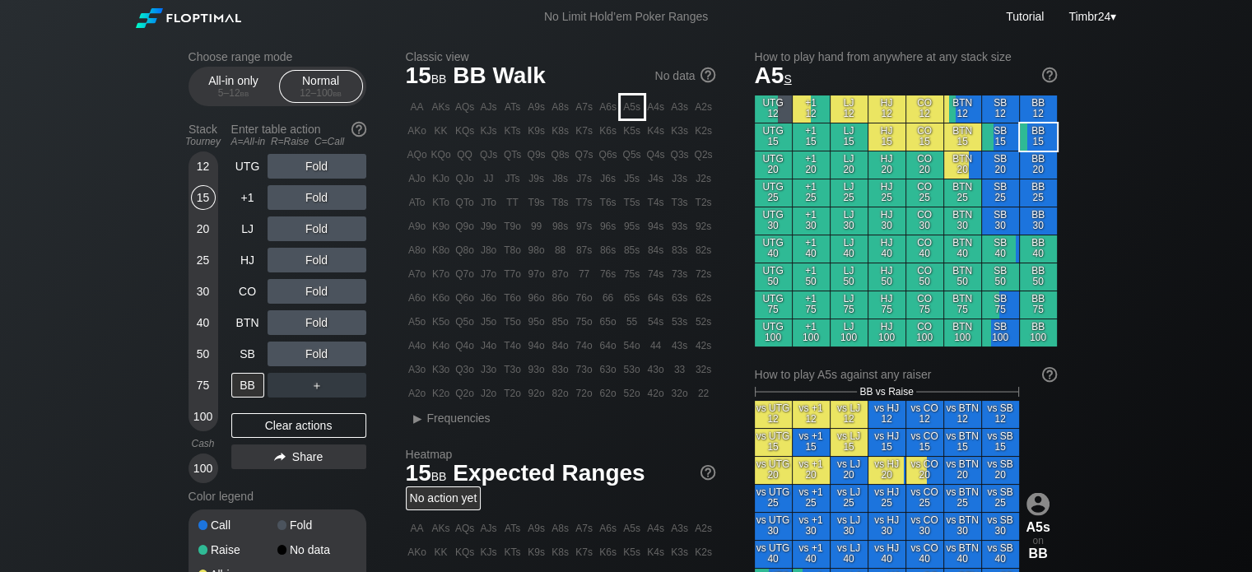
click at [627, 110] on div "A5s" at bounding box center [632, 106] width 23 height 23
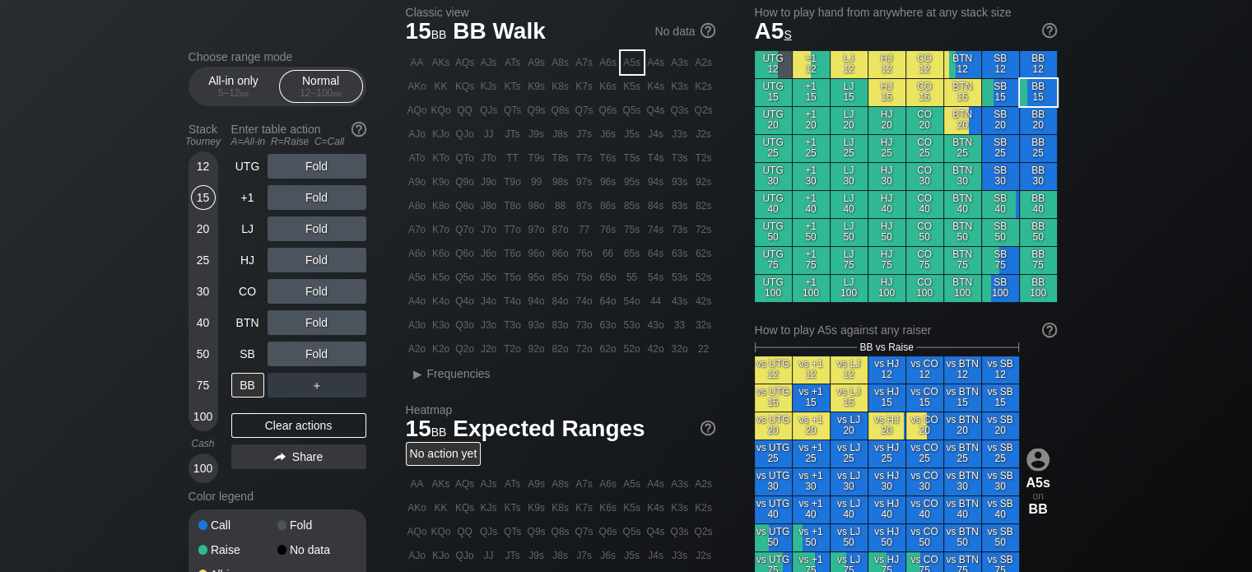
scroll to position [45, 0]
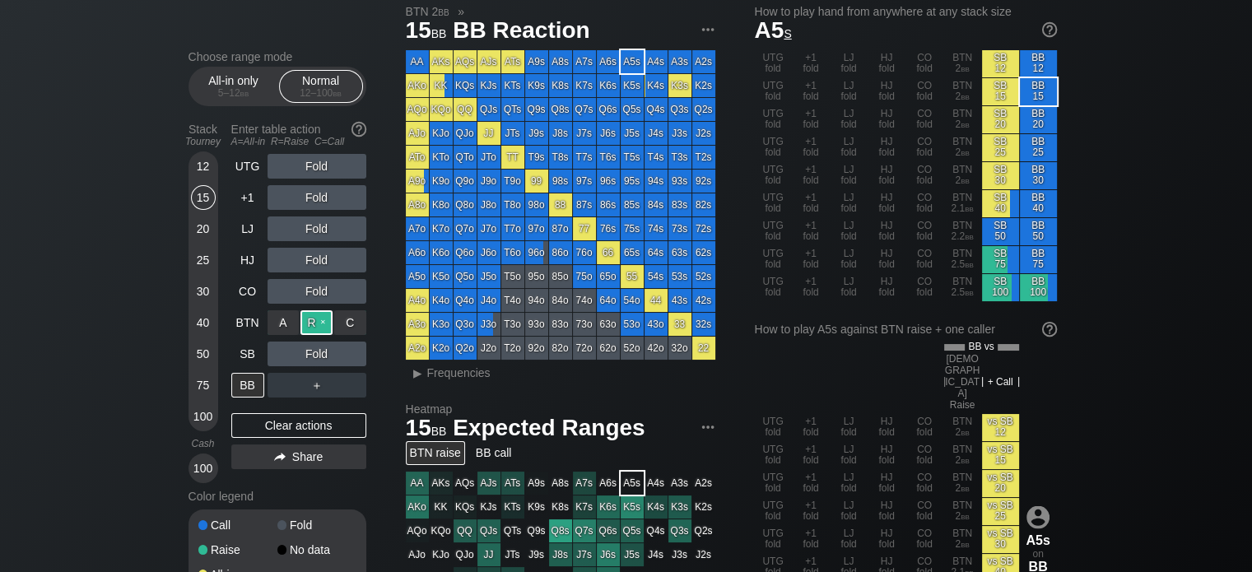
click at [319, 325] on div "R ✕" at bounding box center [316, 322] width 32 height 25
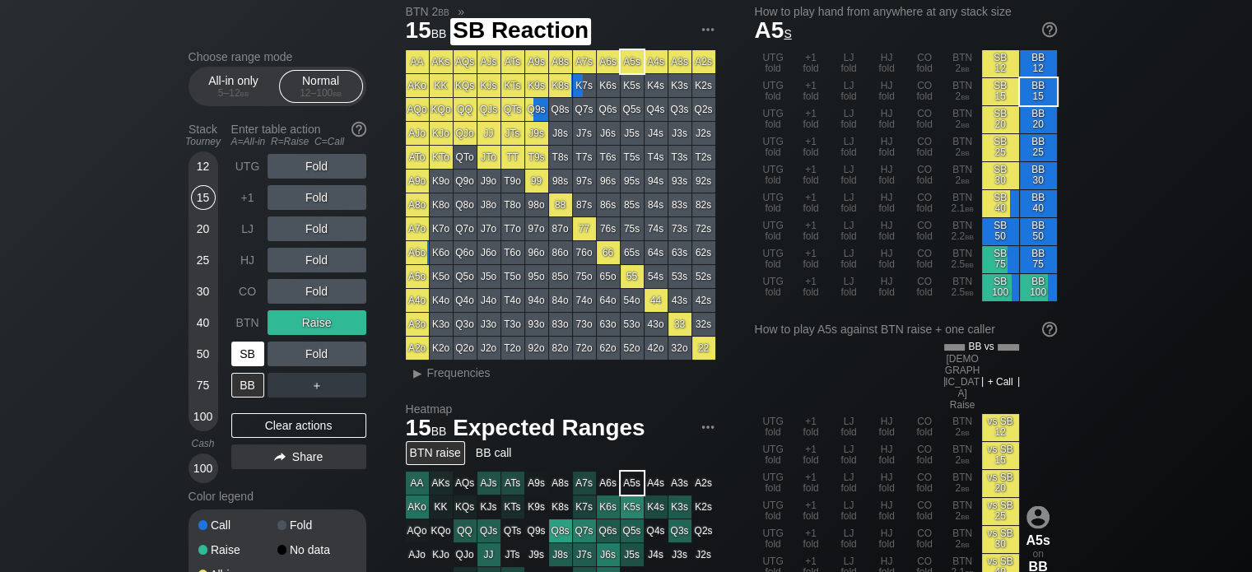
click at [247, 346] on div "SB" at bounding box center [247, 354] width 33 height 25
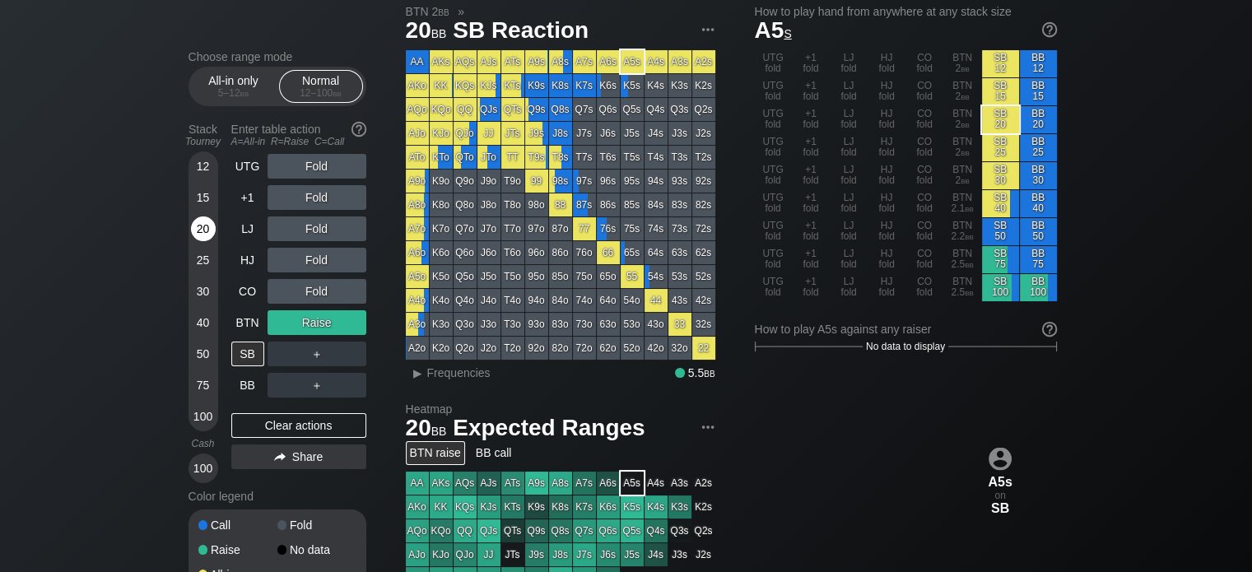
click at [204, 227] on div "20" at bounding box center [203, 229] width 25 height 25
click at [322, 319] on div "R ✕" at bounding box center [316, 322] width 32 height 25
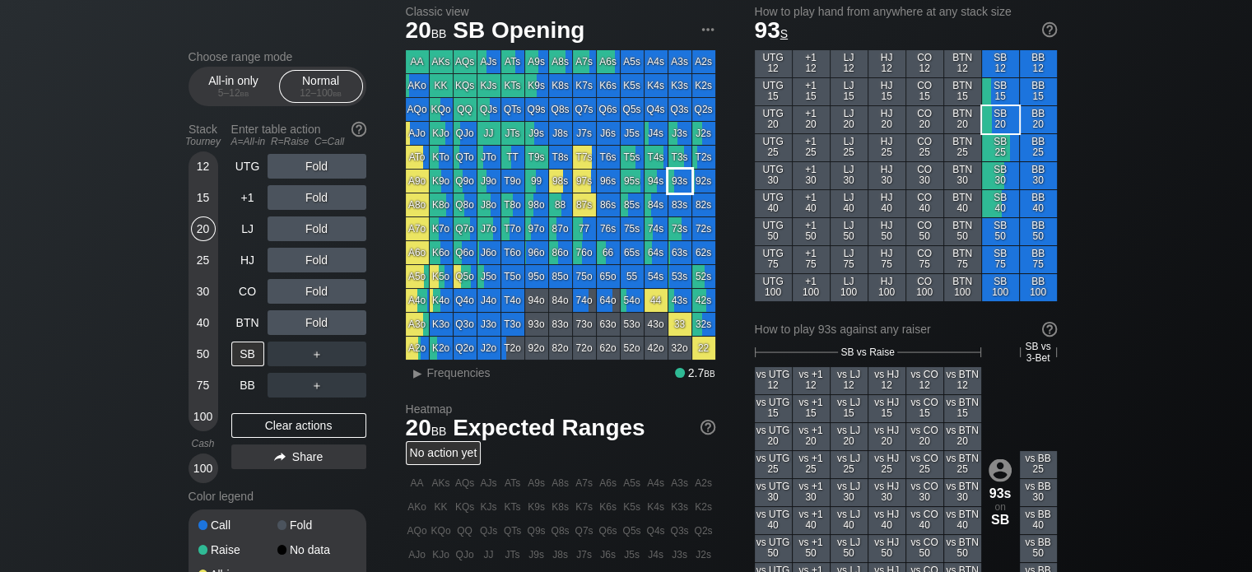
click at [672, 184] on div "93s" at bounding box center [679, 181] width 23 height 23
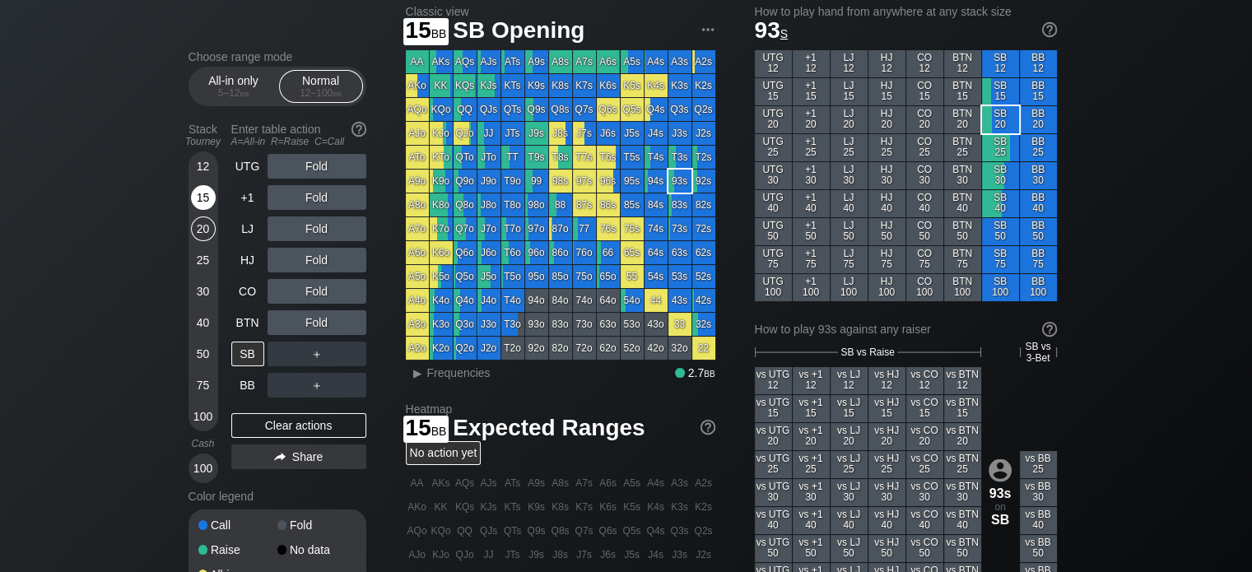
click at [209, 190] on div "15" at bounding box center [203, 197] width 25 height 25
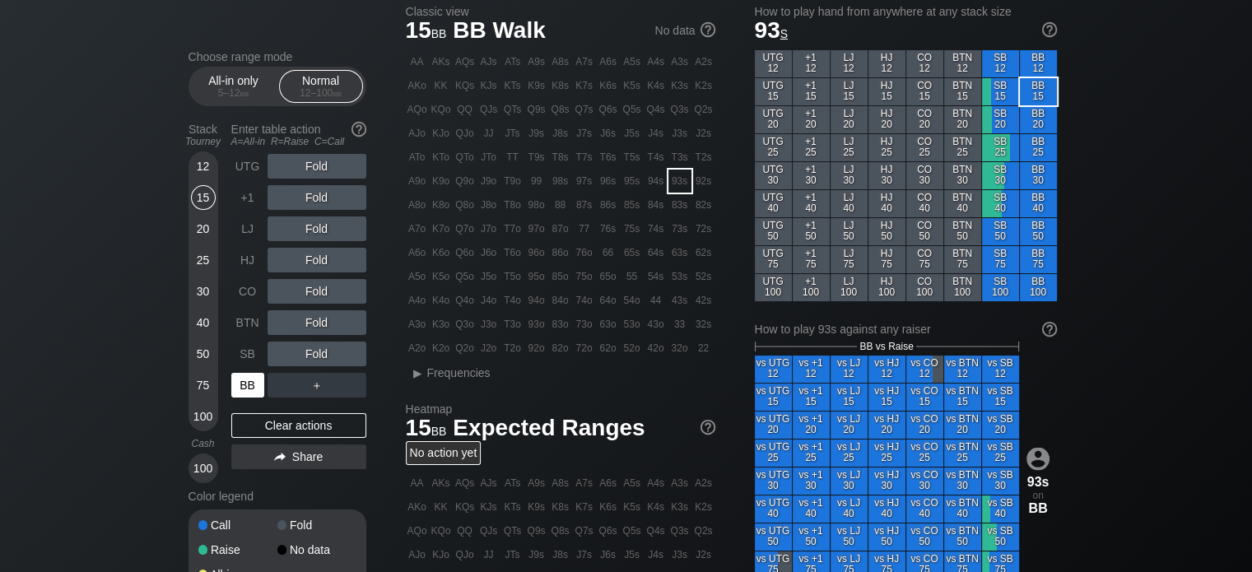
click at [251, 381] on div "BB" at bounding box center [247, 385] width 33 height 25
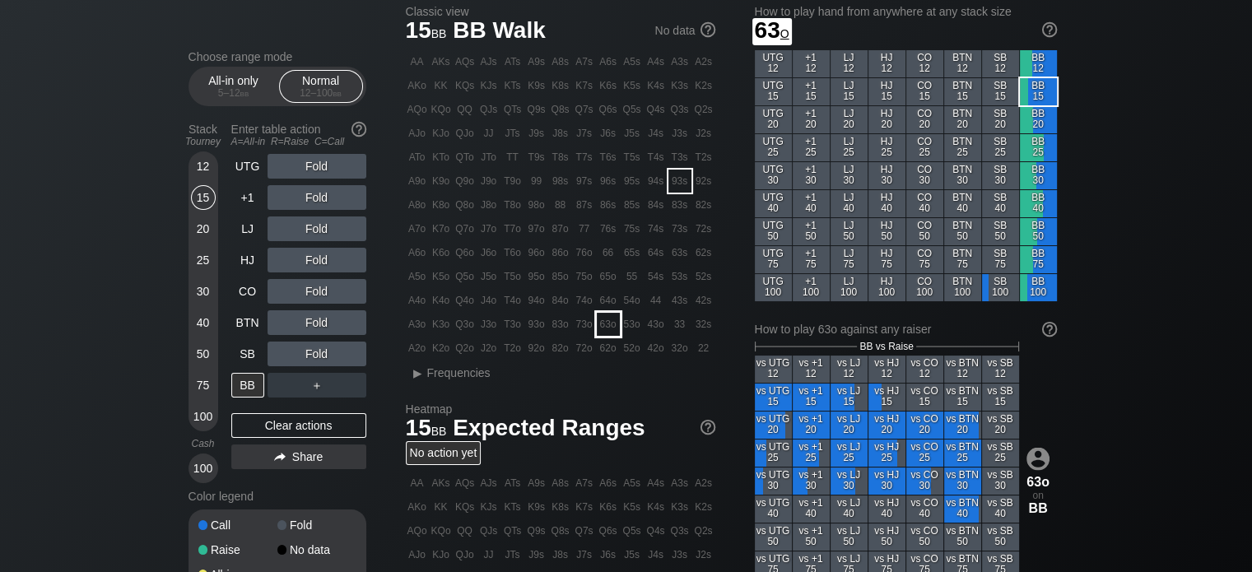
click at [603, 322] on div "63o" at bounding box center [608, 324] width 23 height 23
